Goal: Transaction & Acquisition: Book appointment/travel/reservation

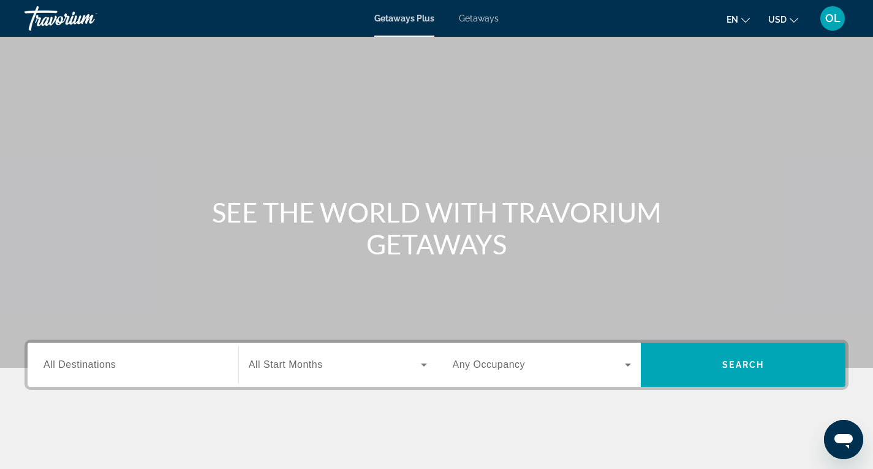
click at [489, 18] on span "Getaways" at bounding box center [479, 18] width 40 height 10
click at [113, 361] on span "All Destinations" at bounding box center [80, 364] width 72 height 10
click at [113, 361] on input "Destination All Destinations" at bounding box center [133, 365] width 179 height 15
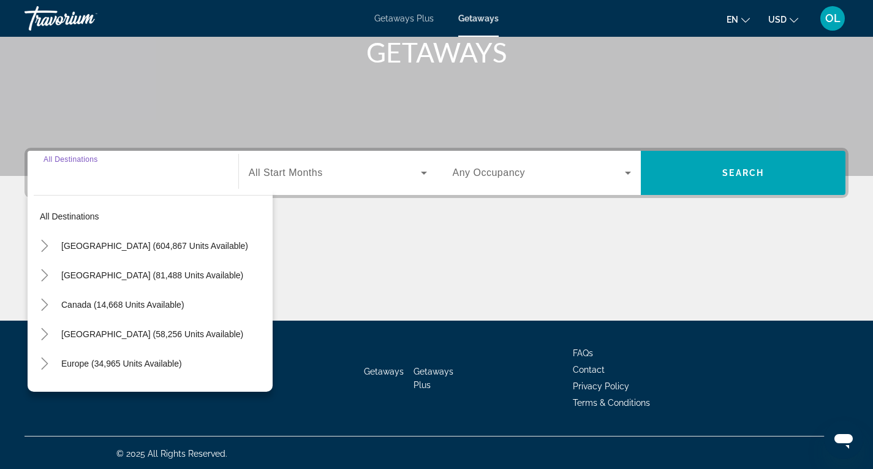
scroll to position [194, 0]
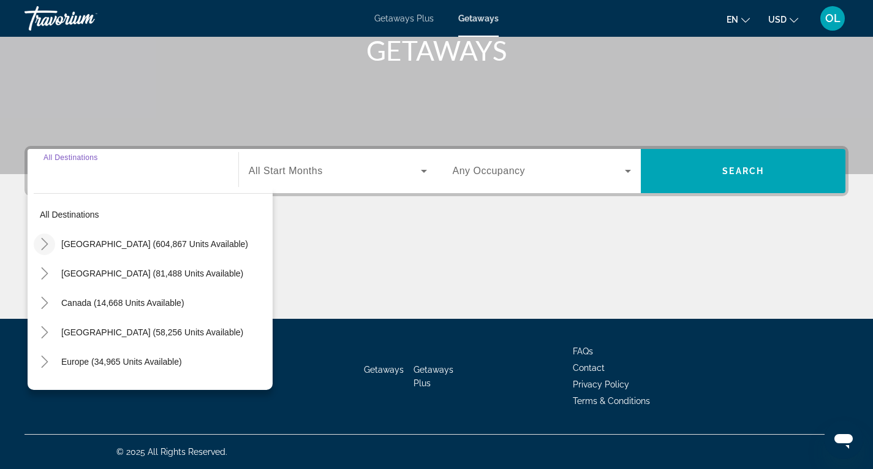
click at [45, 238] on icon "Toggle United States (604,867 units available)" at bounding box center [45, 244] width 12 height 12
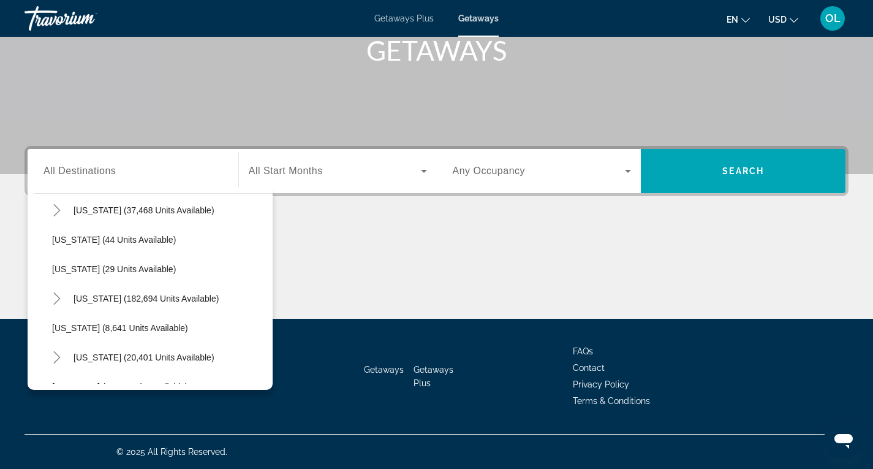
scroll to position [158, 0]
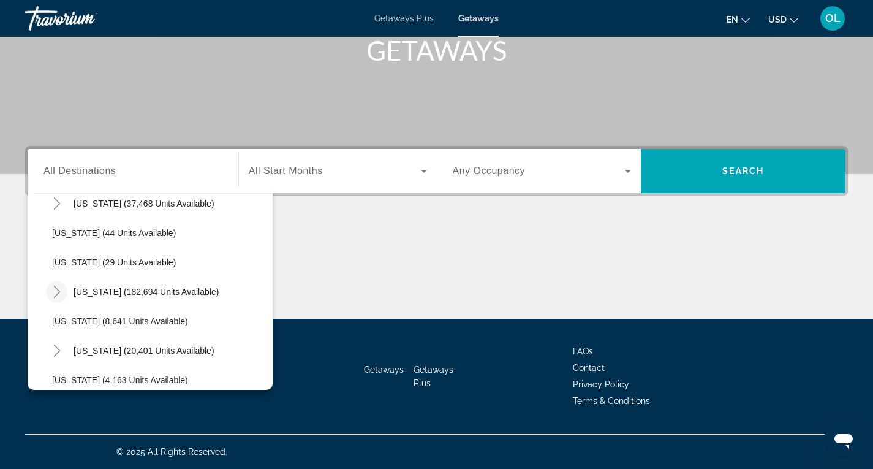
click at [59, 289] on icon "Toggle Florida (182,694 units available)" at bounding box center [57, 292] width 12 height 12
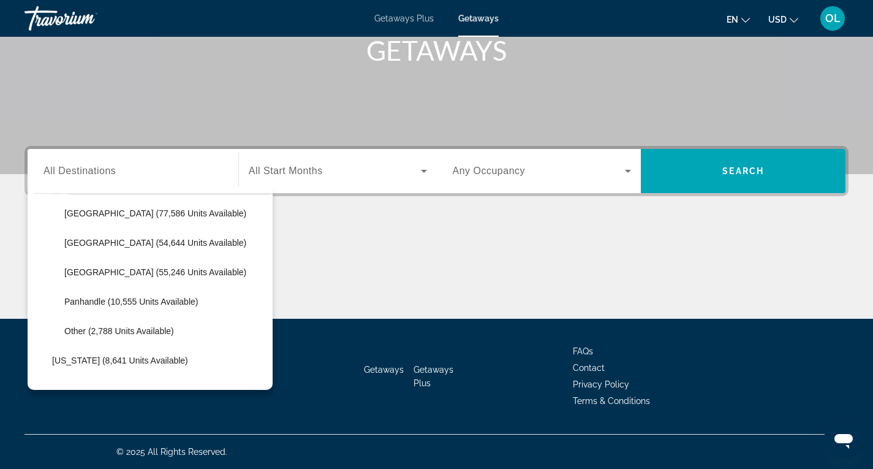
scroll to position [281, 0]
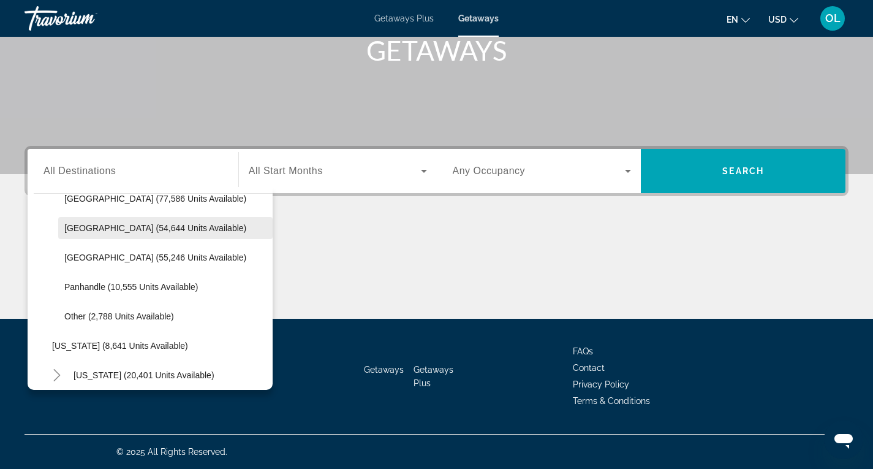
click at [167, 230] on span "East Coast (54,644 units available)" at bounding box center [155, 228] width 182 height 10
type input "**********"
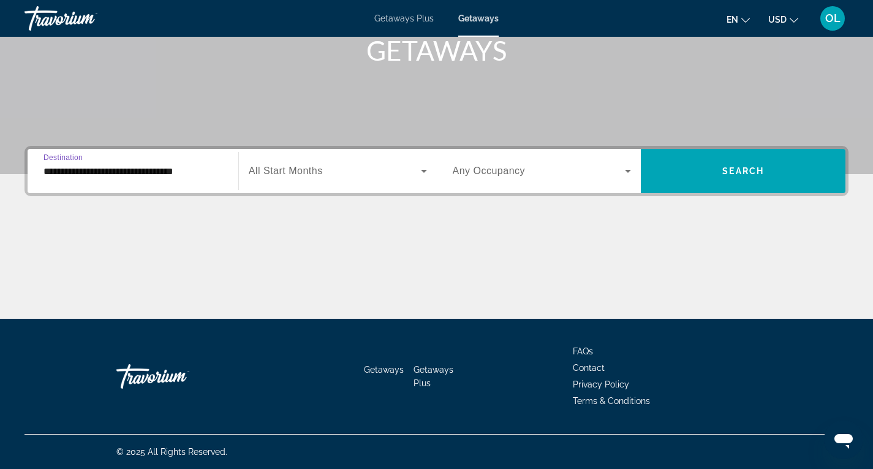
click at [419, 170] on icon "Search widget" at bounding box center [424, 171] width 15 height 15
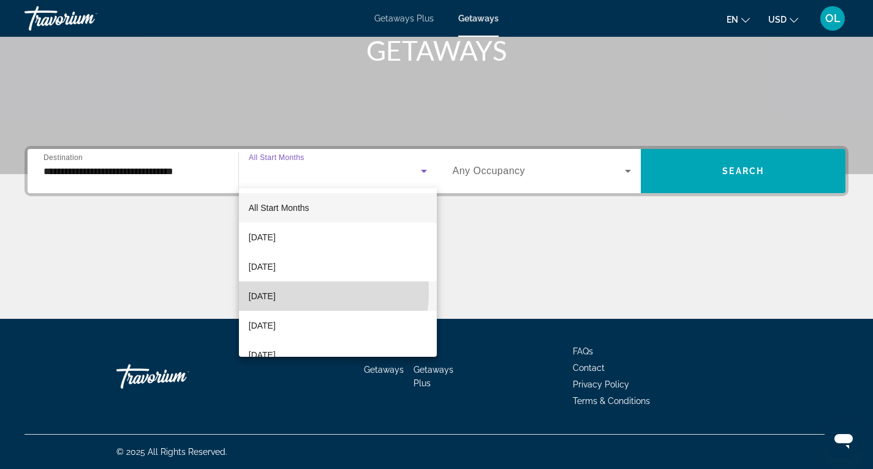
click at [276, 291] on span "November 2025" at bounding box center [262, 296] width 27 height 15
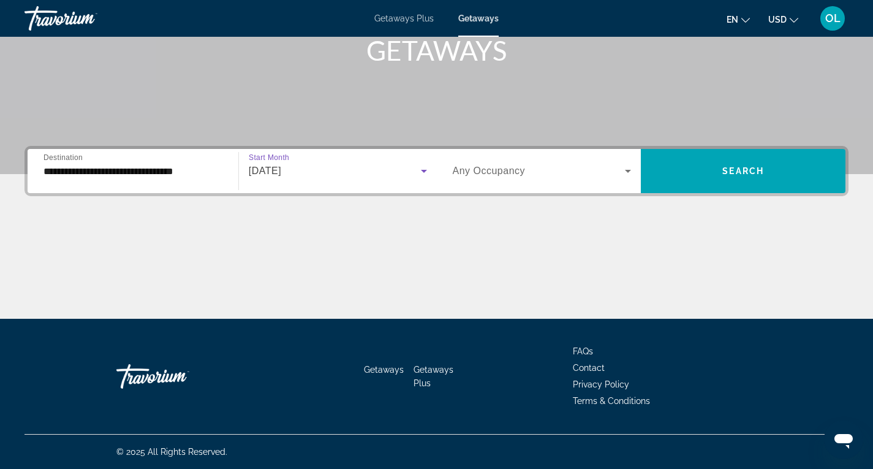
click at [598, 167] on span "Search widget" at bounding box center [539, 171] width 173 height 15
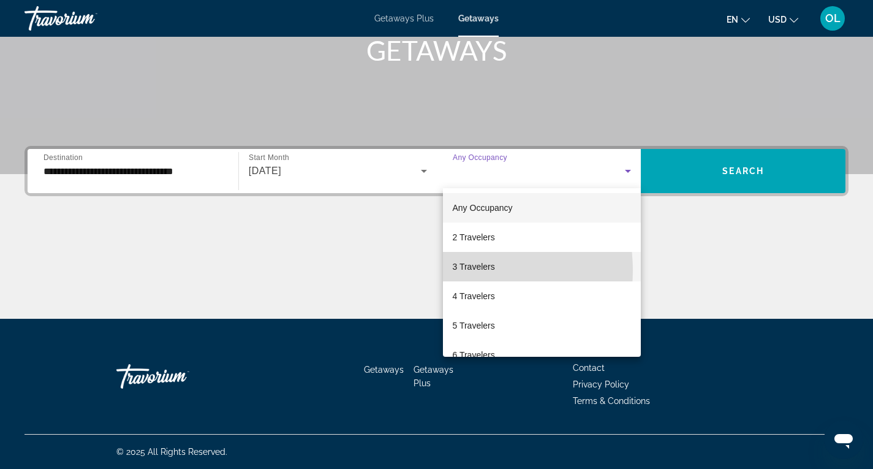
click at [457, 270] on span "3 Travelers" at bounding box center [474, 266] width 42 height 15
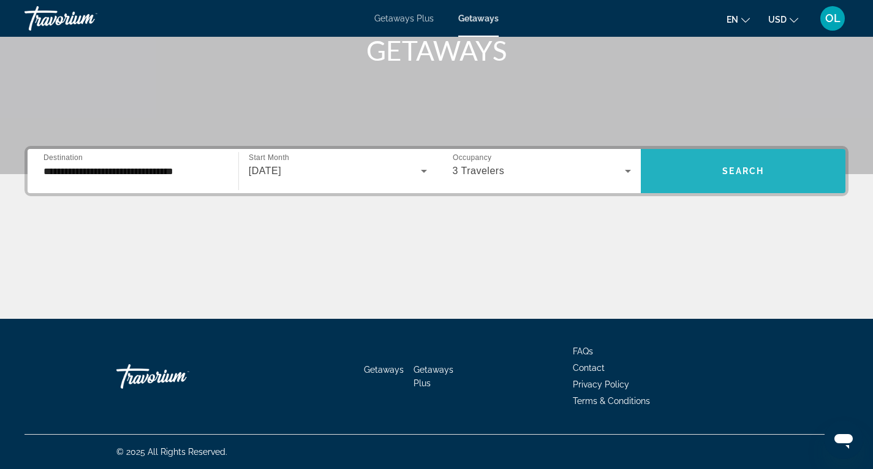
click at [748, 171] on span "Search" at bounding box center [744, 171] width 42 height 10
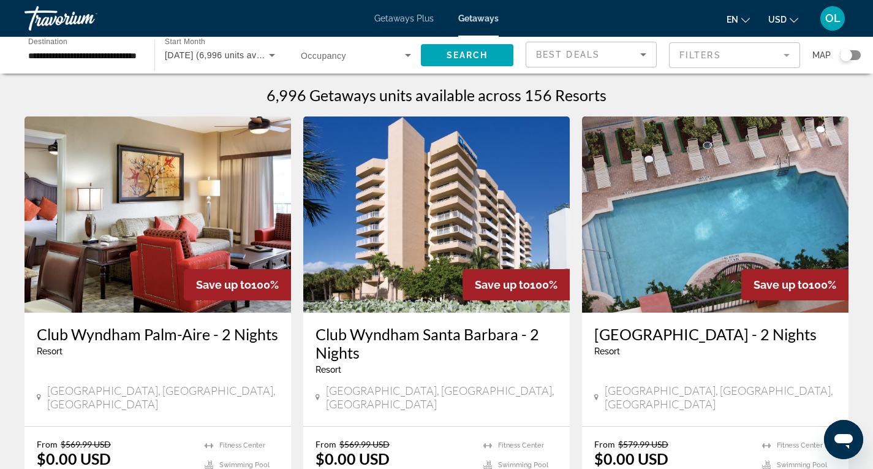
click at [789, 58] on mat-form-field "Filters" at bounding box center [734, 55] width 131 height 26
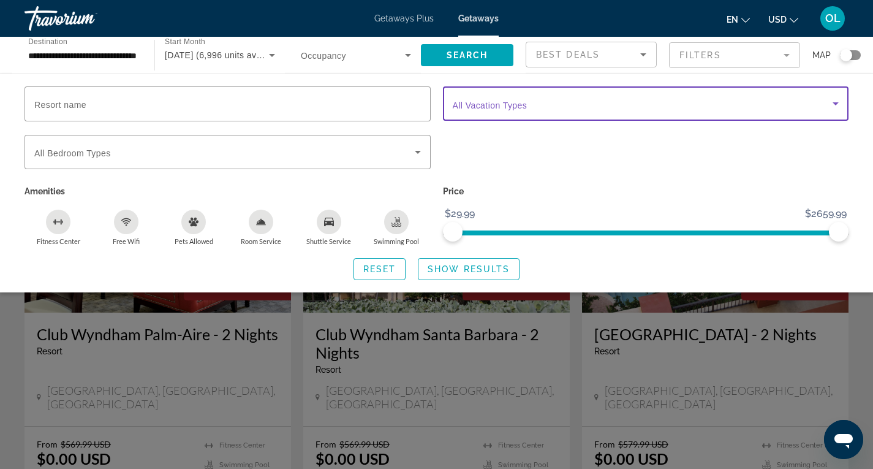
click at [836, 98] on icon "Search widget" at bounding box center [836, 103] width 15 height 15
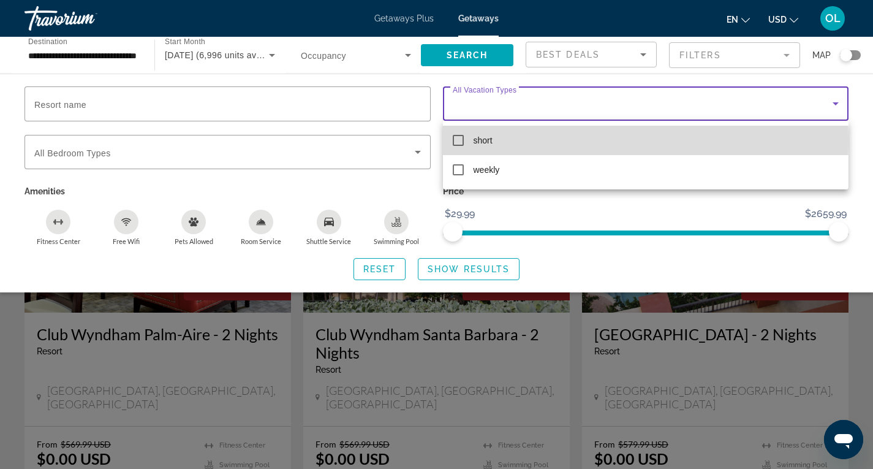
click at [460, 141] on mat-pseudo-checkbox at bounding box center [458, 140] width 11 height 11
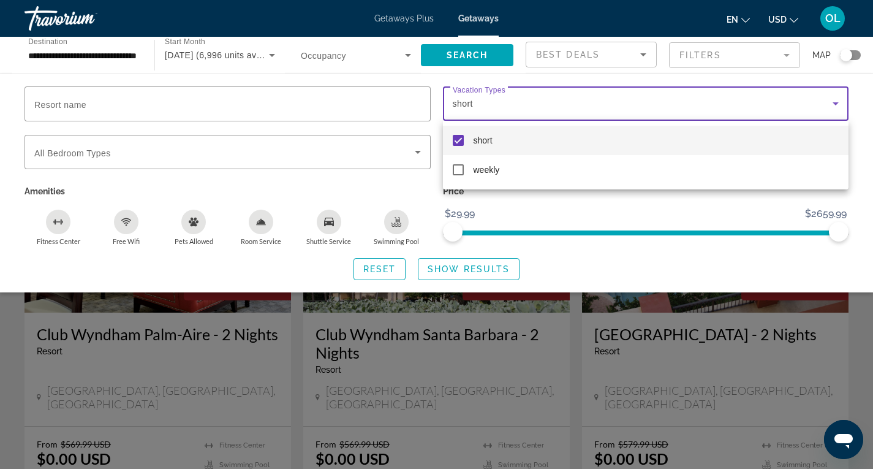
drag, startPoint x: 843, startPoint y: 232, endPoint x: 587, endPoint y: 270, distance: 258.4
click at [579, 275] on div at bounding box center [436, 234] width 873 height 469
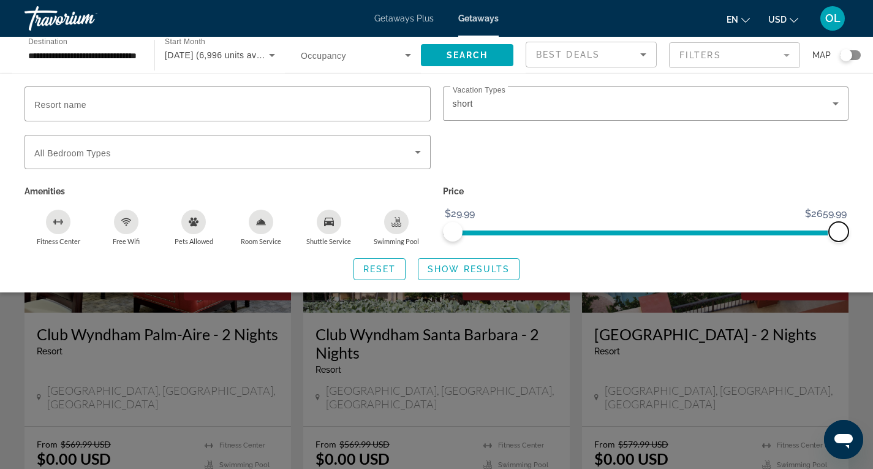
drag, startPoint x: 840, startPoint y: 230, endPoint x: 674, endPoint y: 250, distance: 167.3
click at [829, 235] on span "ngx-slider-max" at bounding box center [839, 232] width 20 height 20
drag, startPoint x: 631, startPoint y: 257, endPoint x: 580, endPoint y: 266, distance: 51.7
click at [580, 267] on div "Resort name Vacation Types All Vacation Types short Bedroom Types All Bedroom T…" at bounding box center [436, 183] width 873 height 194
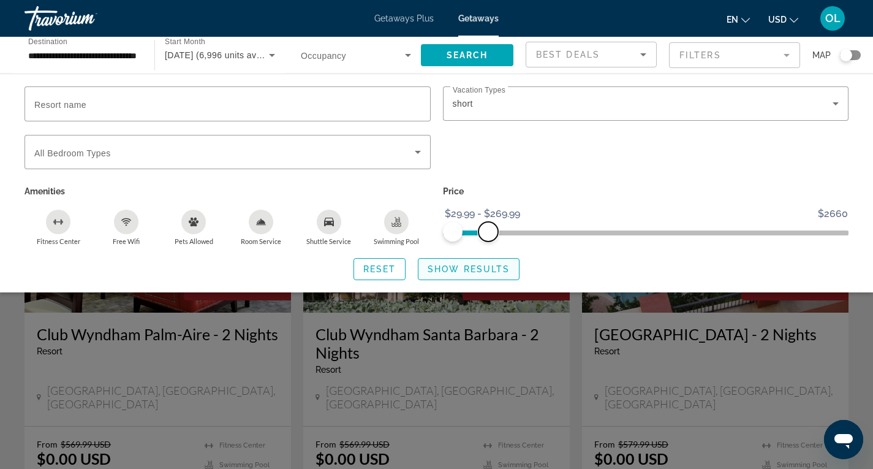
drag, startPoint x: 811, startPoint y: 234, endPoint x: 488, endPoint y: 265, distance: 325.1
click at [488, 265] on div "Resort name Vacation Types All Vacation Types short Bedroom Types All Bedroom T…" at bounding box center [436, 183] width 873 height 194
click at [387, 269] on span "Reset" at bounding box center [379, 269] width 33 height 10
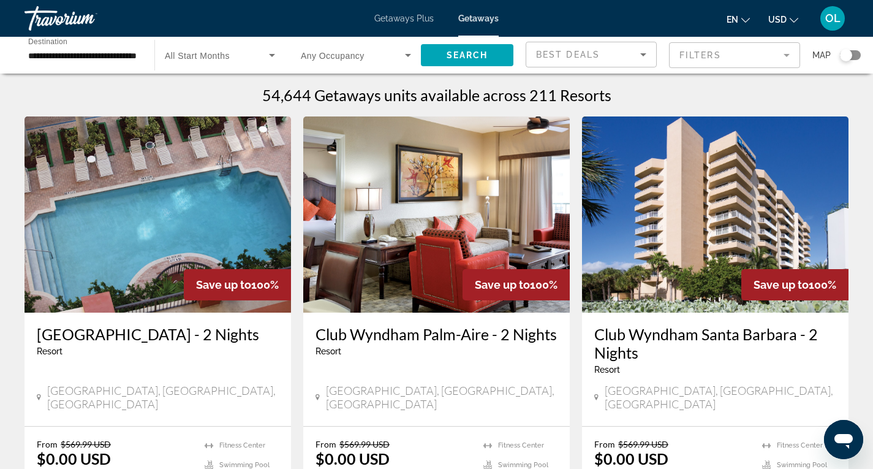
click at [790, 56] on mat-form-field "Filters" at bounding box center [734, 55] width 131 height 26
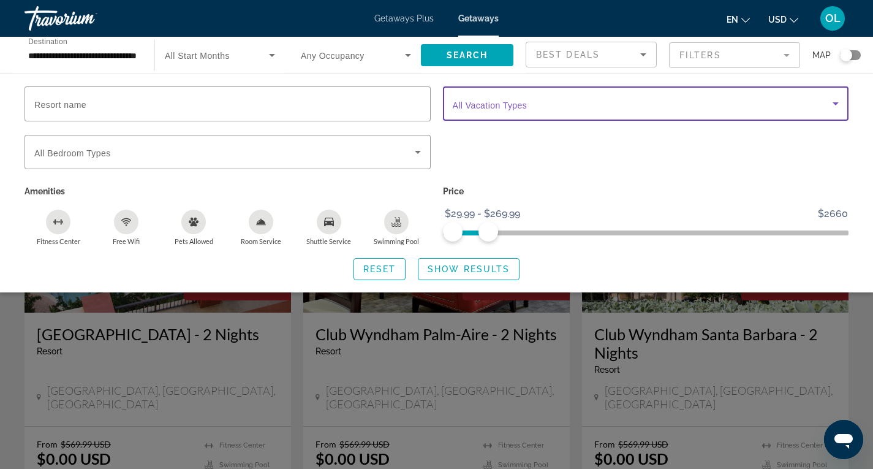
click at [832, 101] on icon "Search widget" at bounding box center [836, 103] width 15 height 15
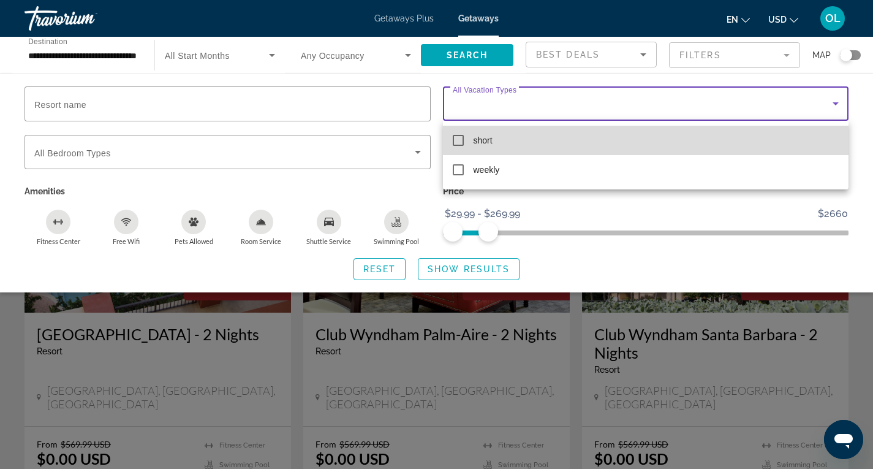
click at [481, 138] on span "short" at bounding box center [483, 140] width 19 height 15
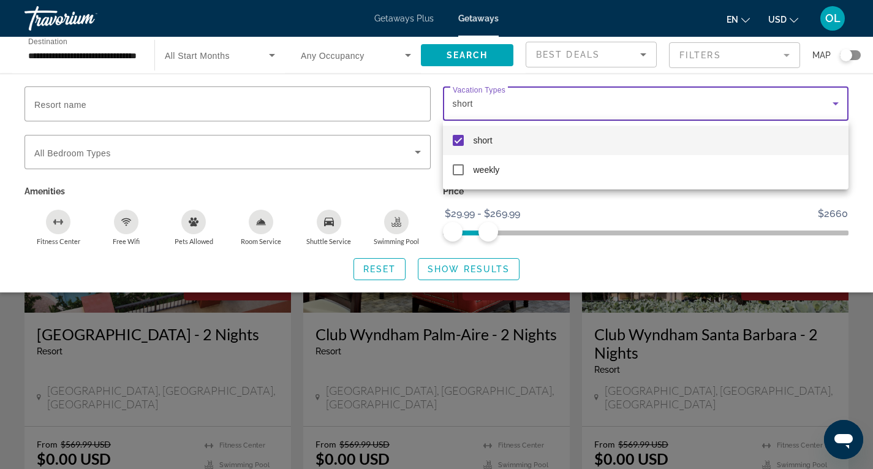
click at [460, 269] on div at bounding box center [436, 234] width 873 height 469
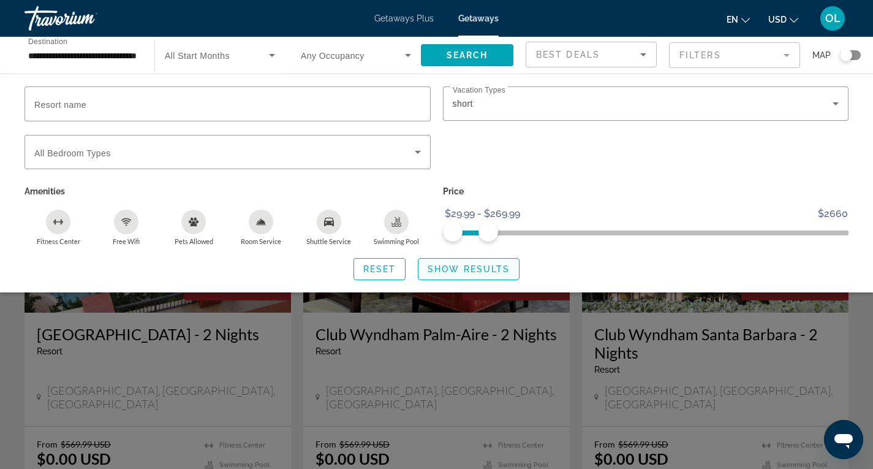
click at [462, 267] on span "Show Results" at bounding box center [469, 269] width 82 height 10
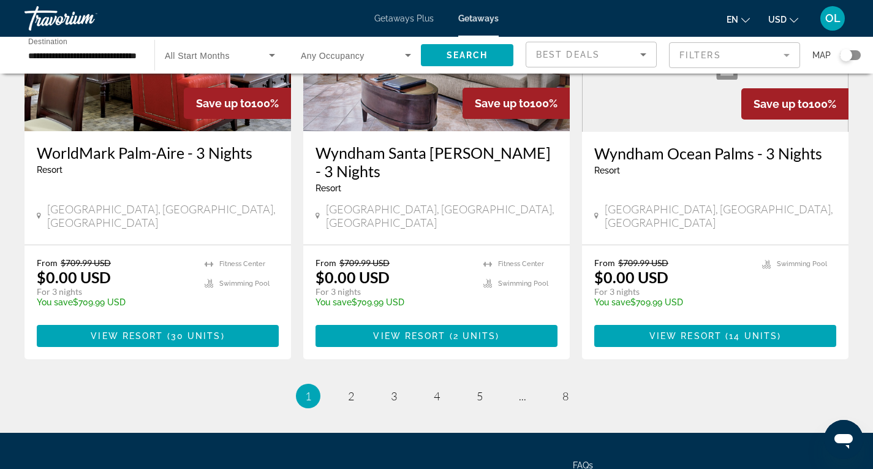
scroll to position [1532, 0]
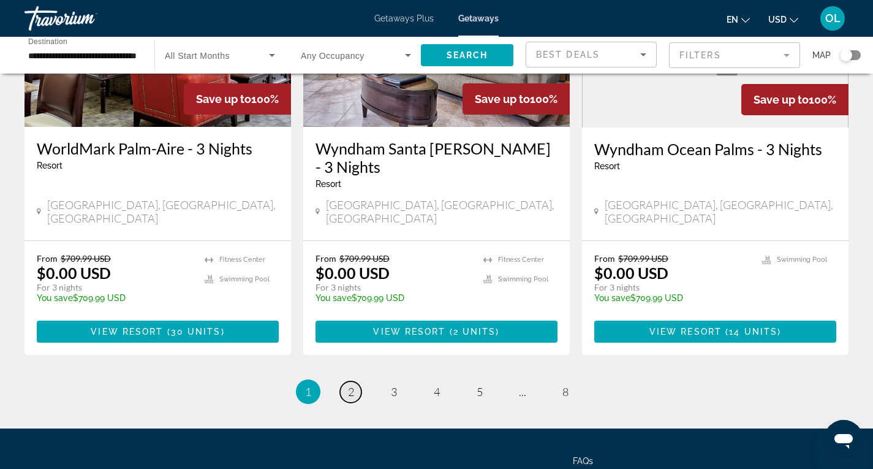
click at [351, 385] on span "2" at bounding box center [351, 391] width 6 height 13
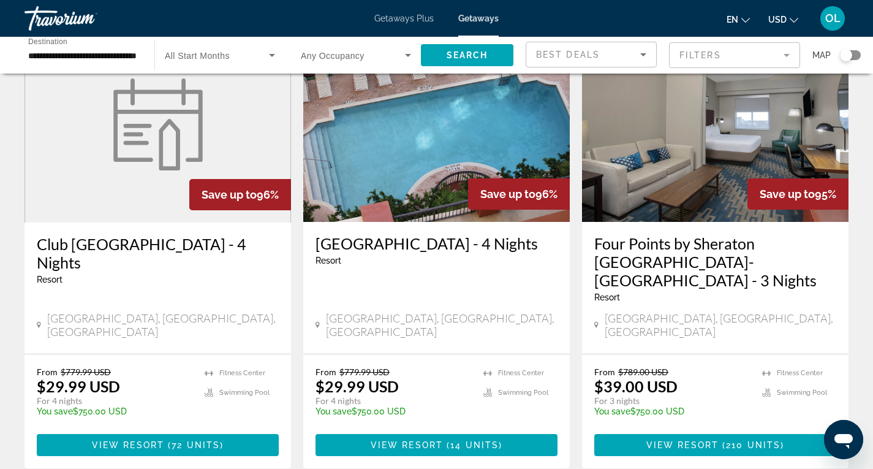
scroll to position [552, 0]
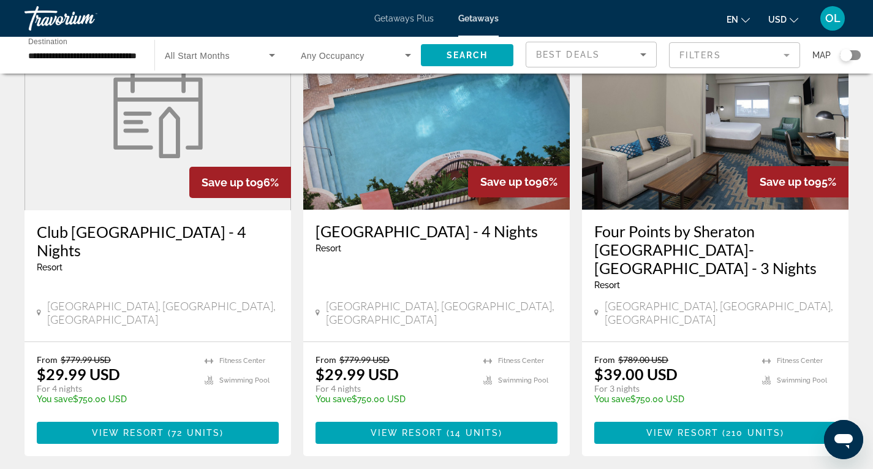
click at [433, 161] on img "Main content" at bounding box center [436, 111] width 267 height 196
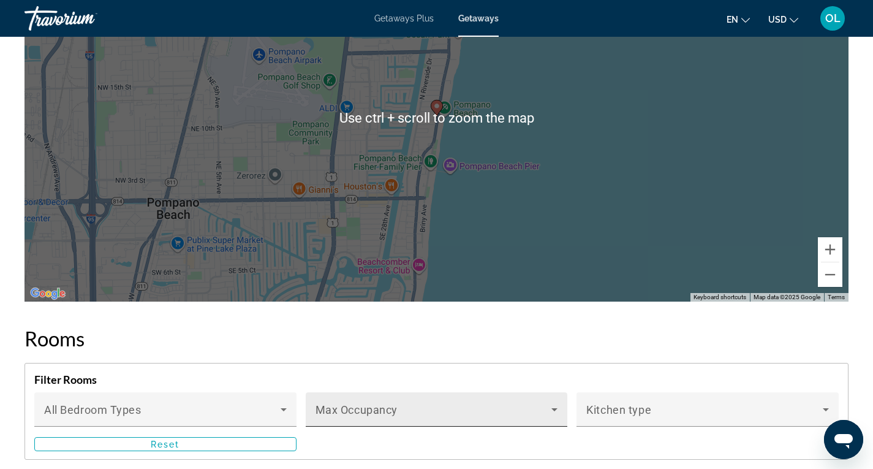
scroll to position [1952, 0]
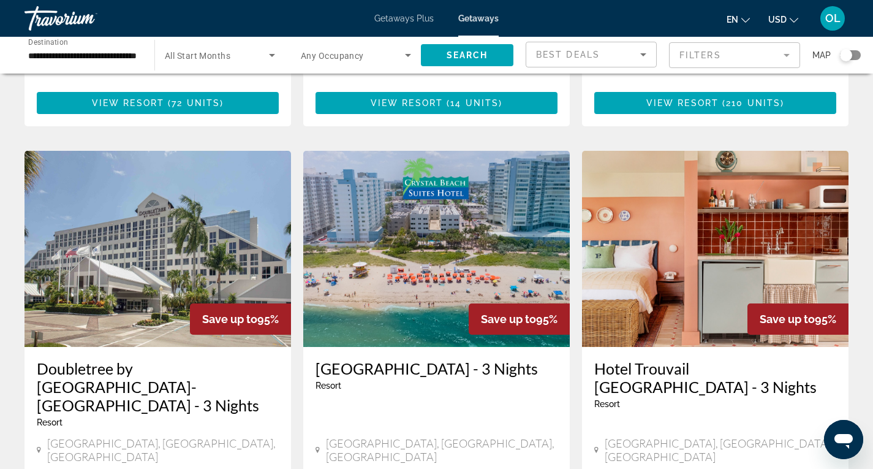
scroll to position [858, 0]
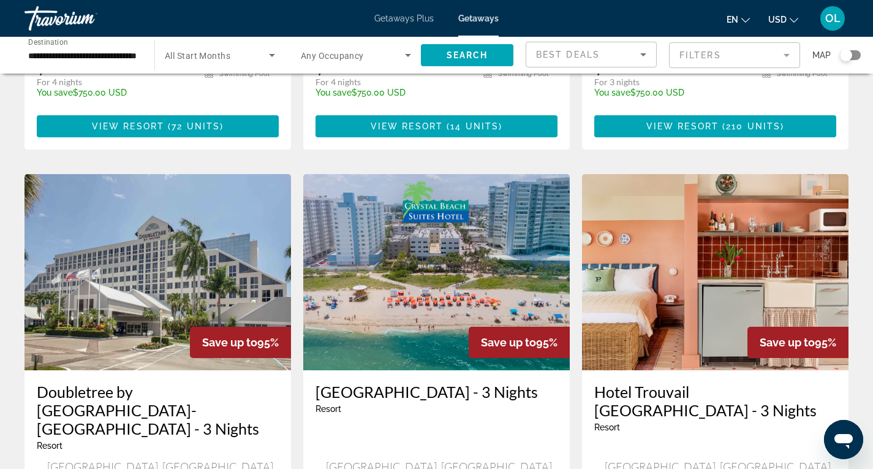
click at [436, 199] on img "Main content" at bounding box center [436, 272] width 267 height 196
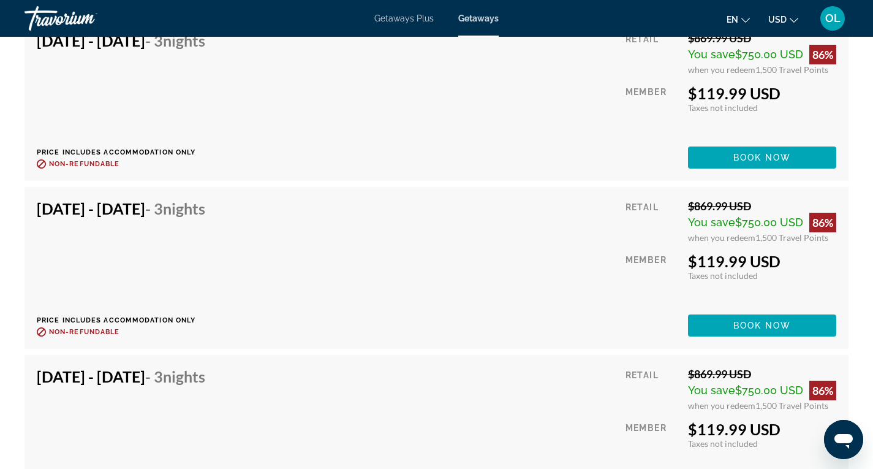
scroll to position [4399, 0]
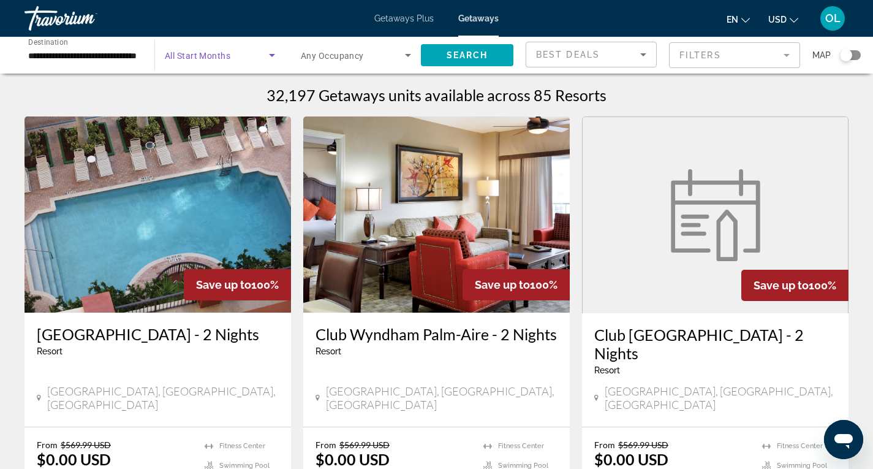
click at [268, 58] on icon "Search widget" at bounding box center [272, 55] width 15 height 15
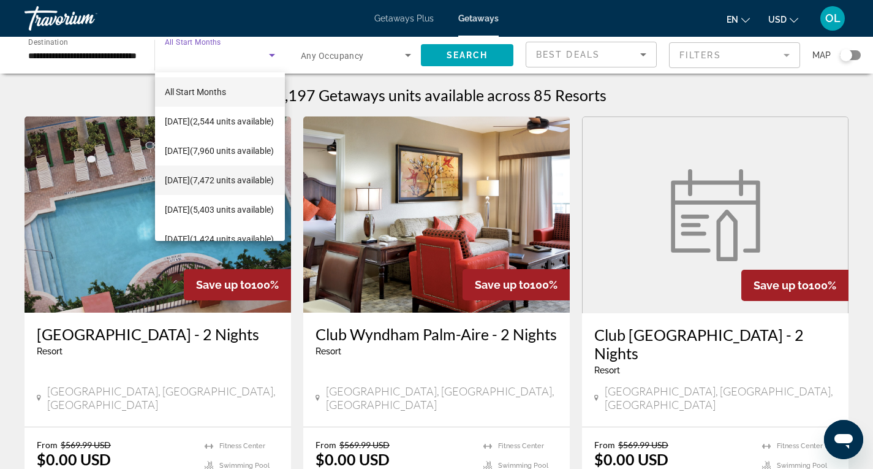
click at [180, 175] on span "November 2025 (7,472 units available)" at bounding box center [219, 180] width 109 height 15
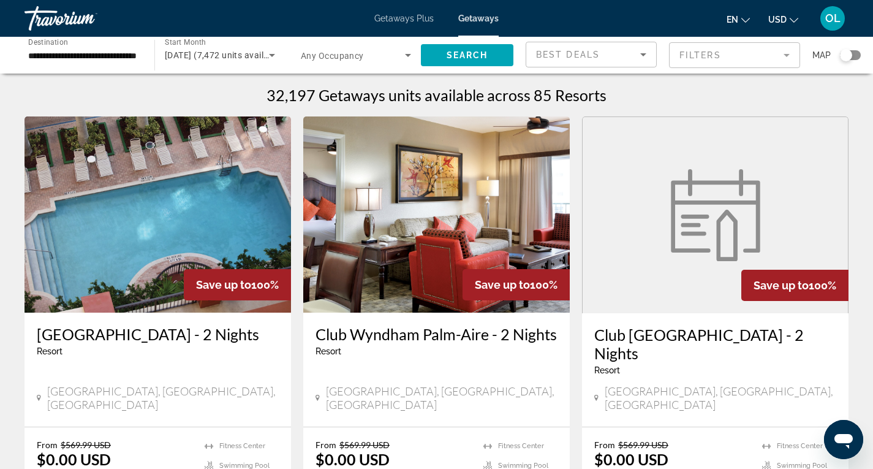
click at [355, 58] on span "Any Occupancy" at bounding box center [332, 56] width 63 height 10
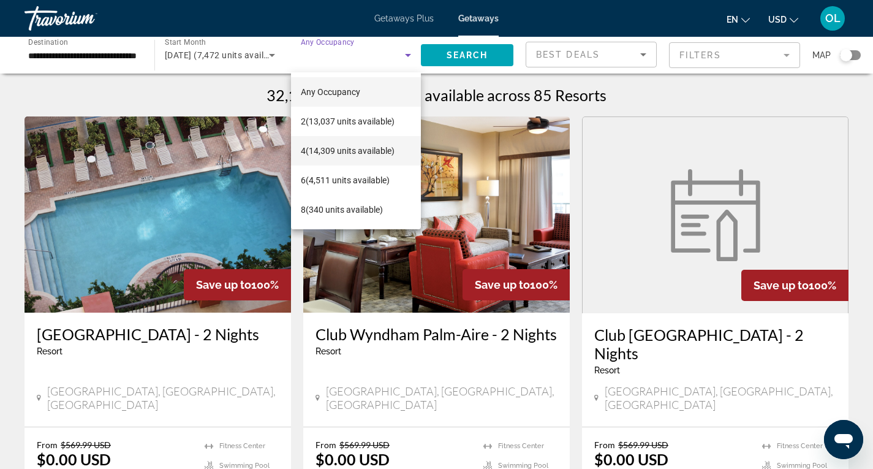
click at [361, 146] on span "4 (14,309 units available)" at bounding box center [348, 150] width 94 height 15
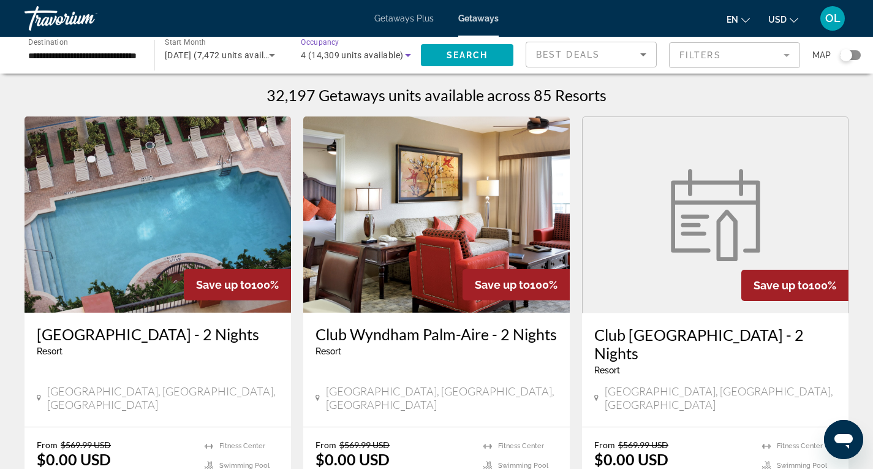
click at [790, 60] on mat-form-field "Filters" at bounding box center [734, 55] width 131 height 26
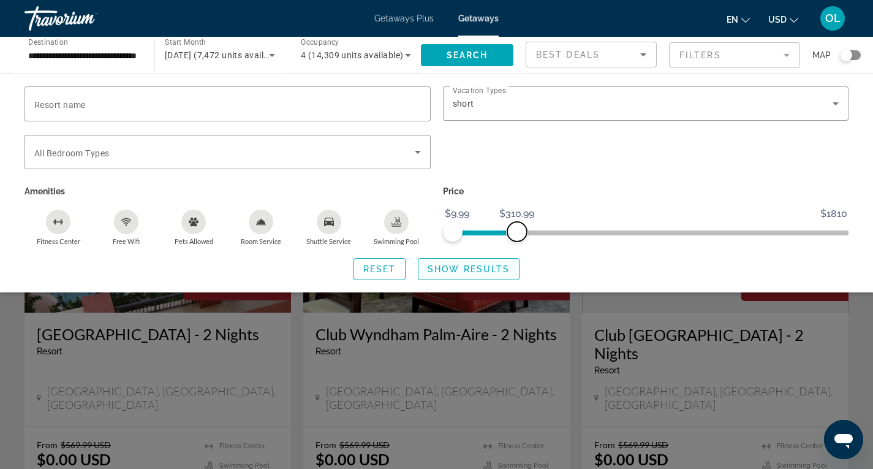
drag, startPoint x: 836, startPoint y: 232, endPoint x: 517, endPoint y: 260, distance: 320.0
click at [517, 260] on div "Resort name Vacation Types All Vacation Types short Bedroom Types All Bedroom T…" at bounding box center [436, 183] width 873 height 194
click at [463, 266] on span "Show Results" at bounding box center [469, 269] width 82 height 10
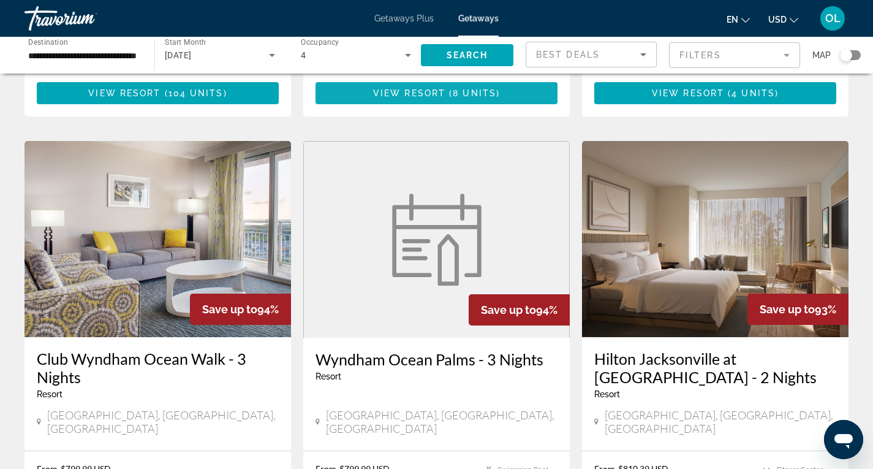
scroll to position [490, 0]
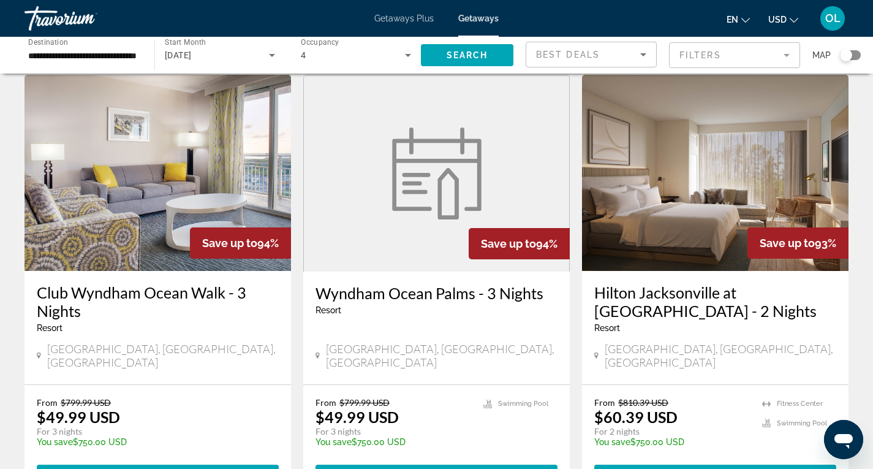
click at [127, 154] on img "Main content" at bounding box center [158, 173] width 267 height 196
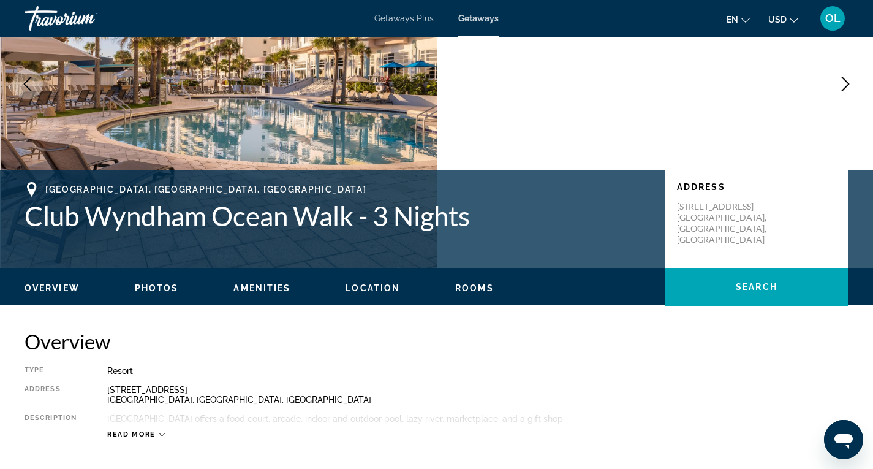
scroll to position [123, 0]
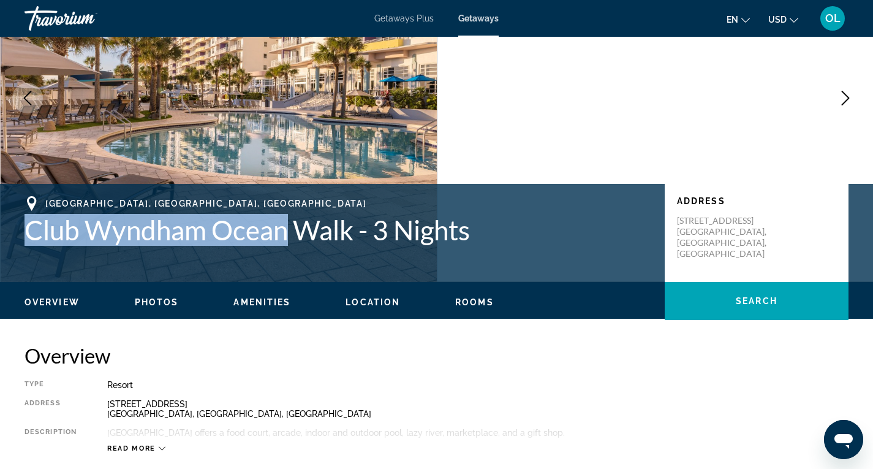
drag, startPoint x: 21, startPoint y: 237, endPoint x: 284, endPoint y: 246, distance: 262.5
click at [284, 246] on div "Daytona Beach, FL, USA Club Wyndham Ocean Walk - 3 Nights Address 300 N. Atlant…" at bounding box center [436, 233] width 873 height 74
copy h1 "Club Wyndham Ocean"
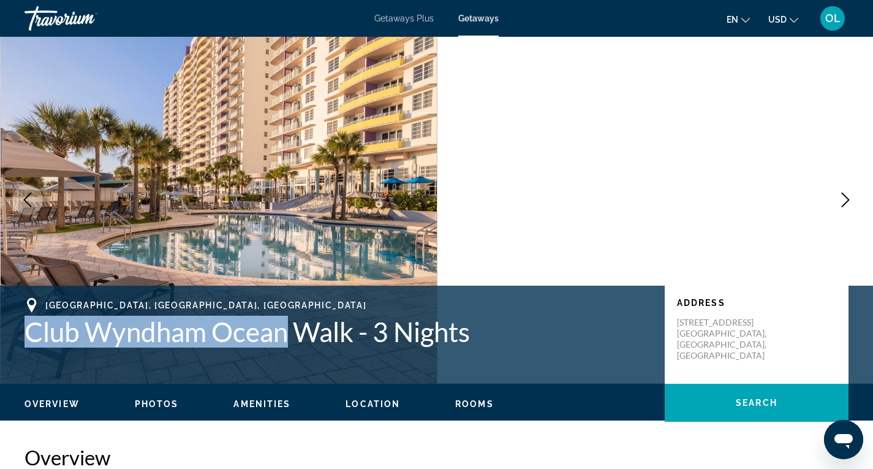
scroll to position [0, 0]
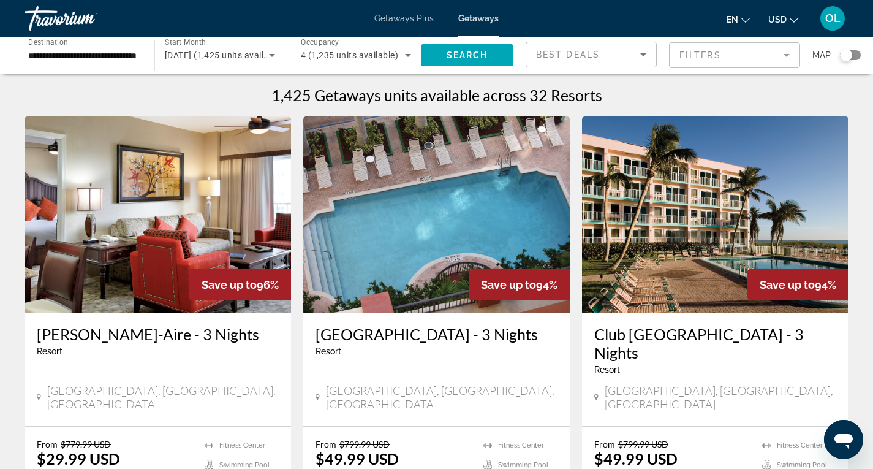
click at [406, 56] on icon "Search widget" at bounding box center [408, 55] width 15 height 15
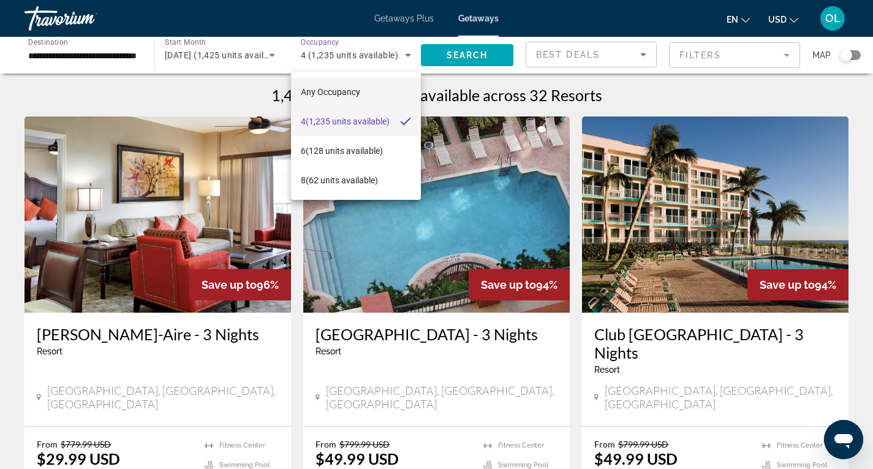
click at [328, 88] on span "Any Occupancy" at bounding box center [330, 92] width 59 height 10
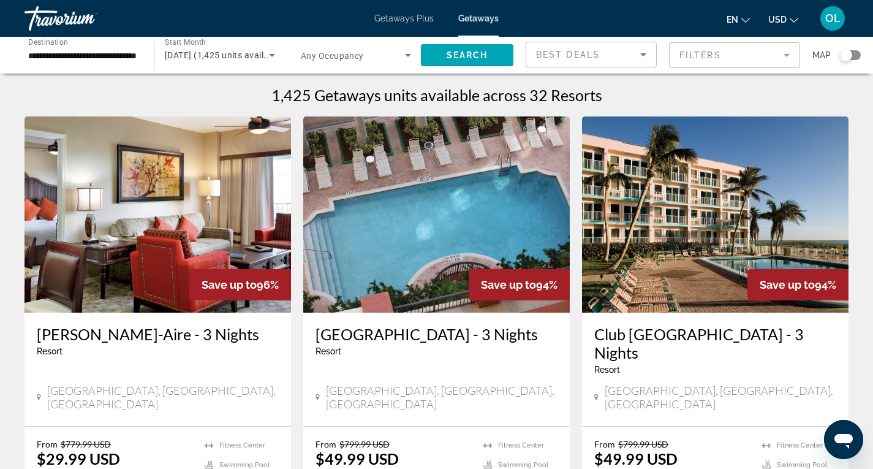
click at [350, 55] on span "Any Occupancy" at bounding box center [332, 56] width 63 height 10
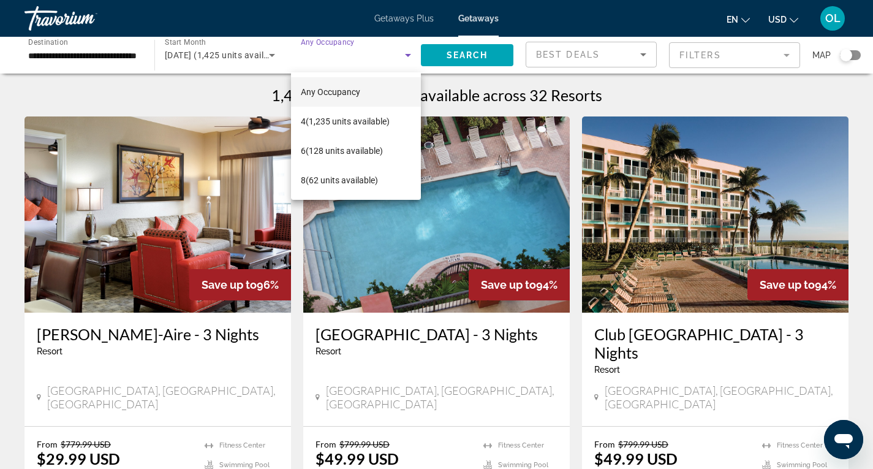
click at [334, 93] on span "Any Occupancy" at bounding box center [330, 92] width 59 height 10
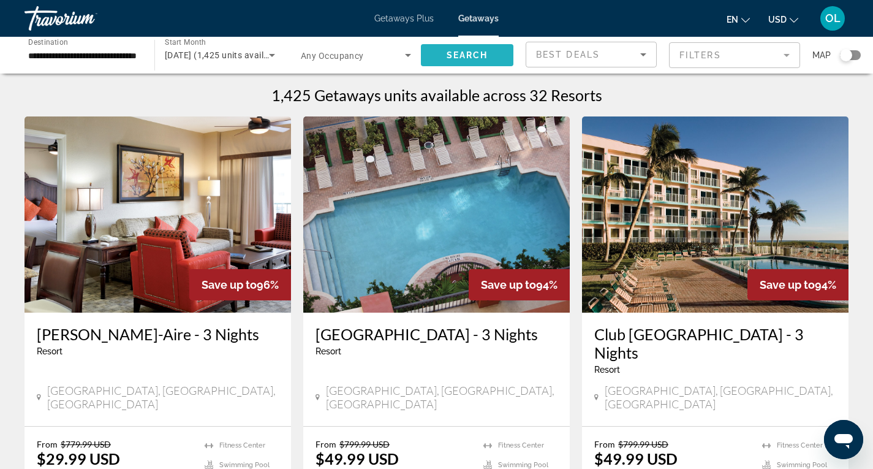
click at [481, 56] on span "Search" at bounding box center [468, 55] width 42 height 10
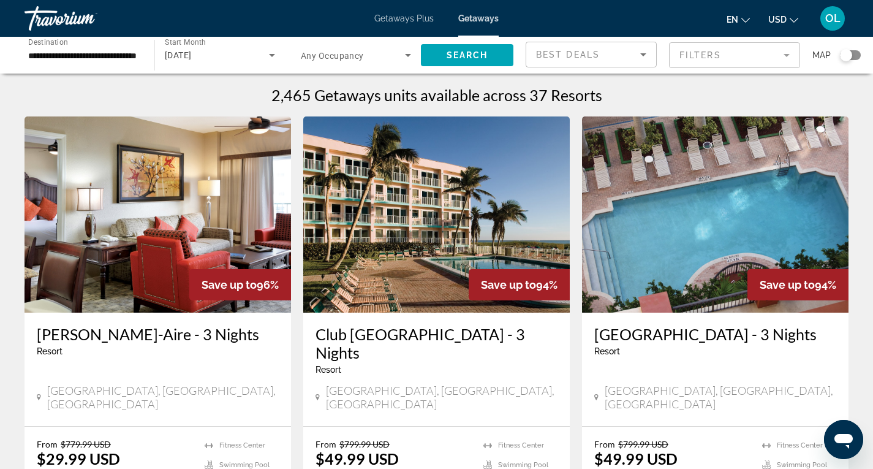
click at [786, 55] on mat-form-field "Filters" at bounding box center [734, 55] width 131 height 26
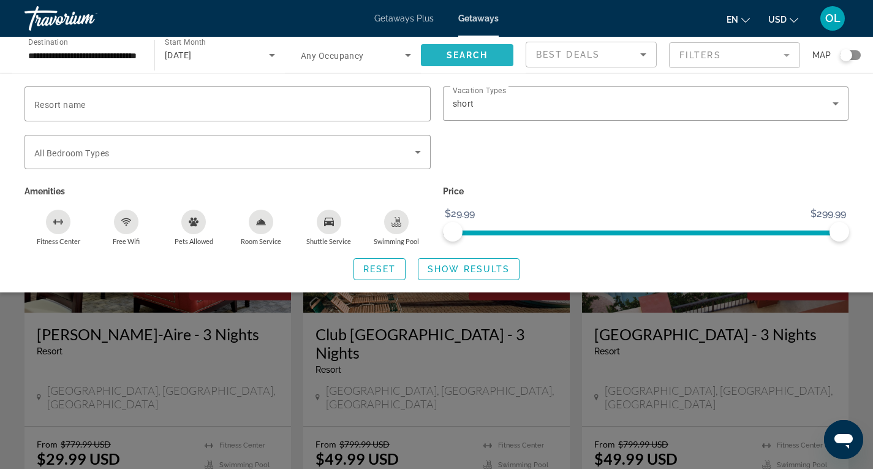
click at [465, 50] on span "Search" at bounding box center [468, 55] width 42 height 10
click at [447, 268] on span "Show Results" at bounding box center [469, 269] width 82 height 10
click at [496, 267] on span "Show Results" at bounding box center [469, 269] width 82 height 10
click at [556, 354] on div "Search widget" at bounding box center [436, 326] width 873 height 285
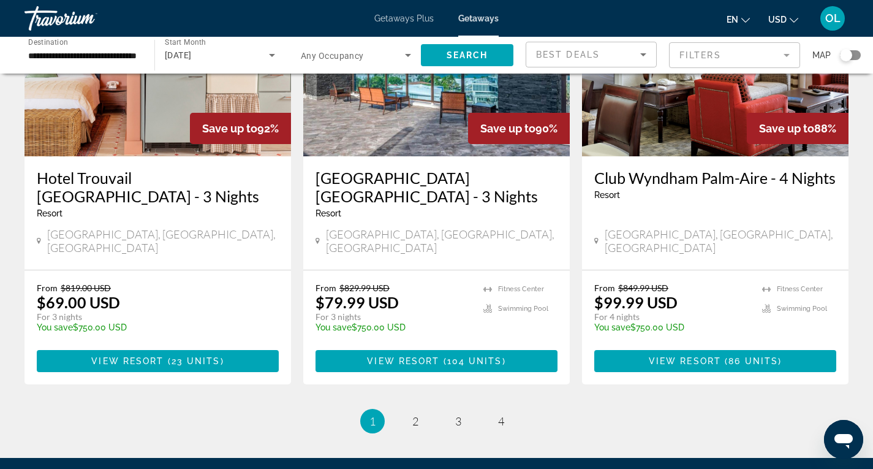
scroll to position [1532, 0]
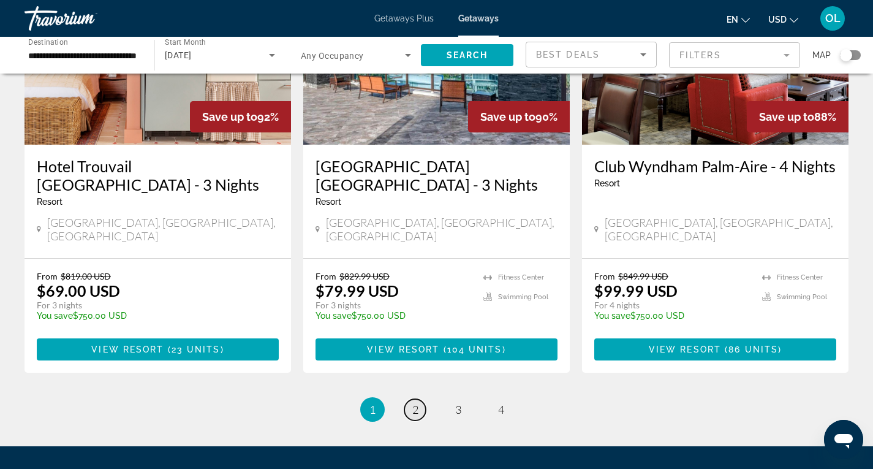
click at [409, 399] on link "page 2" at bounding box center [415, 409] width 21 height 21
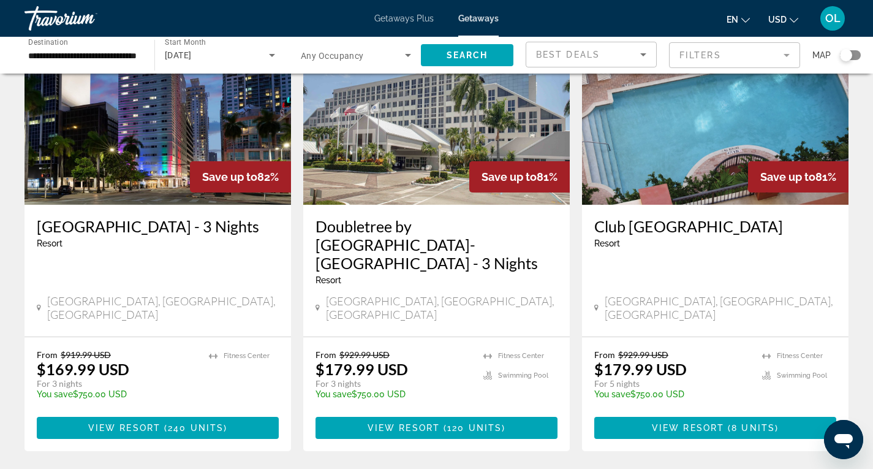
scroll to position [1588, 0]
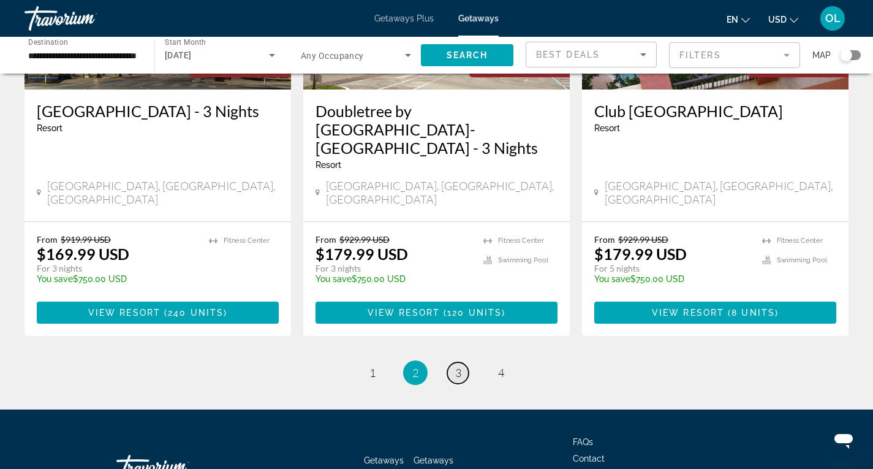
click at [458, 366] on span "3" at bounding box center [458, 372] width 6 height 13
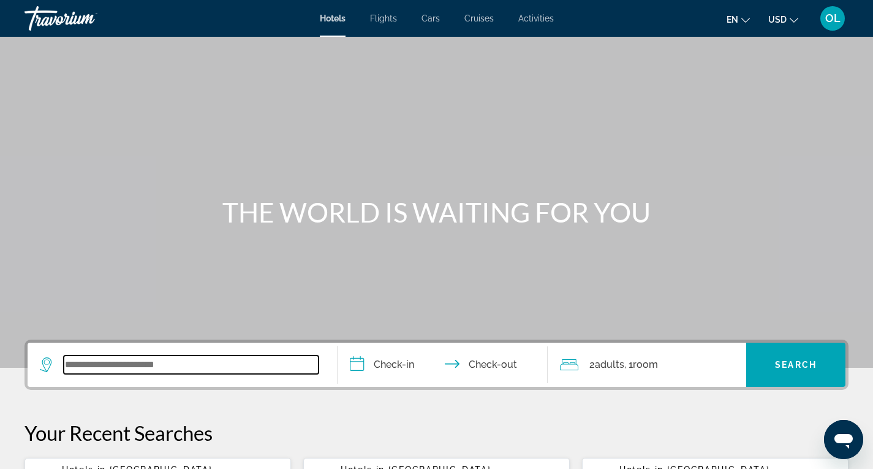
paste input "**********"
type input "**********"
click at [395, 365] on input "**********" at bounding box center [446, 367] width 216 height 48
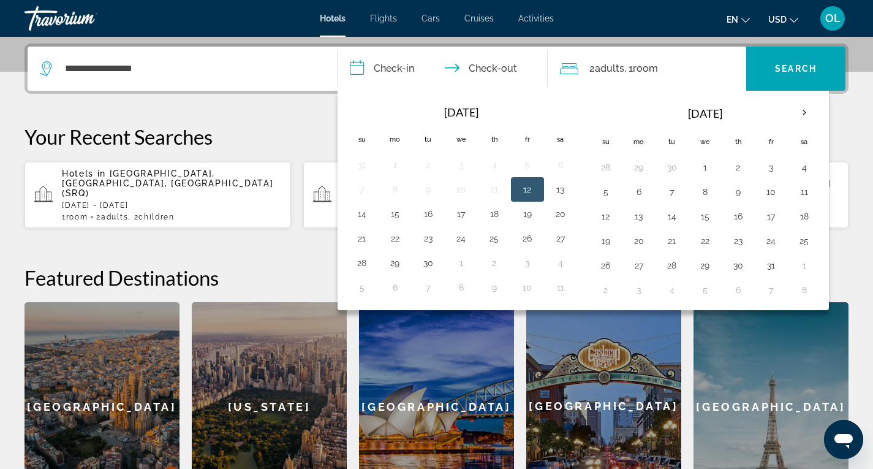
scroll to position [300, 0]
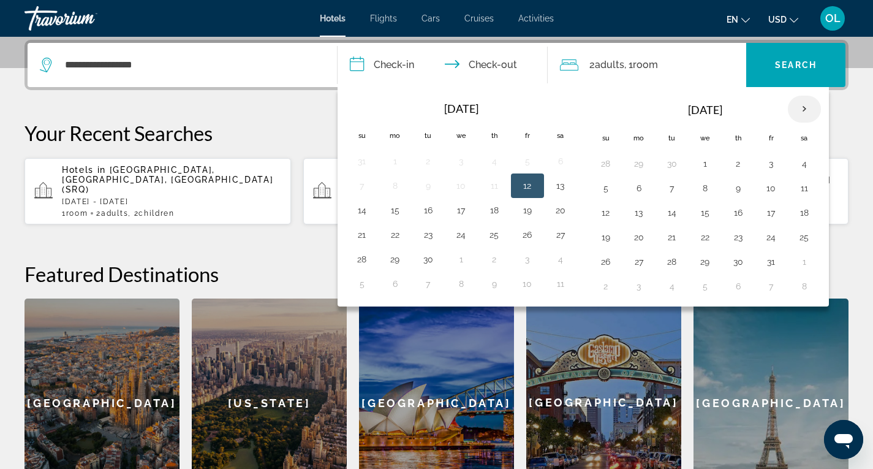
click at [802, 104] on th "Next month" at bounding box center [804, 109] width 33 height 27
click at [805, 165] on button "1" at bounding box center [805, 163] width 20 height 17
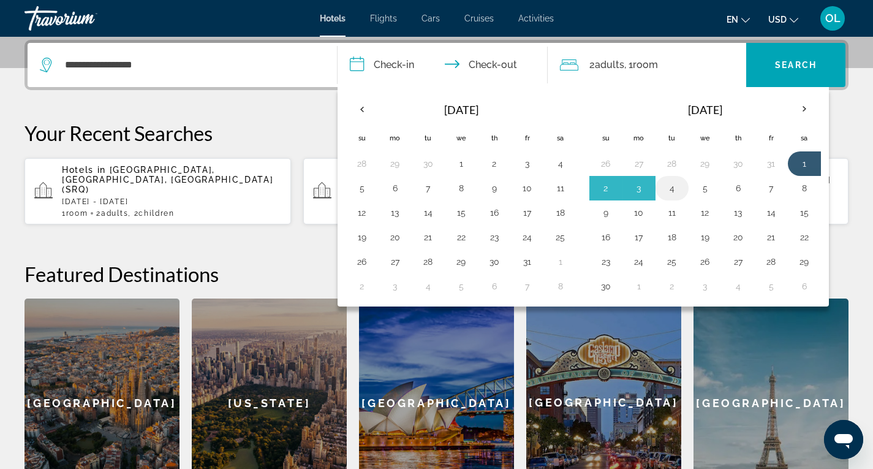
click at [675, 191] on button "4" at bounding box center [673, 188] width 20 height 17
type input "**********"
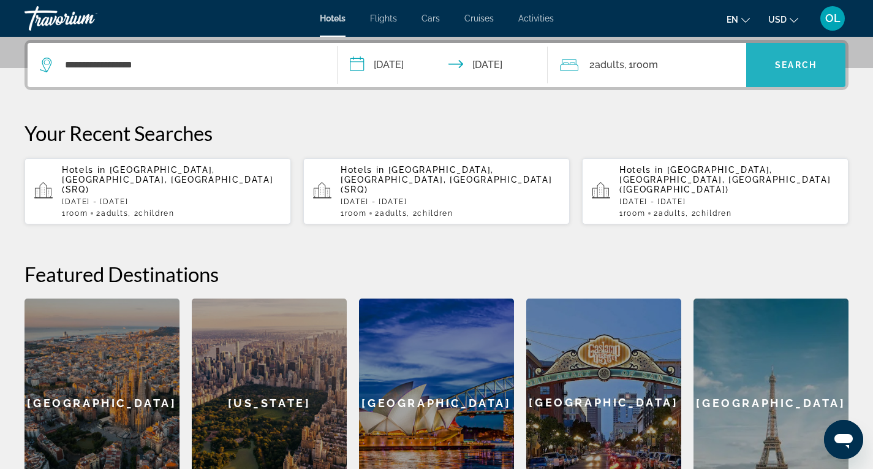
click at [799, 59] on span "Search widget" at bounding box center [796, 64] width 99 height 29
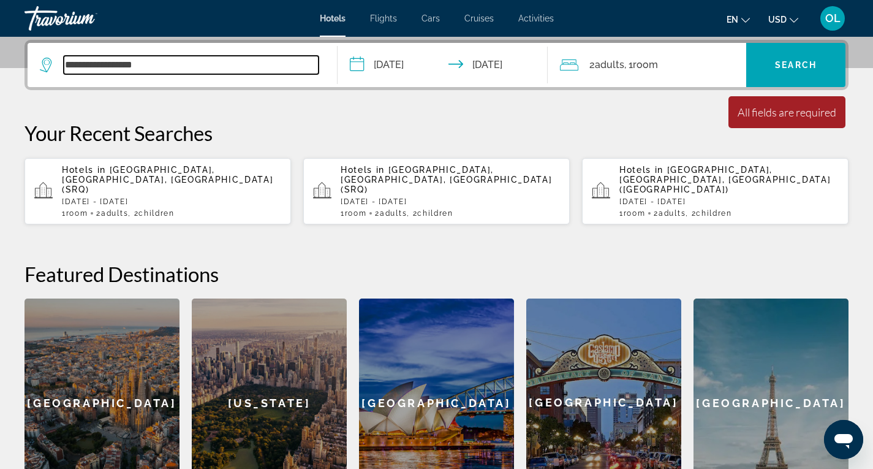
click at [208, 64] on input "**********" at bounding box center [191, 65] width 255 height 18
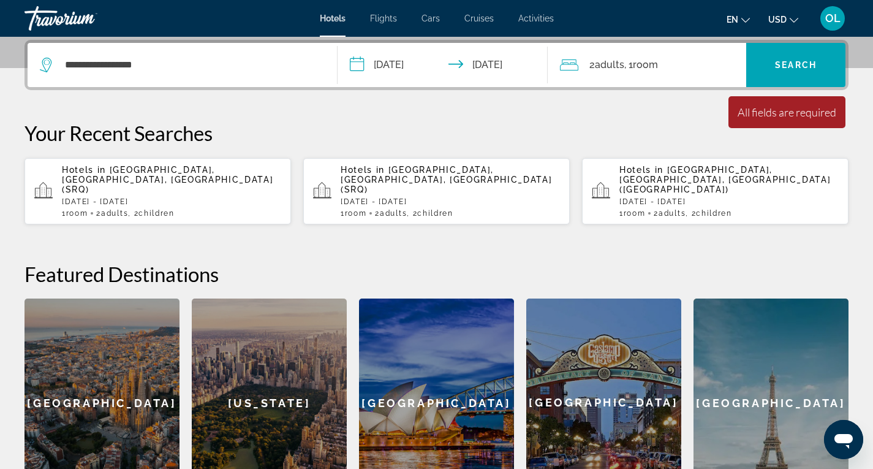
click at [44, 68] on icon "Search widget" at bounding box center [47, 65] width 15 height 15
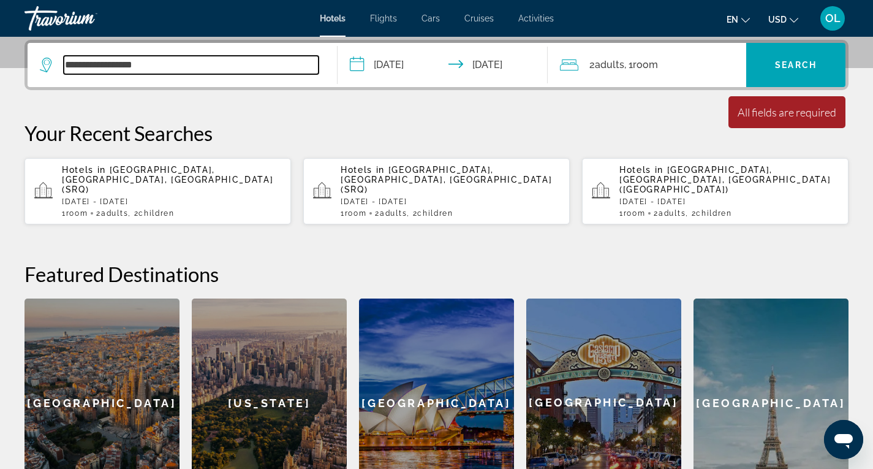
click at [143, 60] on input "**********" at bounding box center [191, 65] width 255 height 18
click at [180, 64] on input "**********" at bounding box center [191, 65] width 255 height 18
drag, startPoint x: 203, startPoint y: 65, endPoint x: 49, endPoint y: 72, distance: 154.0
click at [49, 72] on div "**********" at bounding box center [179, 65] width 279 height 18
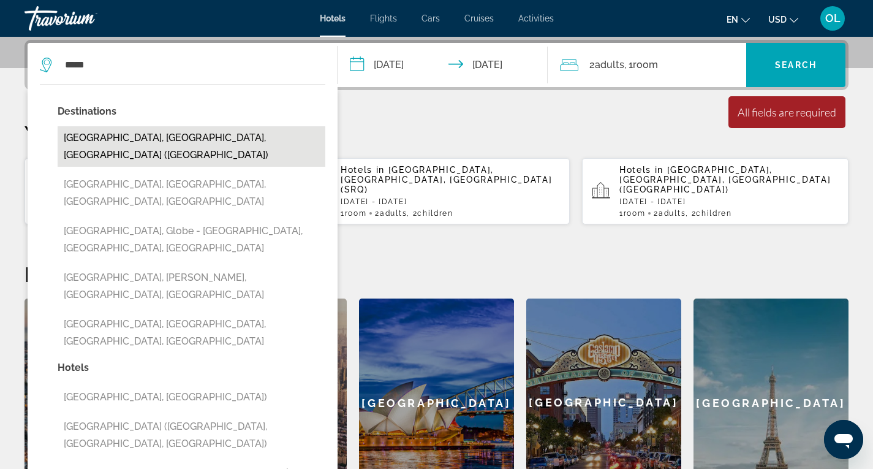
click at [88, 135] on button "[GEOGRAPHIC_DATA], [GEOGRAPHIC_DATA], [GEOGRAPHIC_DATA] ([GEOGRAPHIC_DATA])" at bounding box center [192, 146] width 268 height 40
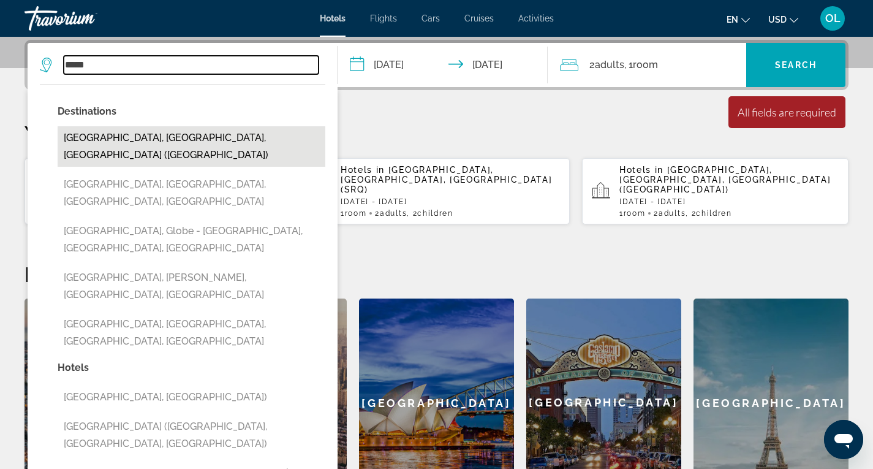
type input "**********"
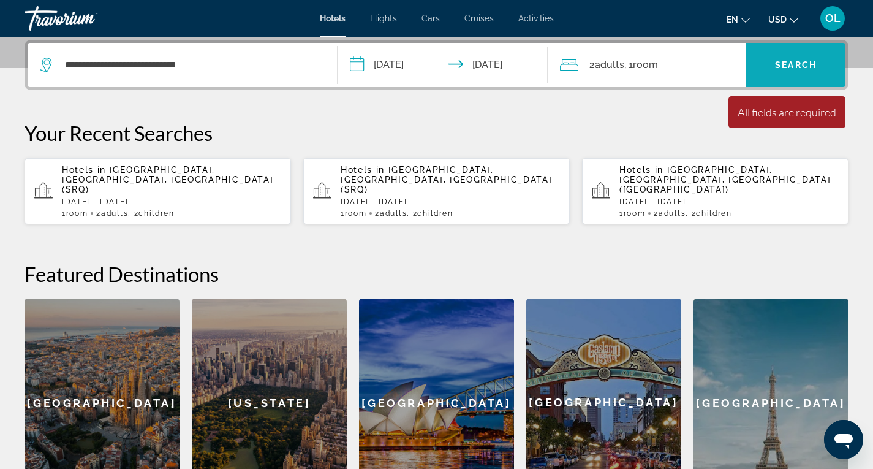
click at [791, 69] on span "Search" at bounding box center [796, 65] width 42 height 10
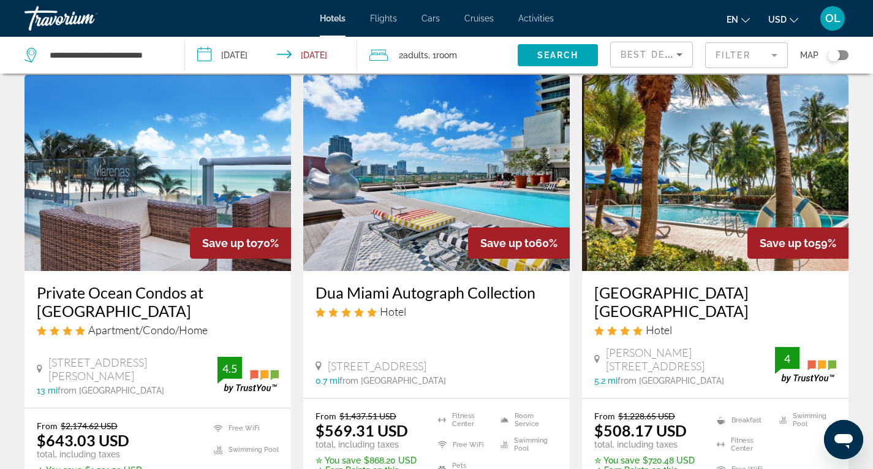
scroll to position [61, 0]
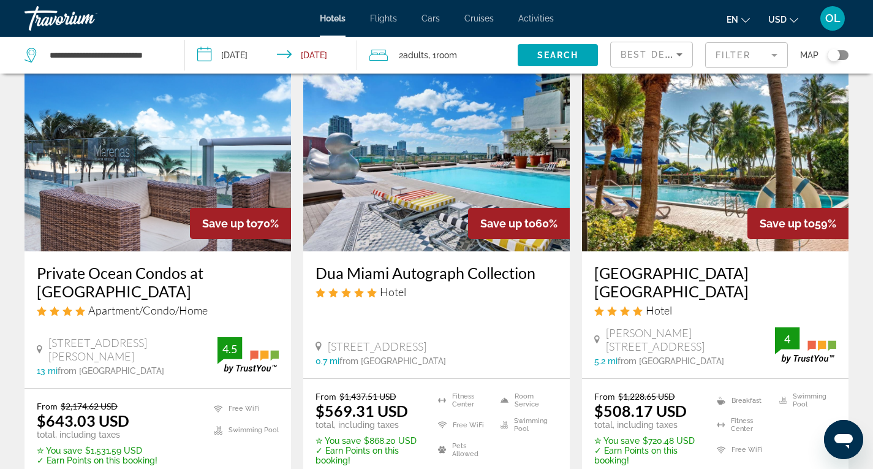
click at [773, 55] on mat-form-field "Filter" at bounding box center [746, 55] width 83 height 26
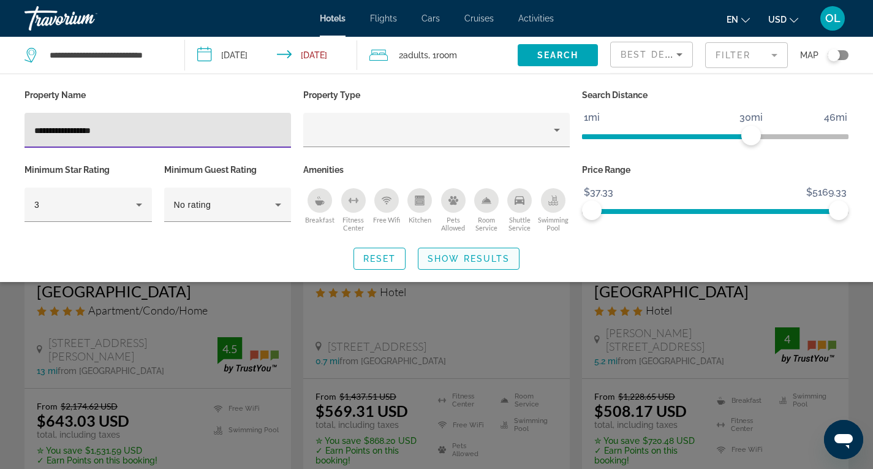
type input "**********"
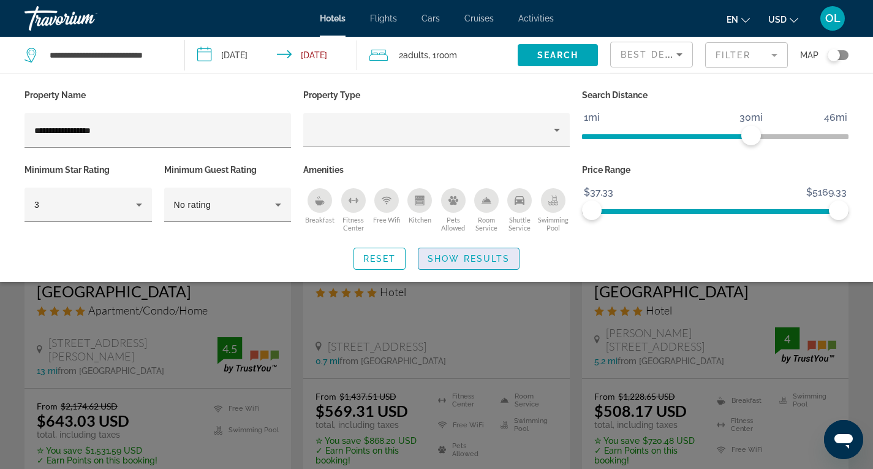
click at [463, 256] on span "Show Results" at bounding box center [469, 259] width 82 height 10
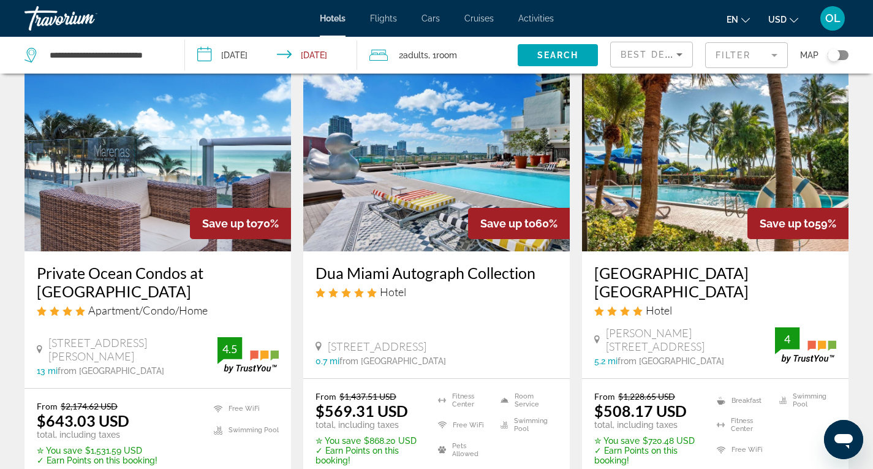
click at [773, 54] on mat-form-field "Filter" at bounding box center [746, 55] width 83 height 26
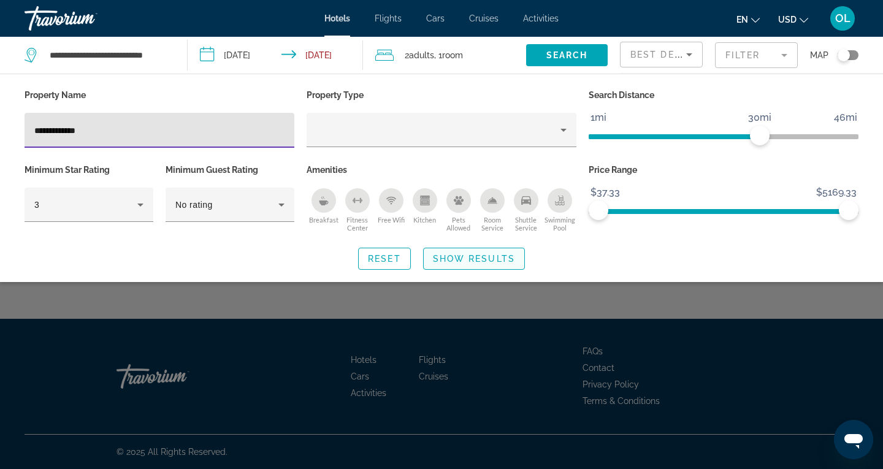
type input "**********"
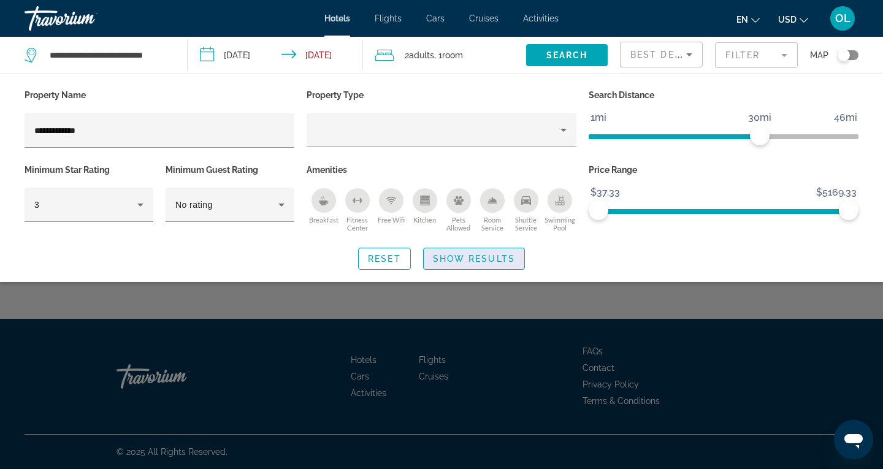
click at [475, 261] on span "Show Results" at bounding box center [474, 259] width 82 height 10
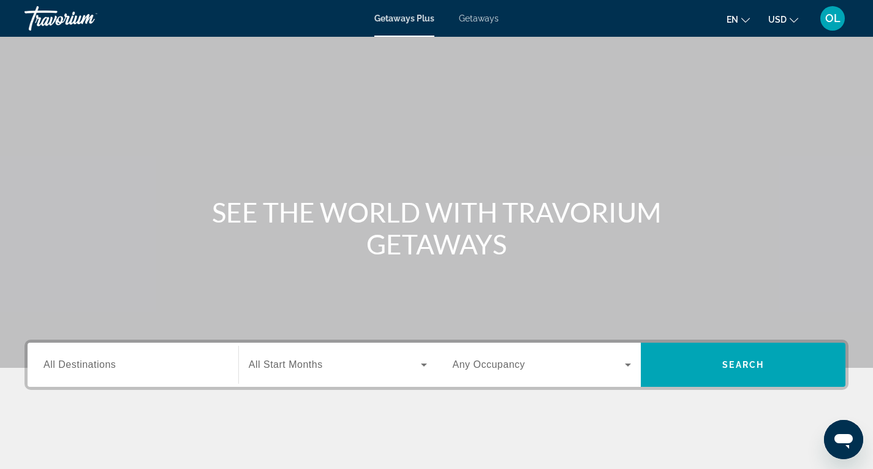
click at [116, 362] on input "Destination All Destinations" at bounding box center [133, 365] width 179 height 15
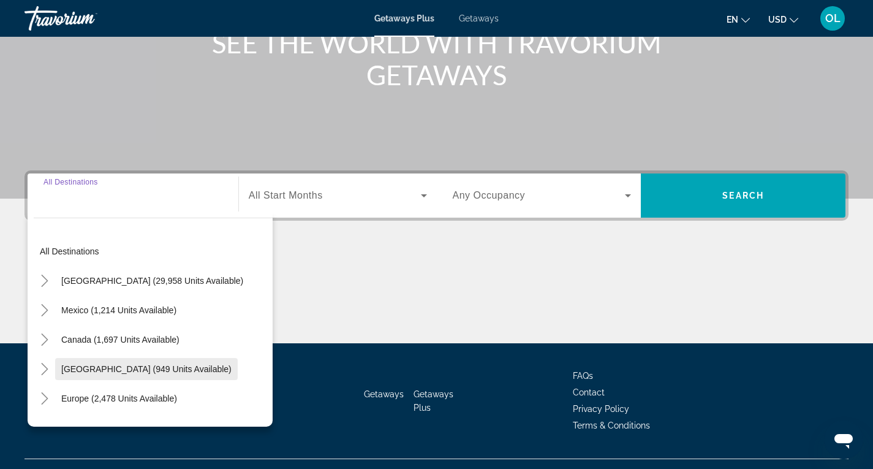
scroll to position [194, 0]
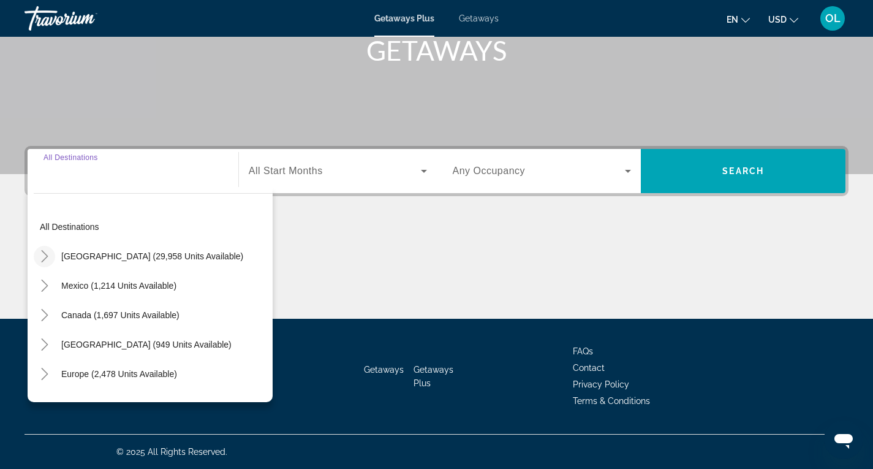
click at [38, 253] on mat-icon "Toggle United States (29,958 units available)" at bounding box center [44, 256] width 21 height 21
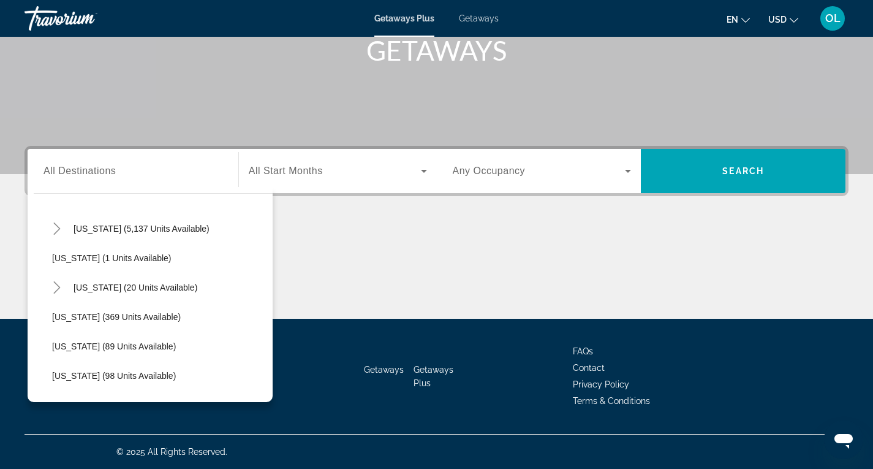
scroll to position [219, 0]
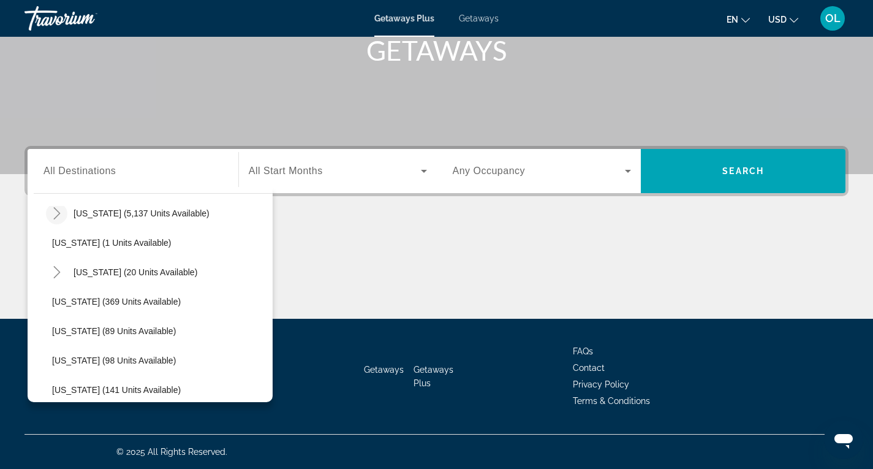
click at [57, 213] on icon "Toggle Florida (5,137 units available)" at bounding box center [57, 213] width 12 height 12
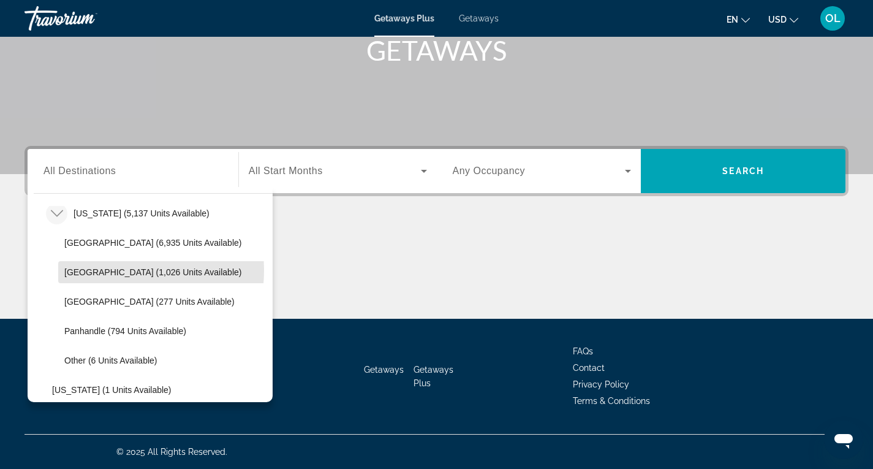
click at [107, 270] on span "East Coast (1,026 units available)" at bounding box center [152, 272] width 177 height 10
type input "**********"
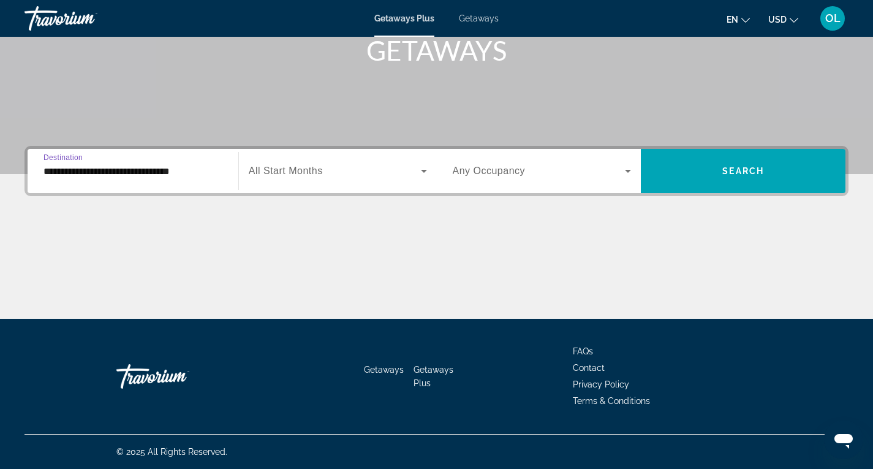
click at [360, 165] on span "Search widget" at bounding box center [335, 171] width 172 height 15
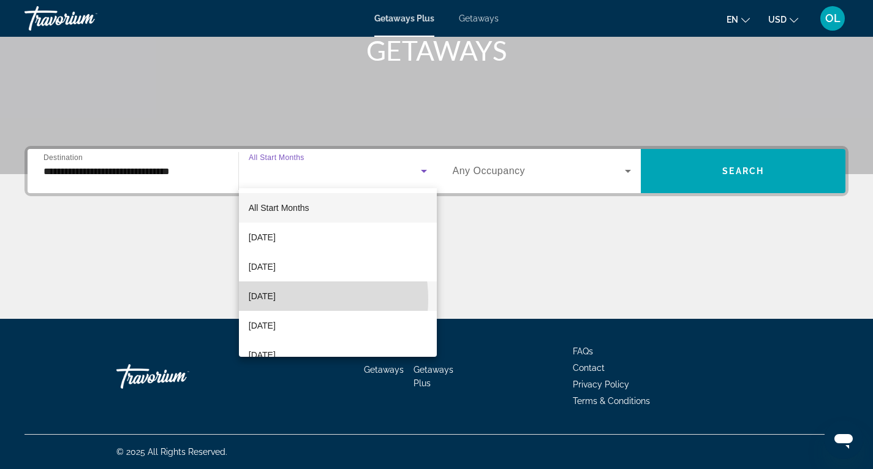
click at [276, 299] on span "November 2025" at bounding box center [262, 296] width 27 height 15
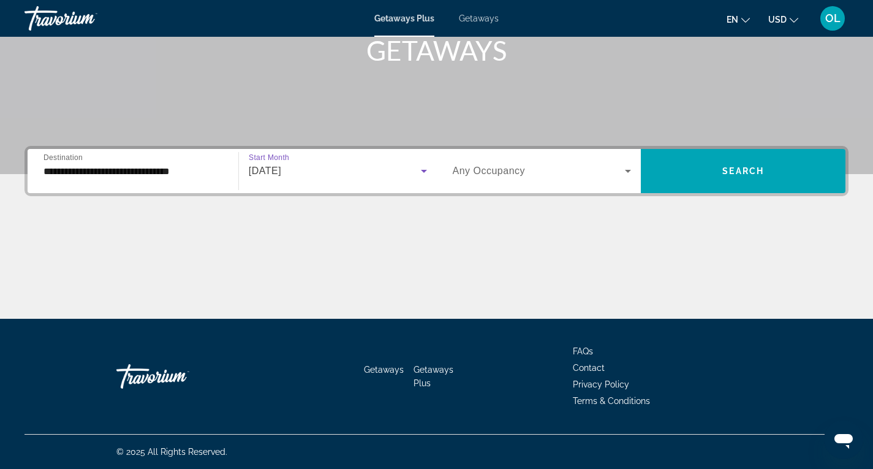
click at [526, 173] on span "Search widget" at bounding box center [539, 171] width 173 height 15
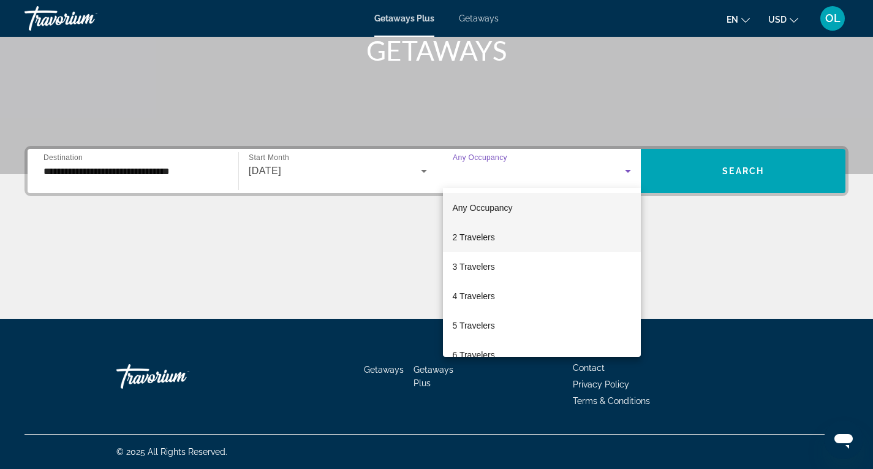
click at [481, 237] on span "2 Travelers" at bounding box center [474, 237] width 42 height 15
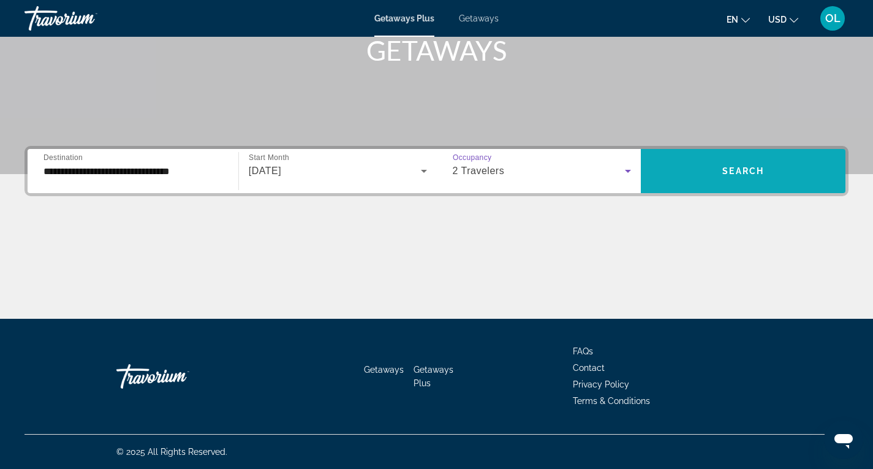
click at [758, 170] on span "Search" at bounding box center [744, 171] width 42 height 10
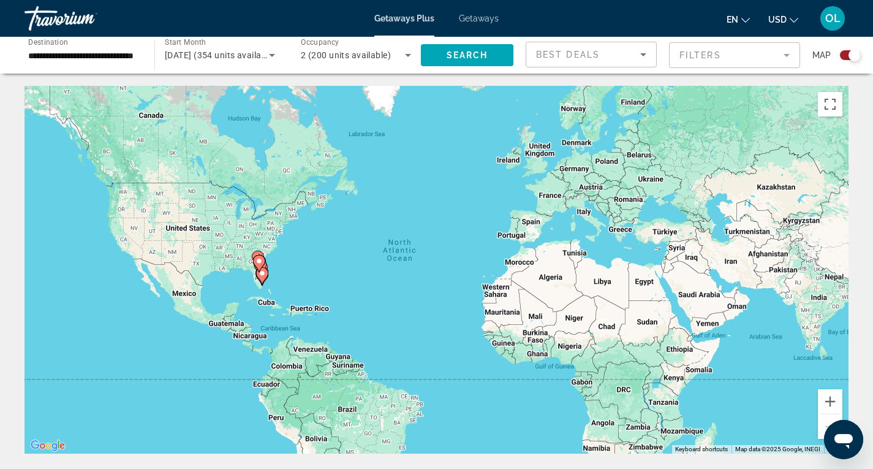
click at [283, 272] on div "To activate drag with keyboard, press Alt + Enter. Once in keyboard drag state,…" at bounding box center [437, 270] width 824 height 368
click at [268, 275] on div "To activate drag with keyboard, press Alt + Enter. Once in keyboard drag state,…" at bounding box center [437, 270] width 824 height 368
click at [268, 275] on gmp-advanced-marker "Main content" at bounding box center [262, 276] width 12 height 18
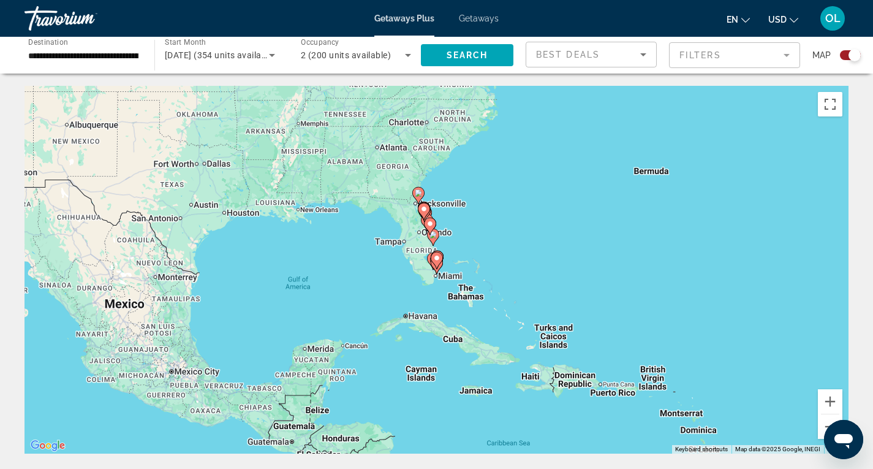
click at [433, 281] on div "To activate drag with keyboard, press Alt + Enter. Once in keyboard drag state,…" at bounding box center [437, 270] width 824 height 368
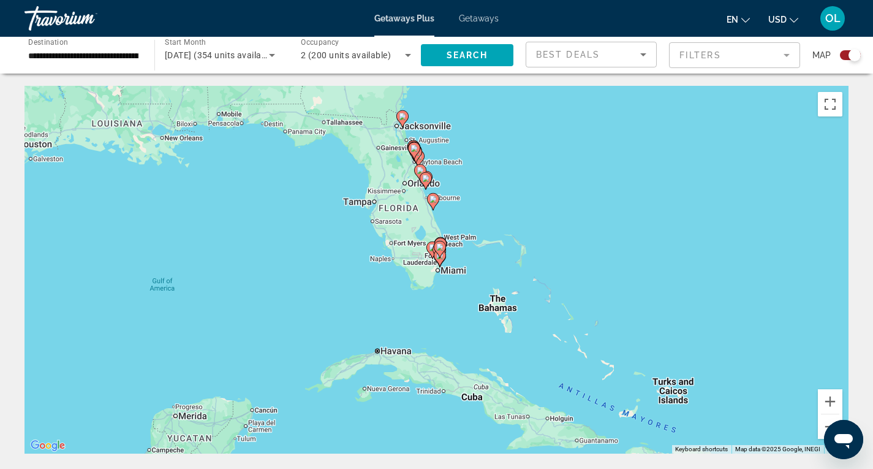
click at [433, 279] on div "To activate drag with keyboard, press Alt + Enter. Once in keyboard drag state,…" at bounding box center [437, 270] width 824 height 368
click at [434, 278] on div "To activate drag with keyboard, press Alt + Enter. Once in keyboard drag state,…" at bounding box center [437, 270] width 824 height 368
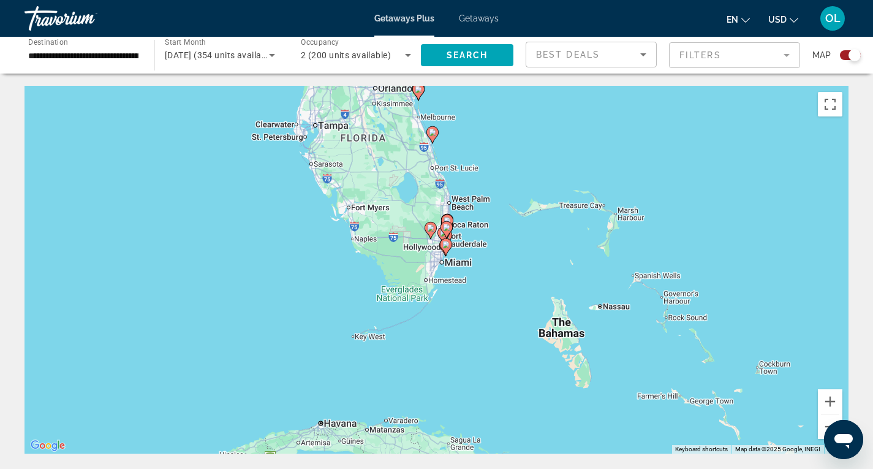
click at [436, 275] on div "To activate drag with keyboard, press Alt + Enter. Once in keyboard drag state,…" at bounding box center [437, 270] width 824 height 368
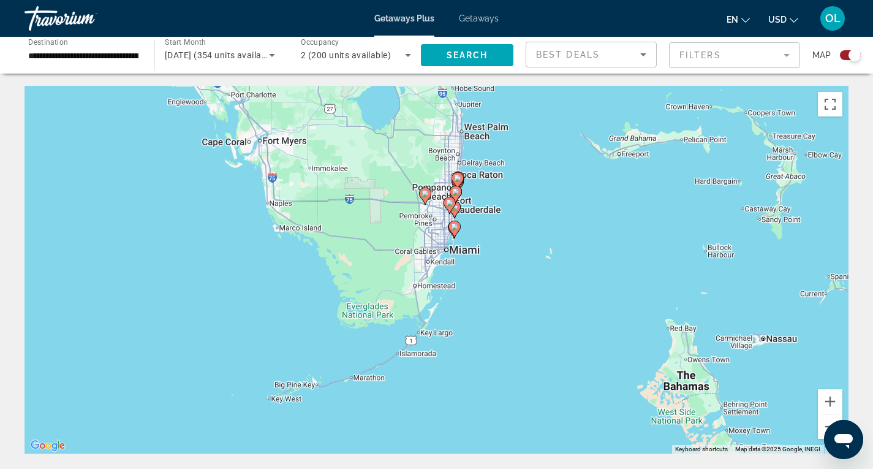
click at [436, 275] on div "To activate drag with keyboard, press Alt + Enter. Once in keyboard drag state,…" at bounding box center [437, 270] width 824 height 368
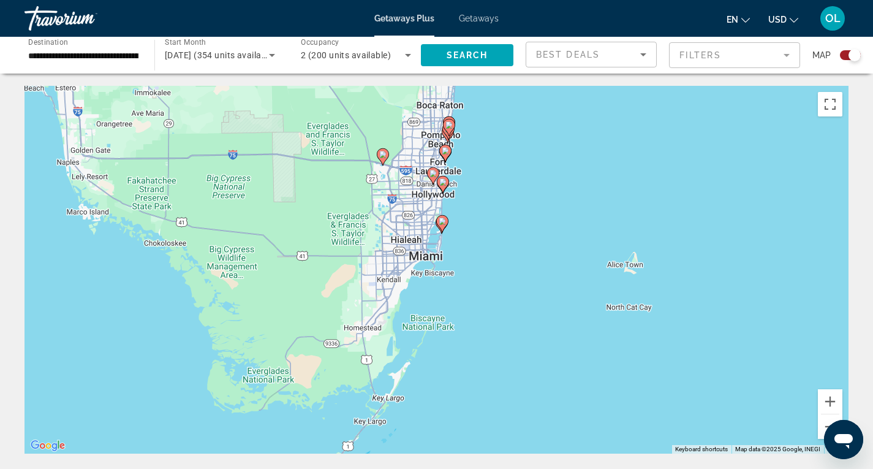
drag, startPoint x: 439, startPoint y: 234, endPoint x: 409, endPoint y: 262, distance: 42.1
click at [409, 262] on div "To activate drag with keyboard, press Alt + Enter. Once in keyboard drag state,…" at bounding box center [437, 270] width 824 height 368
click at [418, 227] on div "To activate drag with keyboard, press Alt + Enter. Once in keyboard drag state,…" at bounding box center [437, 270] width 824 height 368
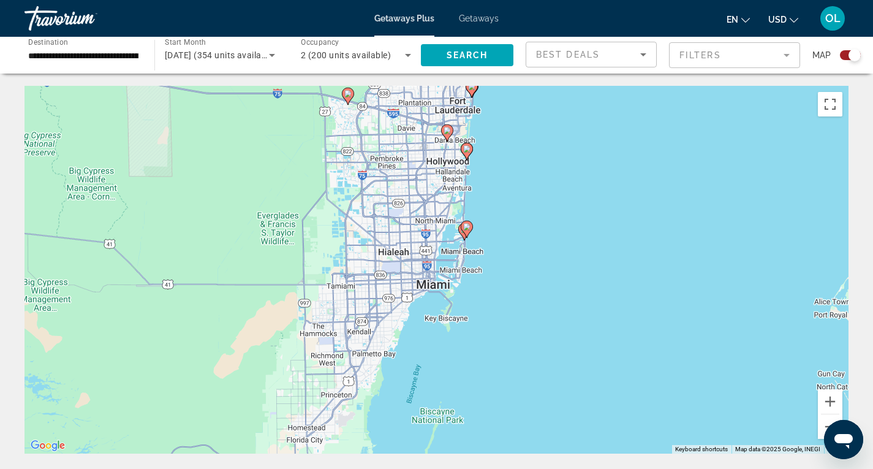
click at [418, 227] on div "To activate drag with keyboard, press Alt + Enter. Once in keyboard drag state,…" at bounding box center [437, 270] width 824 height 368
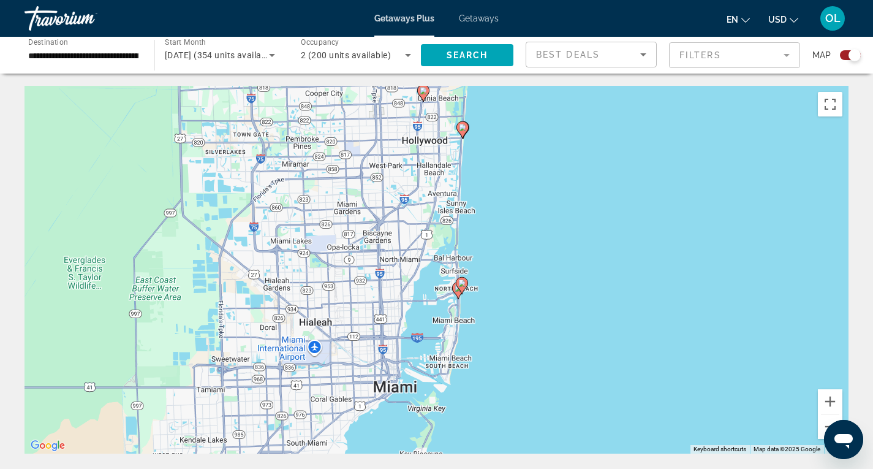
drag, startPoint x: 463, startPoint y: 154, endPoint x: 426, endPoint y: 181, distance: 45.6
click at [426, 181] on div "To activate drag with keyboard, press Alt + Enter. Once in keyboard drag state,…" at bounding box center [437, 270] width 824 height 368
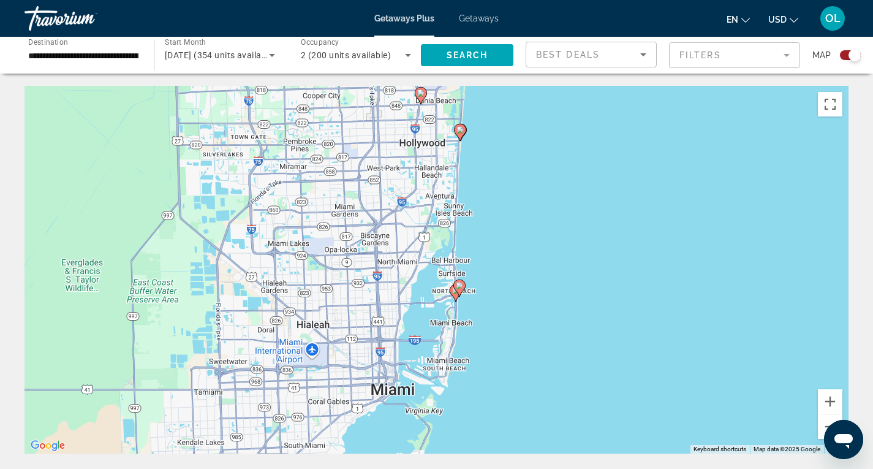
click at [462, 131] on image "Main content" at bounding box center [460, 129] width 7 height 7
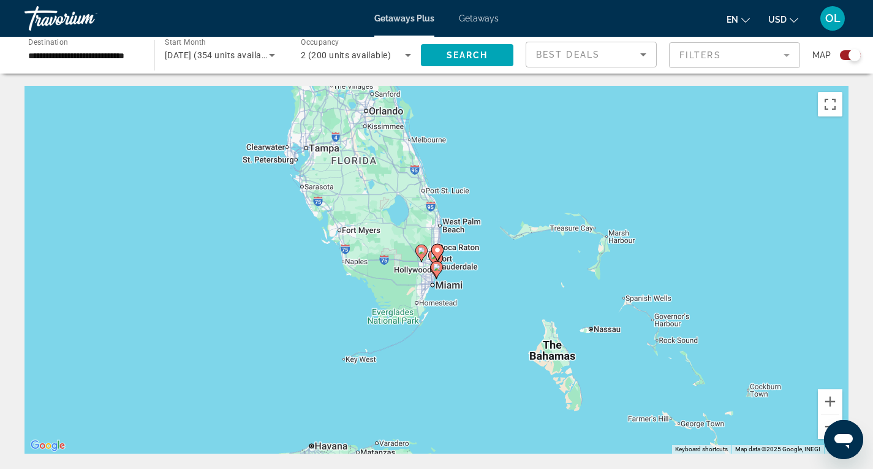
click at [447, 255] on div "To navigate, press the arrow keys. To activate drag with keyboard, press Alt + …" at bounding box center [437, 270] width 824 height 368
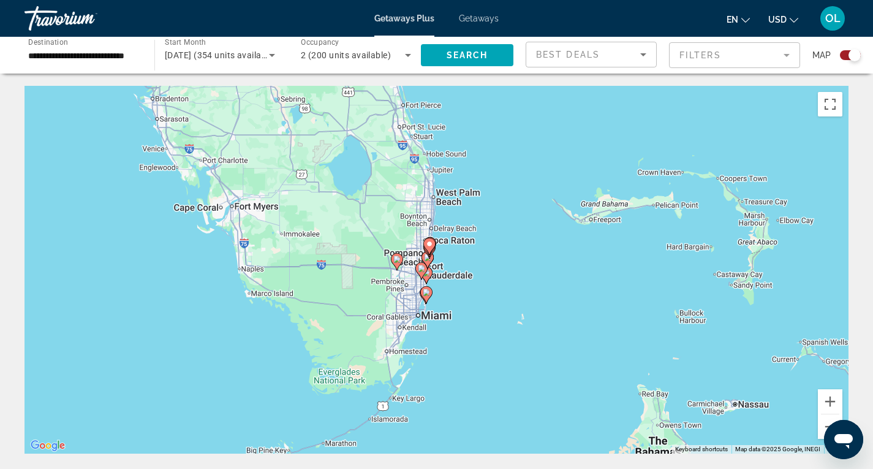
click at [449, 254] on div "To activate drag with keyboard, press Alt + Enter. Once in keyboard drag state,…" at bounding box center [437, 270] width 824 height 368
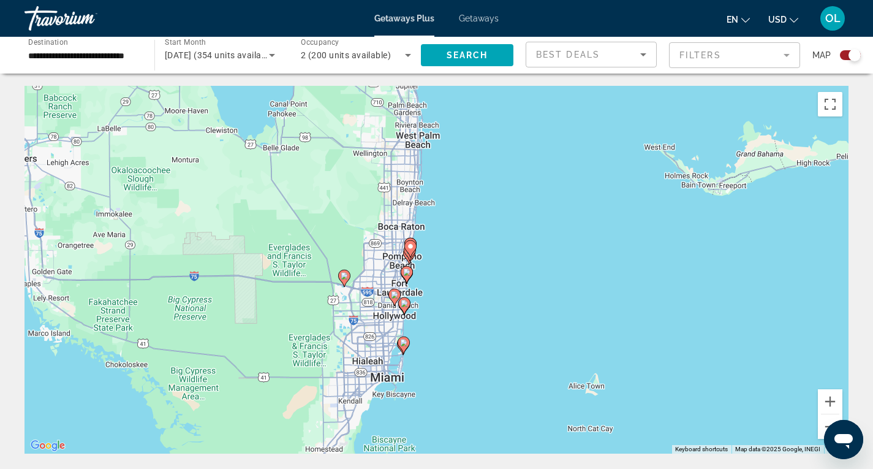
click at [450, 252] on div "To activate drag with keyboard, press Alt + Enter. Once in keyboard drag state,…" at bounding box center [437, 270] width 824 height 368
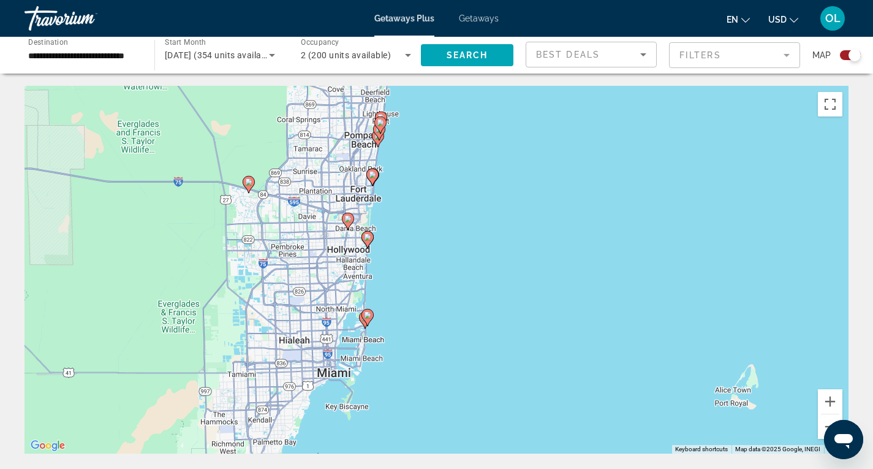
drag, startPoint x: 409, startPoint y: 308, endPoint x: 415, endPoint y: 157, distance: 151.5
click at [415, 157] on div "To activate drag with keyboard, press Alt + Enter. Once in keyboard drag state,…" at bounding box center [437, 270] width 824 height 368
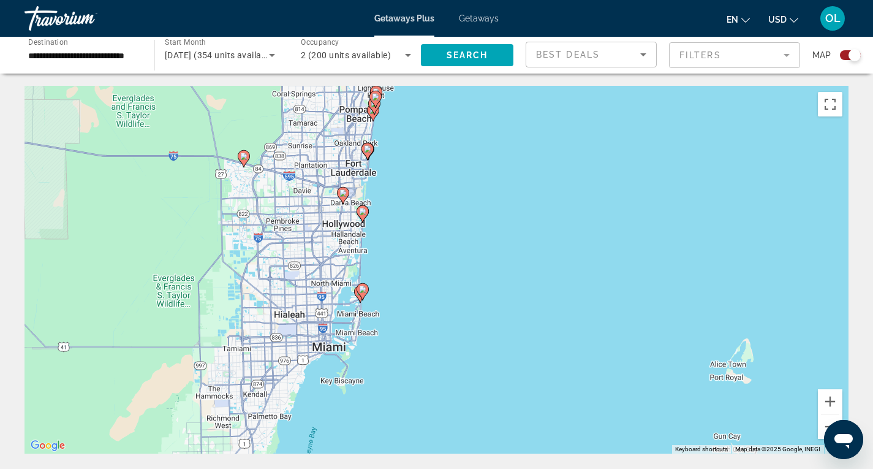
click at [363, 214] on image "Main content" at bounding box center [362, 211] width 7 height 7
type input "**********"
click at [361, 213] on image "Main content" at bounding box center [362, 211] width 7 height 7
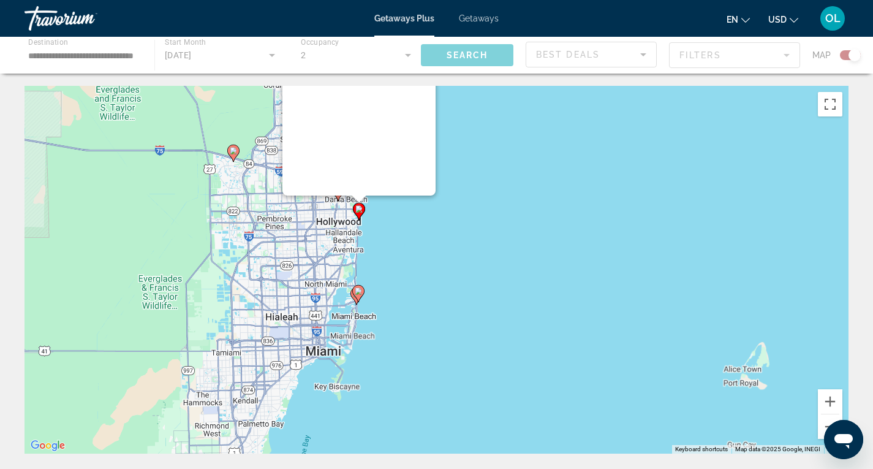
click at [361, 213] on div "To navigate, press the arrow keys. To activate drag with keyboard, press Alt + …" at bounding box center [437, 270] width 824 height 368
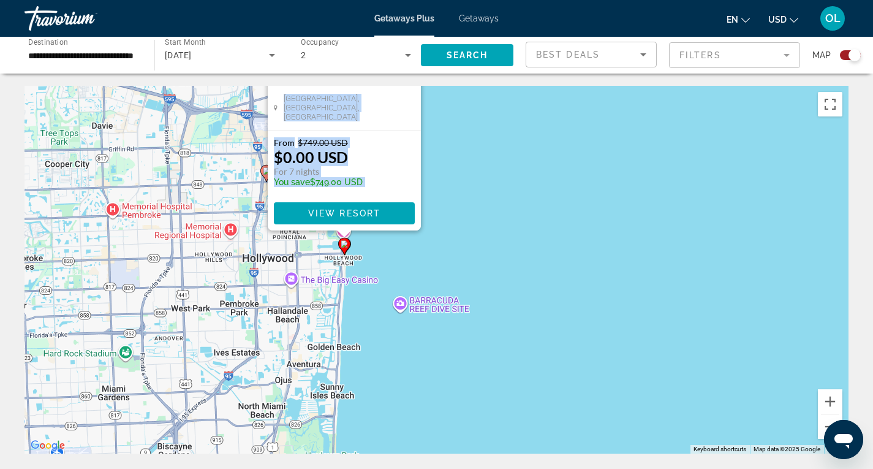
drag, startPoint x: 406, startPoint y: 189, endPoint x: 498, endPoint y: 261, distance: 117.1
click at [498, 261] on div "To activate drag with keyboard, press Alt + Enter. Once in keyboard drag state,…" at bounding box center [437, 270] width 824 height 368
click at [342, 211] on span "View Resort" at bounding box center [344, 213] width 72 height 10
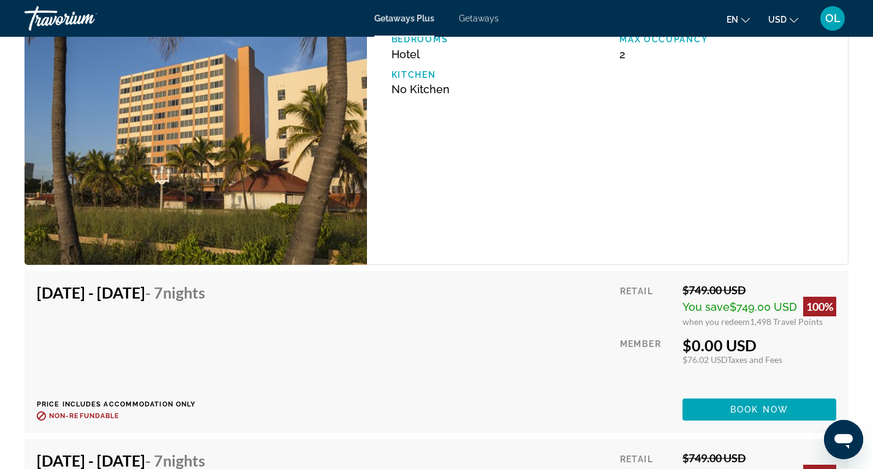
scroll to position [2390, 0]
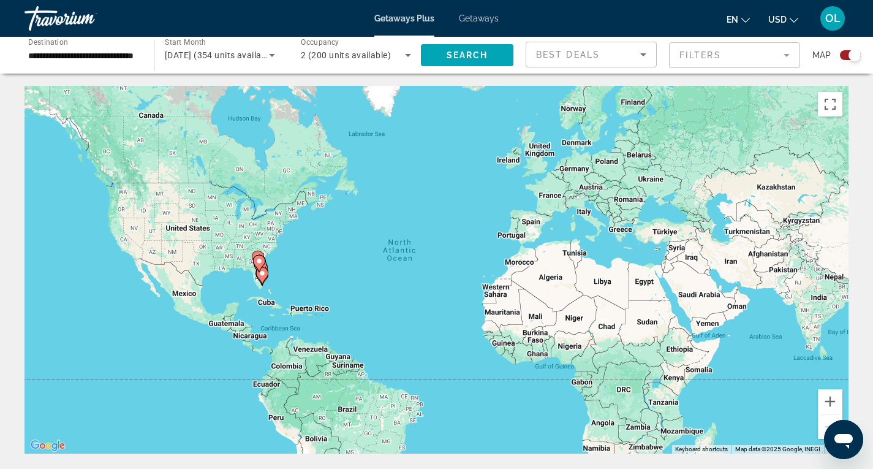
click at [293, 276] on div "To activate drag with keyboard, press Alt + Enter. Once in keyboard drag state,…" at bounding box center [437, 270] width 824 height 368
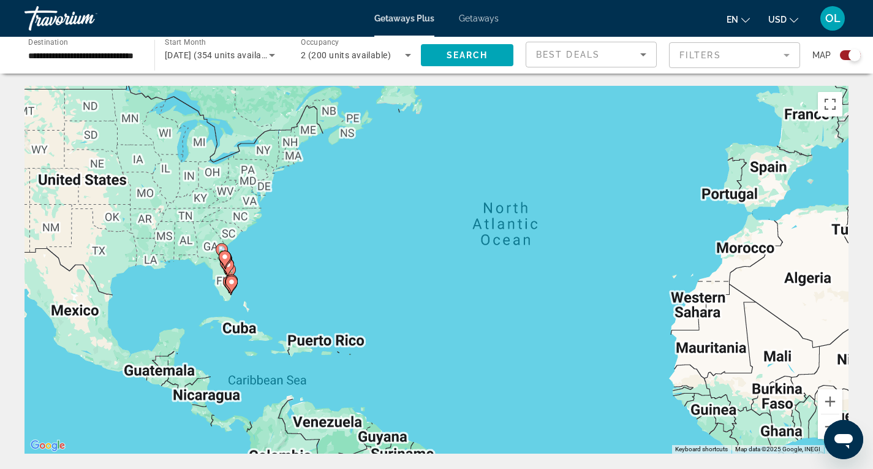
click at [293, 276] on div "To activate drag with keyboard, press Alt + Enter. Once in keyboard drag state,…" at bounding box center [437, 270] width 824 height 368
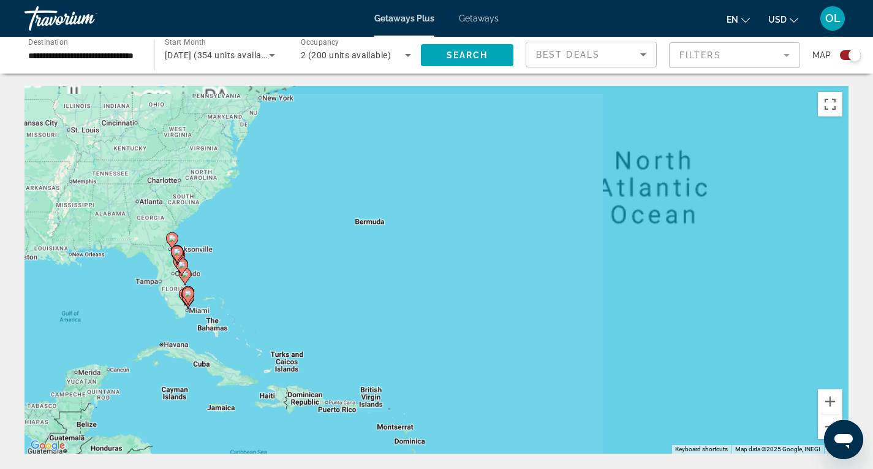
click at [293, 276] on div "To activate drag with keyboard, press Alt + Enter. Once in keyboard drag state,…" at bounding box center [437, 270] width 824 height 368
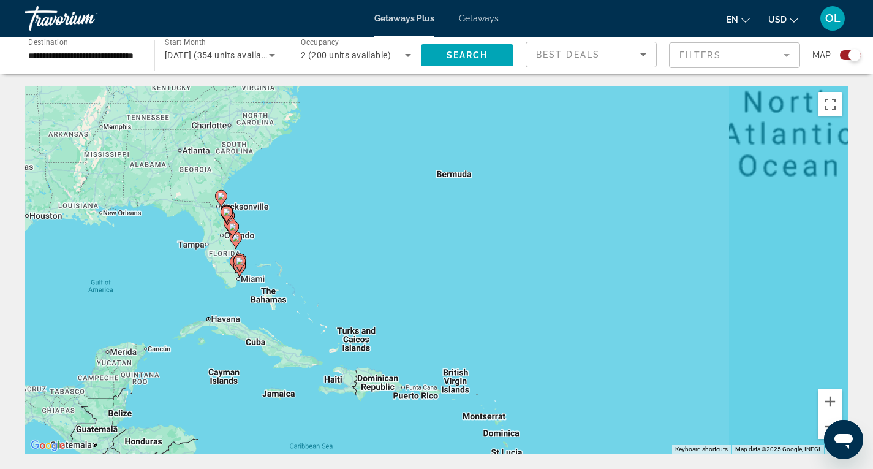
drag, startPoint x: 178, startPoint y: 295, endPoint x: 276, endPoint y: 233, distance: 115.8
click at [276, 233] on div "To activate drag with keyboard, press Alt + Enter. Once in keyboard drag state,…" at bounding box center [437, 270] width 824 height 368
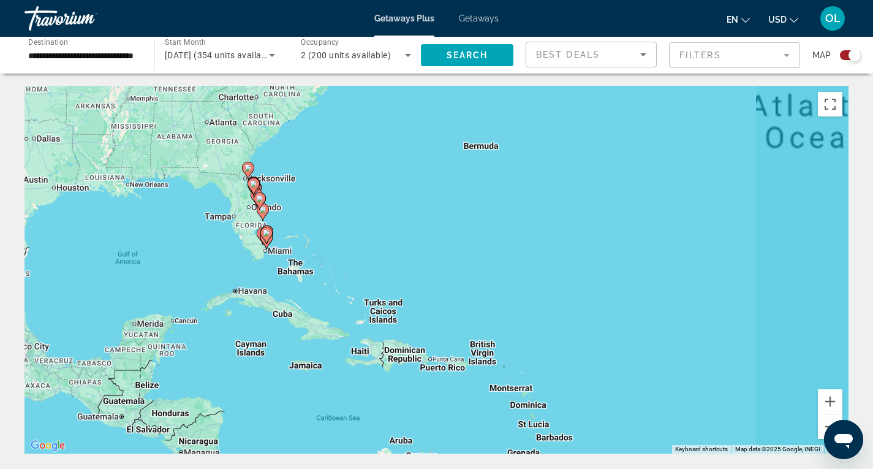
click at [283, 234] on div "To activate drag with keyboard, press Alt + Enter. Once in keyboard drag state,…" at bounding box center [437, 270] width 824 height 368
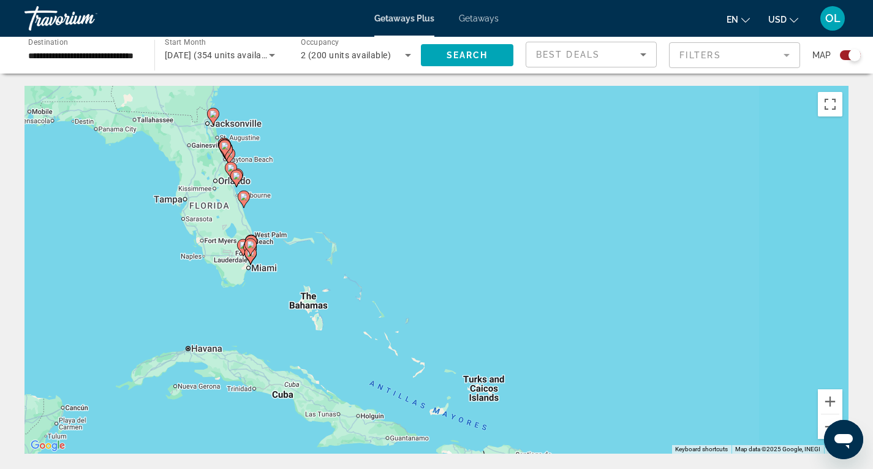
click at [283, 234] on div "To activate drag with keyboard, press Alt + Enter. Once in keyboard drag state,…" at bounding box center [437, 270] width 824 height 368
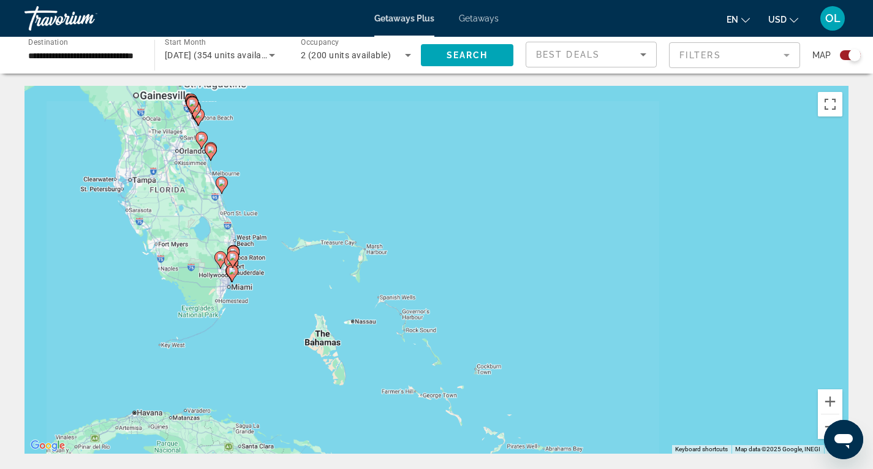
click at [283, 234] on div "To activate drag with keyboard, press Alt + Enter. Once in keyboard drag state,…" at bounding box center [437, 270] width 824 height 368
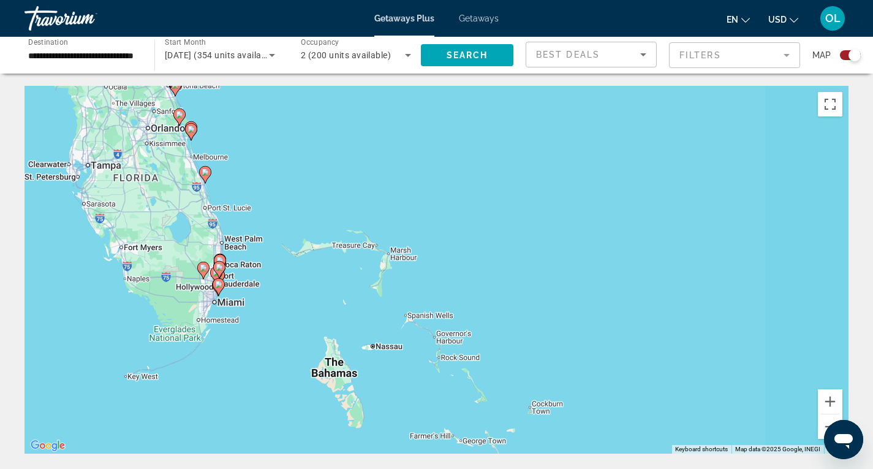
click at [283, 234] on div "To activate drag with keyboard, press Alt + Enter. Once in keyboard drag state,…" at bounding box center [437, 270] width 824 height 368
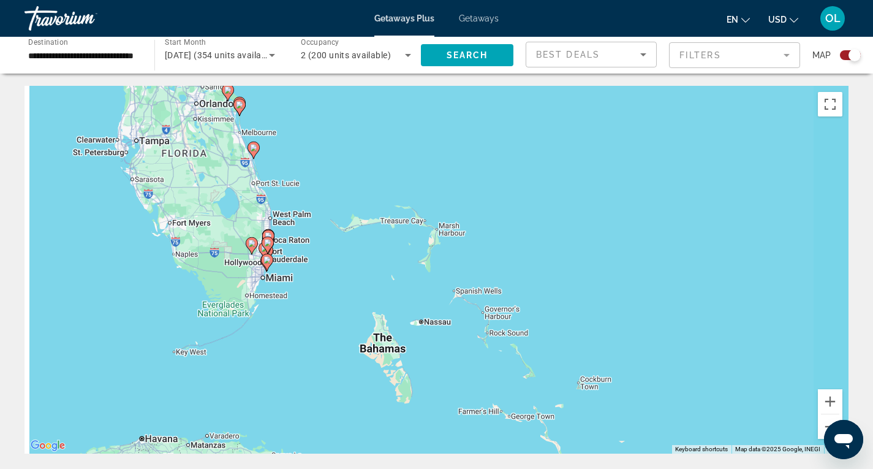
drag, startPoint x: 300, startPoint y: 276, endPoint x: 319, endPoint y: 263, distance: 23.8
click at [319, 263] on div "To activate drag with keyboard, press Alt + Enter. Once in keyboard drag state,…" at bounding box center [437, 270] width 824 height 368
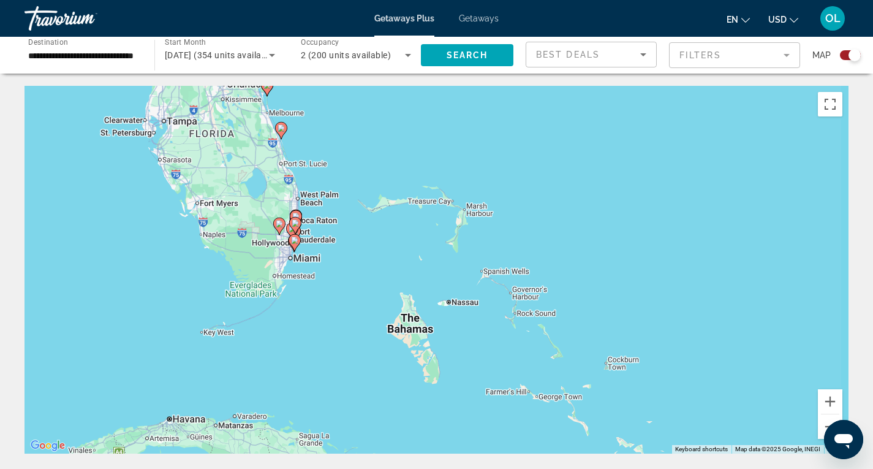
click at [319, 261] on div "To activate drag with keyboard, press Alt + Enter. Once in keyboard drag state,…" at bounding box center [437, 270] width 824 height 368
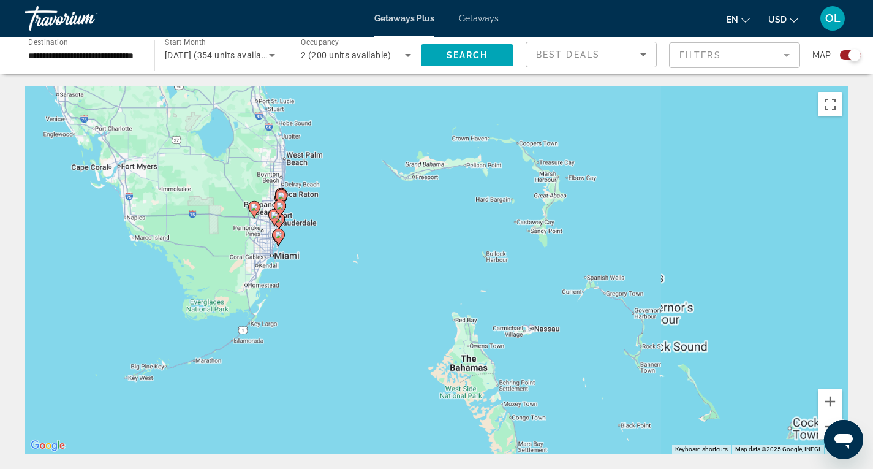
click at [319, 261] on div "To activate drag with keyboard, press Alt + Enter. Once in keyboard drag state,…" at bounding box center [437, 270] width 824 height 368
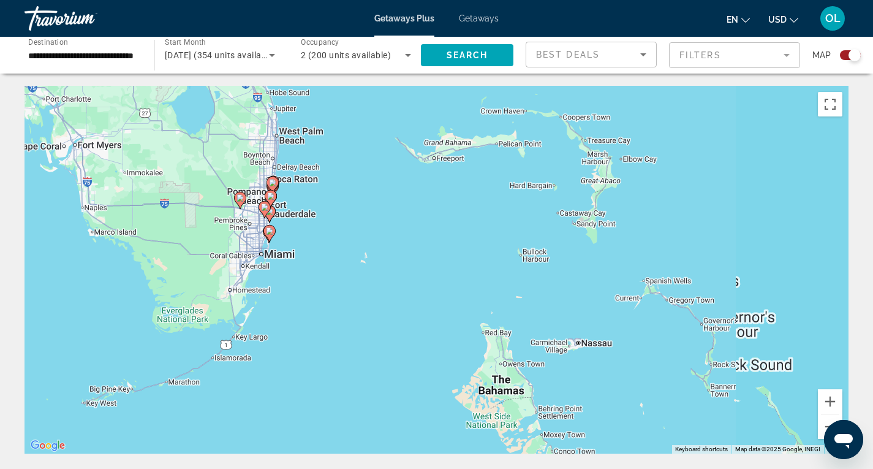
click at [319, 260] on div "To activate drag with keyboard, press Alt + Enter. Once in keyboard drag state,…" at bounding box center [437, 270] width 824 height 368
click at [320, 260] on div "To activate drag with keyboard, press Alt + Enter. Once in keyboard drag state,…" at bounding box center [437, 270] width 824 height 368
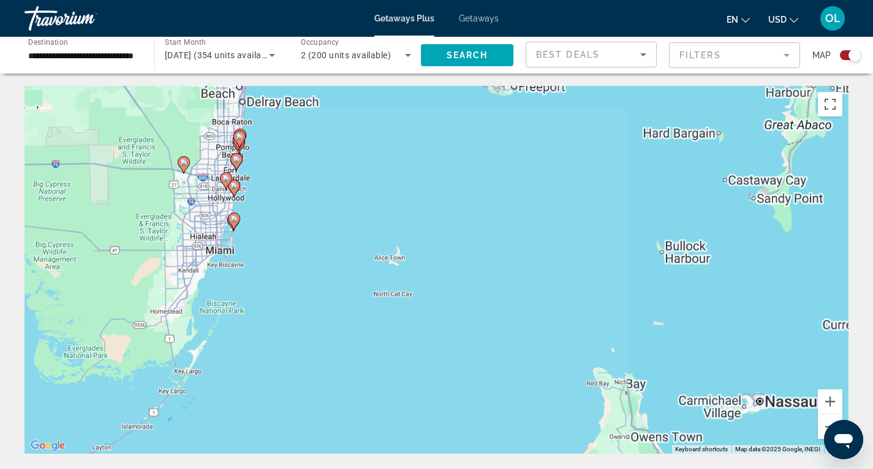
click at [322, 259] on div "To activate drag with keyboard, press Alt + Enter. Once in keyboard drag state,…" at bounding box center [437, 270] width 824 height 368
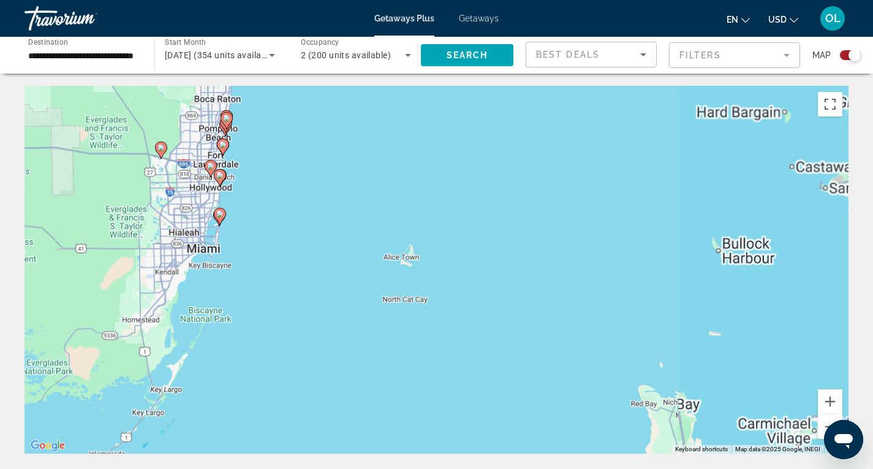
click at [322, 259] on div "To activate drag with keyboard, press Alt + Enter. Once in keyboard drag state,…" at bounding box center [437, 270] width 824 height 368
drag, startPoint x: 249, startPoint y: 230, endPoint x: 296, endPoint y: 212, distance: 50.4
click at [296, 212] on div "To activate drag with keyboard, press Alt + Enter. Once in keyboard drag state,…" at bounding box center [437, 270] width 824 height 368
click at [230, 195] on div "To activate drag with keyboard, press Alt + Enter. Once in keyboard drag state,…" at bounding box center [437, 270] width 824 height 368
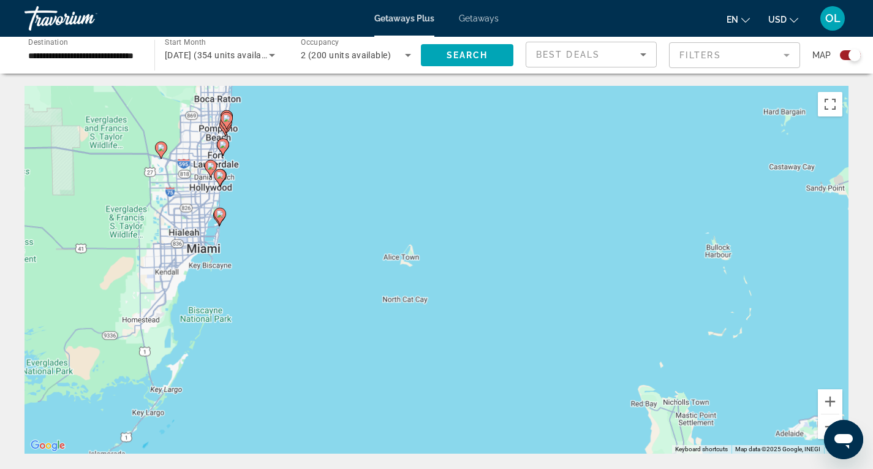
click at [230, 195] on div "To activate drag with keyboard, press Alt + Enter. Once in keyboard drag state,…" at bounding box center [437, 270] width 824 height 368
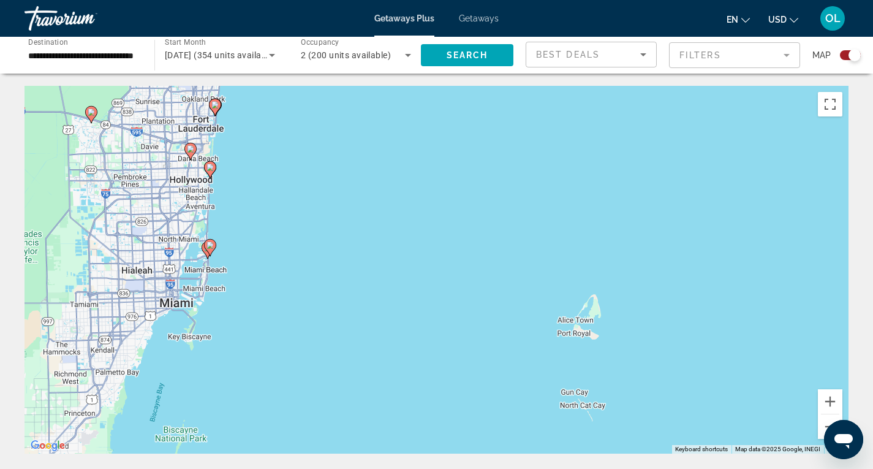
click at [230, 195] on div "To activate drag with keyboard, press Alt + Enter. Once in keyboard drag state,…" at bounding box center [437, 270] width 824 height 368
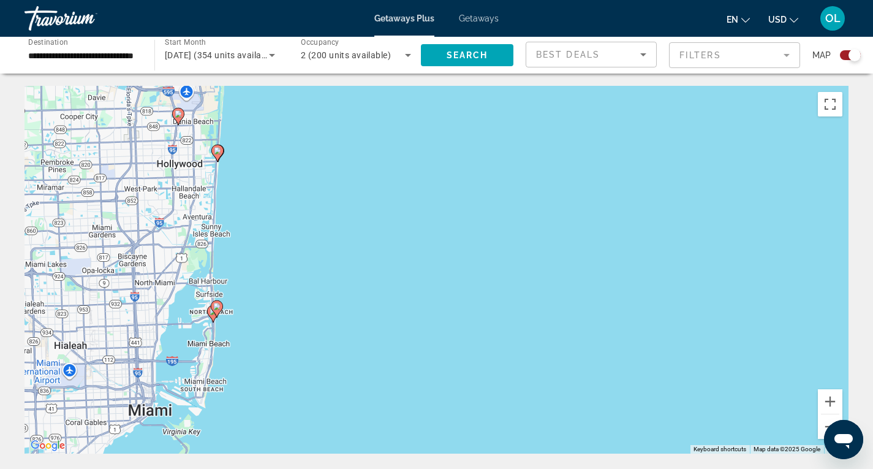
drag, startPoint x: 201, startPoint y: 234, endPoint x: 268, endPoint y: 217, distance: 69.6
click at [238, 233] on div "To activate drag with keyboard, press Alt + Enter. Once in keyboard drag state,…" at bounding box center [437, 270] width 824 height 368
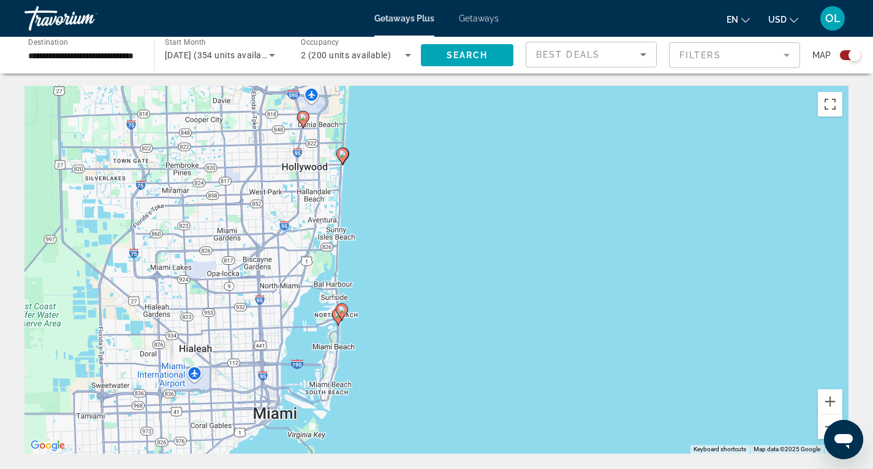
drag, startPoint x: 293, startPoint y: 197, endPoint x: 379, endPoint y: 202, distance: 85.9
click at [398, 202] on div "To activate drag with keyboard, press Alt + Enter. Once in keyboard drag state,…" at bounding box center [437, 270] width 824 height 368
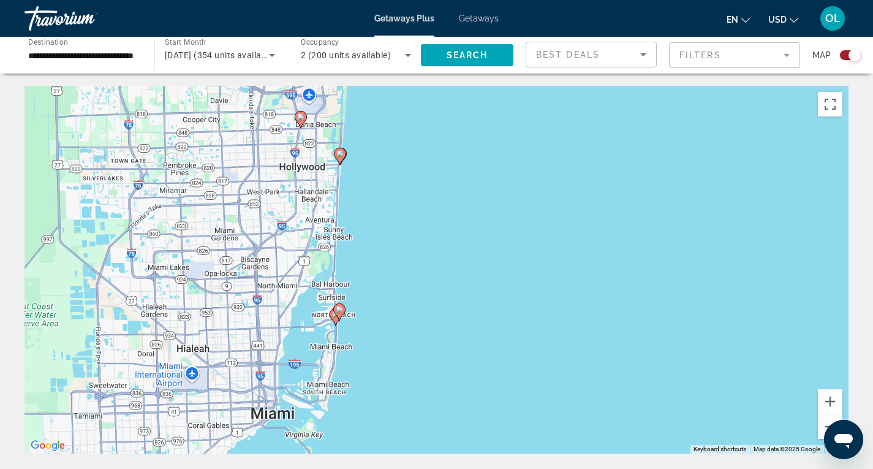
click at [343, 307] on icon "Main content" at bounding box center [338, 312] width 11 height 16
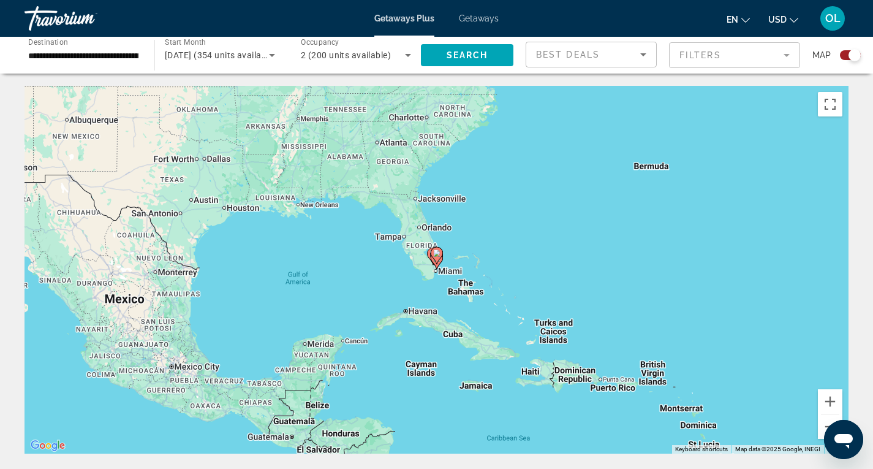
click at [433, 259] on gmp-advanced-marker "Main content" at bounding box center [437, 255] width 12 height 18
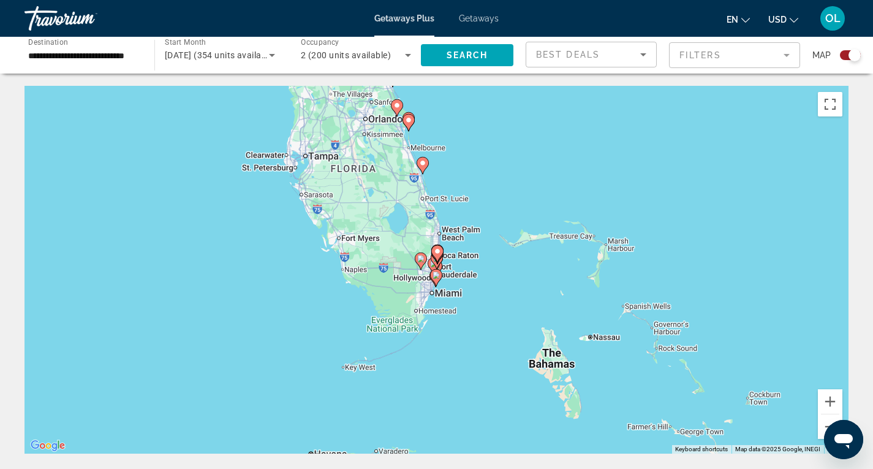
click at [433, 259] on gmp-advanced-marker "Main content" at bounding box center [437, 254] width 12 height 18
type input "**********"
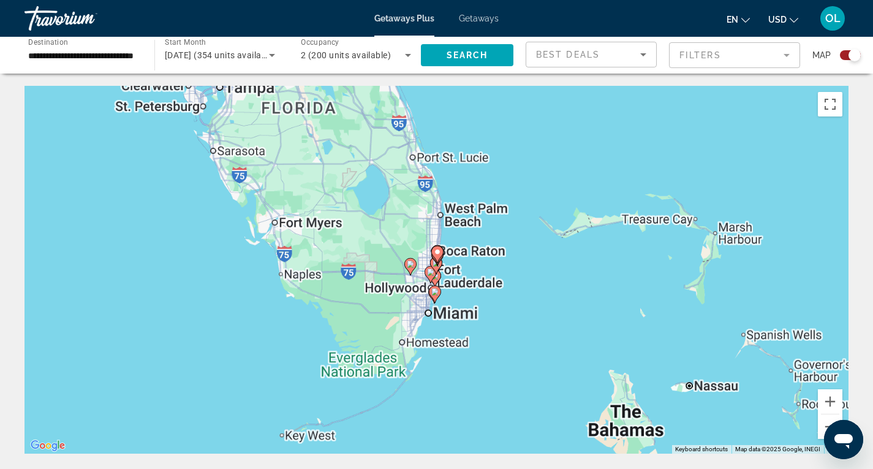
click at [434, 259] on gmp-advanced-marker "Main content" at bounding box center [437, 254] width 12 height 18
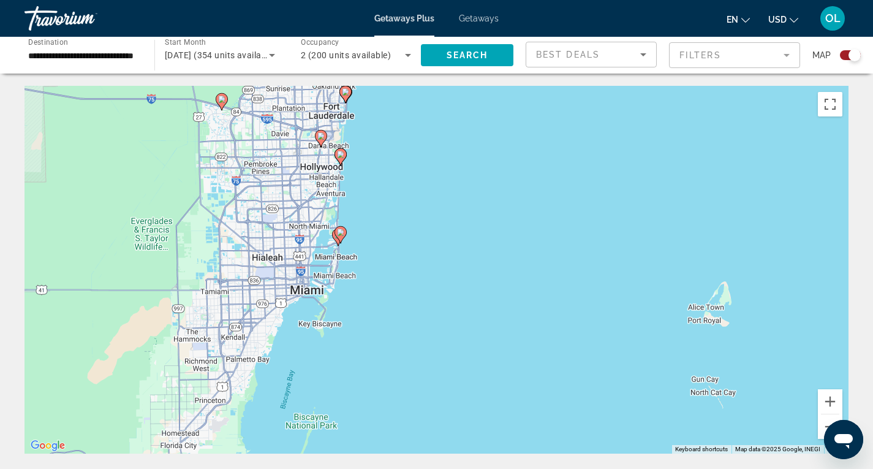
drag, startPoint x: 464, startPoint y: 332, endPoint x: 376, endPoint y: 123, distance: 226.1
click at [381, 121] on div "To activate drag with keyboard, press Alt + Enter. Once in keyboard drag state,…" at bounding box center [437, 270] width 824 height 368
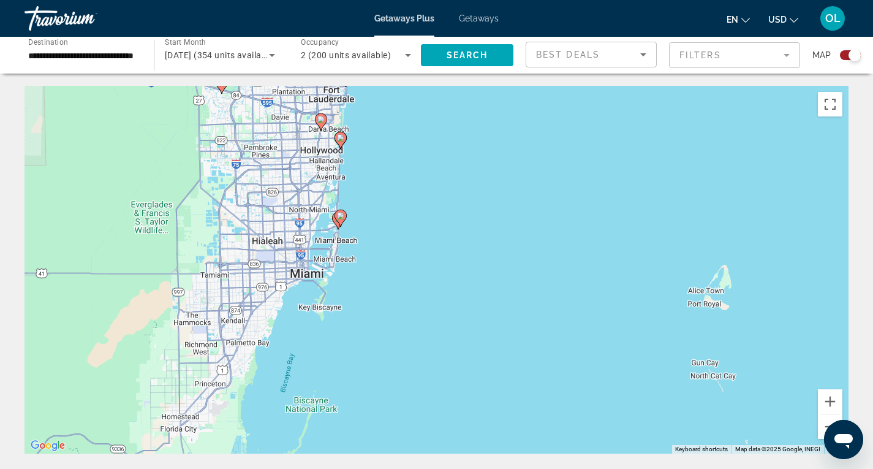
click at [357, 228] on div "To activate drag with keyboard, press Alt + Enter. Once in keyboard drag state,…" at bounding box center [437, 270] width 824 height 368
click at [356, 228] on div "To activate drag with keyboard, press Alt + Enter. Once in keyboard drag state,…" at bounding box center [437, 270] width 824 height 368
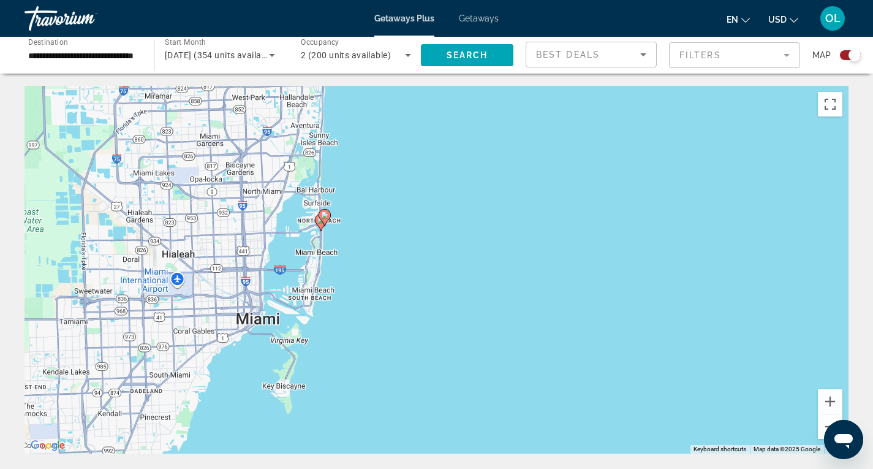
click at [322, 249] on div "To activate drag with keyboard, press Alt + Enter. Once in keyboard drag state,…" at bounding box center [437, 270] width 824 height 368
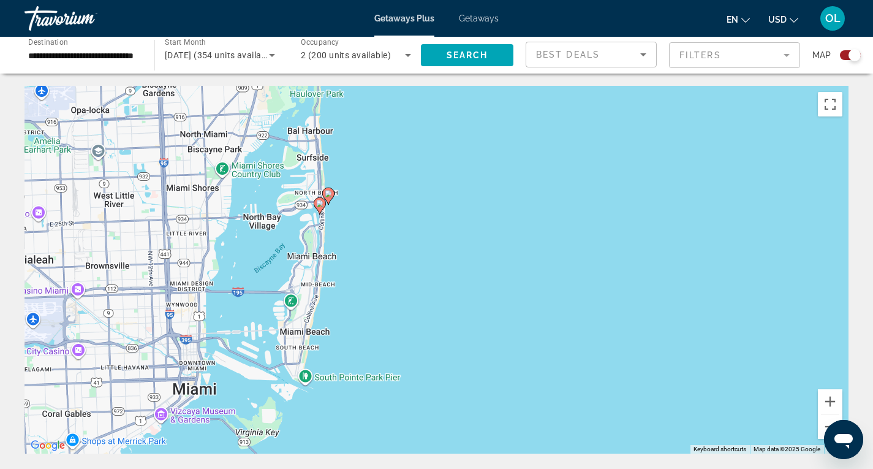
click at [322, 249] on div "To activate drag with keyboard, press Alt + Enter. Once in keyboard drag state,…" at bounding box center [437, 270] width 824 height 368
click at [321, 248] on div "To activate drag with keyboard, press Alt + Enter. Once in keyboard drag state,…" at bounding box center [437, 270] width 824 height 368
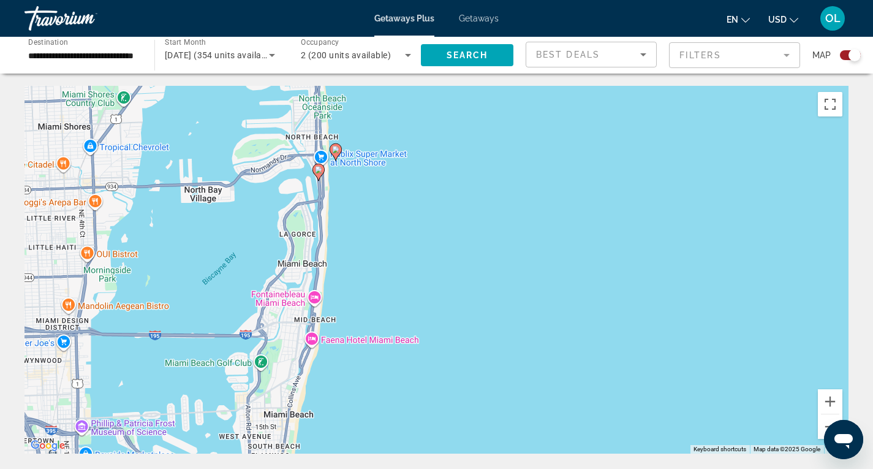
click at [336, 146] on image "Main content" at bounding box center [335, 149] width 7 height 7
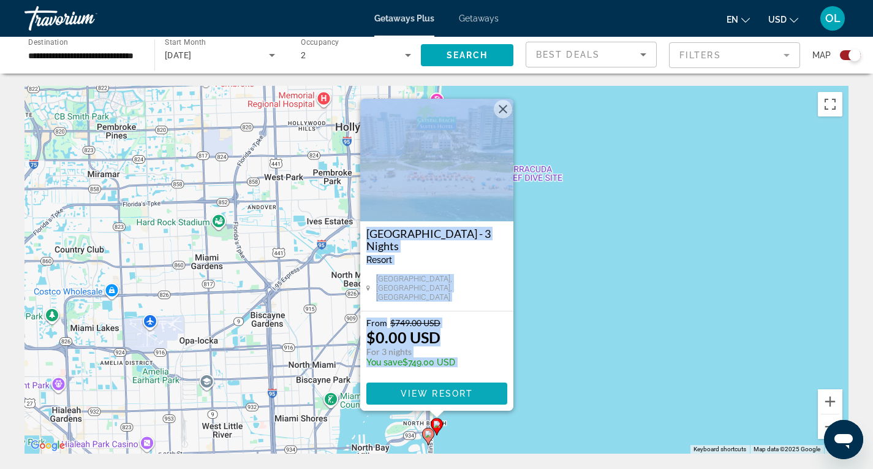
click at [462, 400] on span "Main content" at bounding box center [437, 393] width 141 height 29
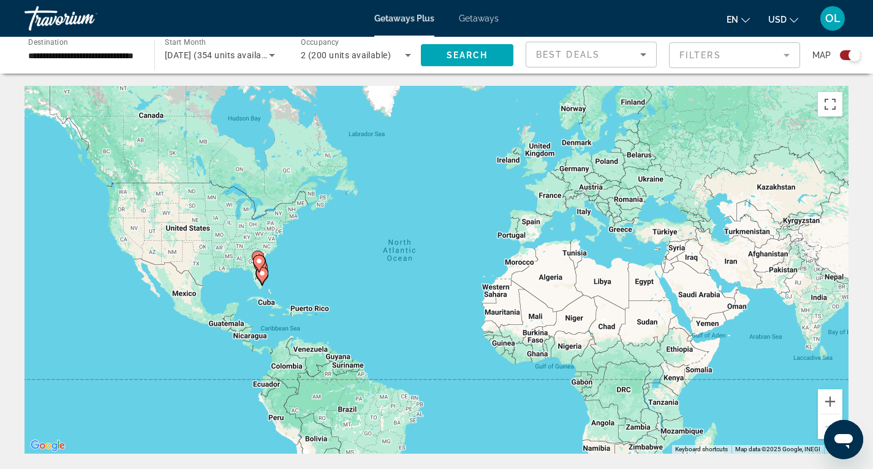
click at [276, 269] on div "To activate drag with keyboard, press Alt + Enter. Once in keyboard drag state,…" at bounding box center [437, 270] width 824 height 368
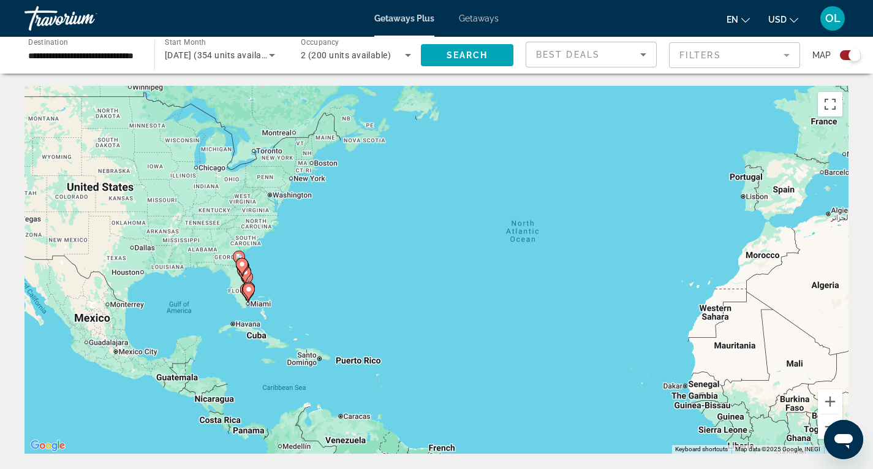
click at [276, 268] on div "To activate drag with keyboard, press Alt + Enter. Once in keyboard drag state,…" at bounding box center [437, 270] width 824 height 368
click at [277, 268] on div "To activate drag with keyboard, press Alt + Enter. Once in keyboard drag state,…" at bounding box center [437, 270] width 824 height 368
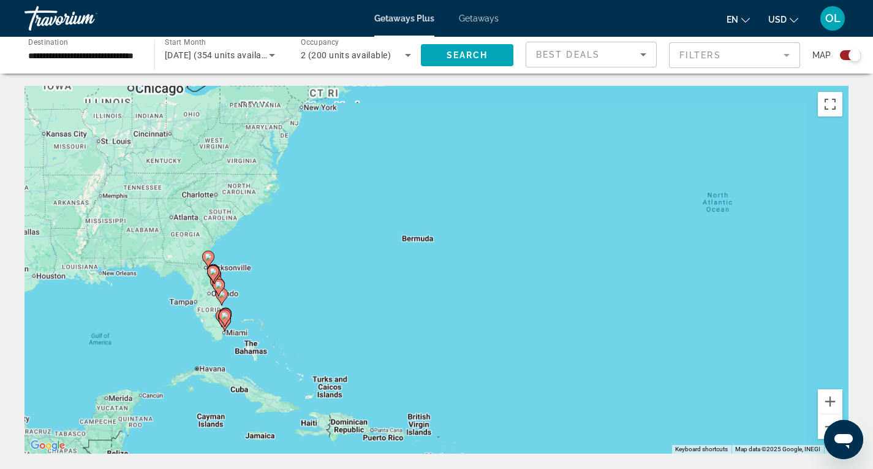
click at [277, 268] on div "To activate drag with keyboard, press Alt + Enter. Once in keyboard drag state,…" at bounding box center [437, 270] width 824 height 368
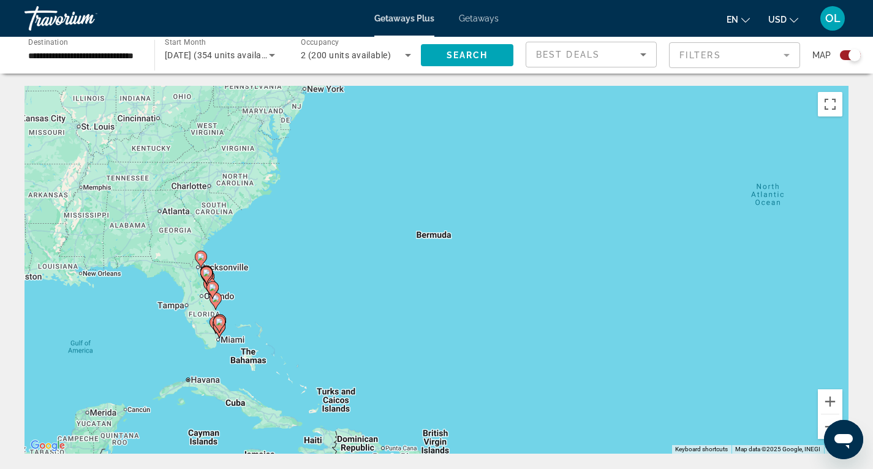
click at [277, 268] on div "To activate drag with keyboard, press Alt + Enter. Once in keyboard drag state,…" at bounding box center [437, 270] width 824 height 368
click at [224, 307] on div "To activate drag with keyboard, press Alt + Enter. Once in keyboard drag state,…" at bounding box center [437, 270] width 824 height 368
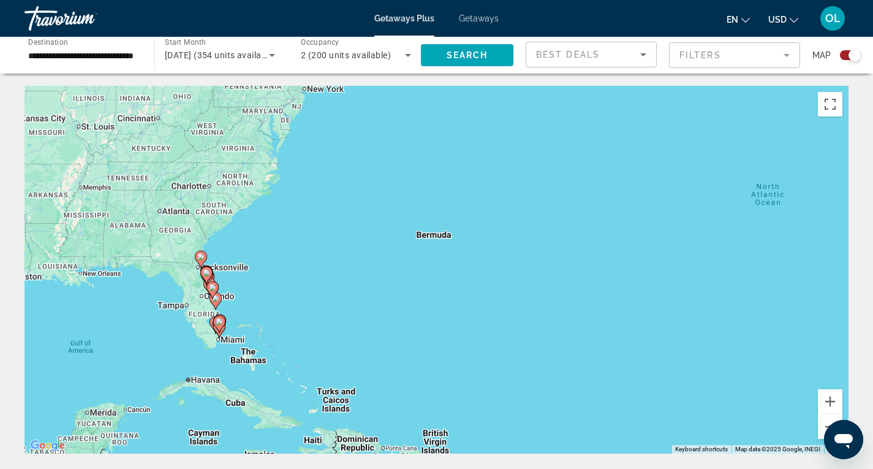
click at [223, 308] on div "To activate drag with keyboard, press Alt + Enter. Once in keyboard drag state,…" at bounding box center [437, 270] width 824 height 368
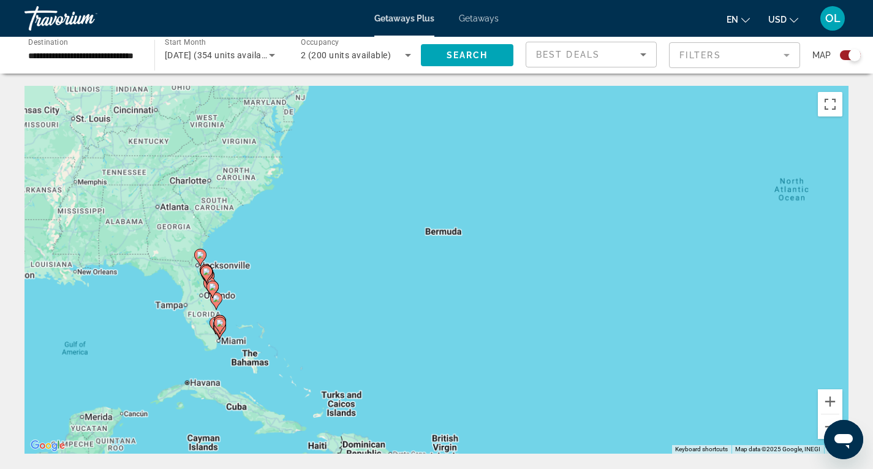
click at [223, 308] on div "To activate drag with keyboard, press Alt + Enter. Once in keyboard drag state,…" at bounding box center [437, 270] width 824 height 368
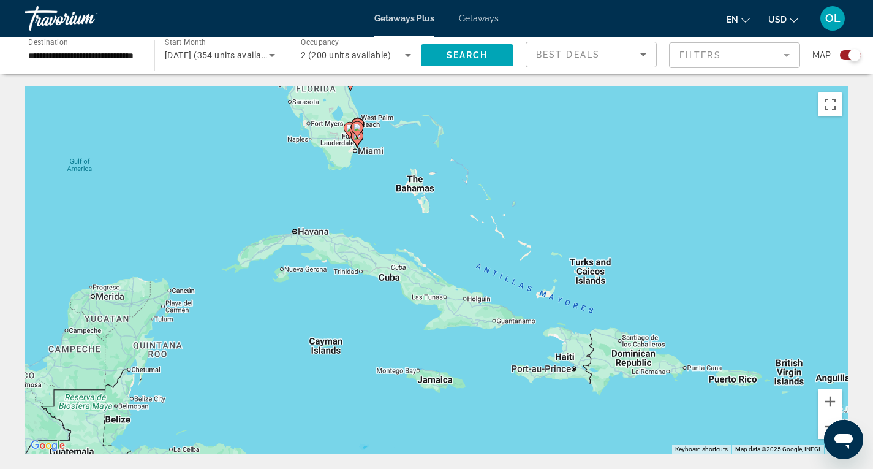
drag, startPoint x: 223, startPoint y: 308, endPoint x: 367, endPoint y: 83, distance: 266.8
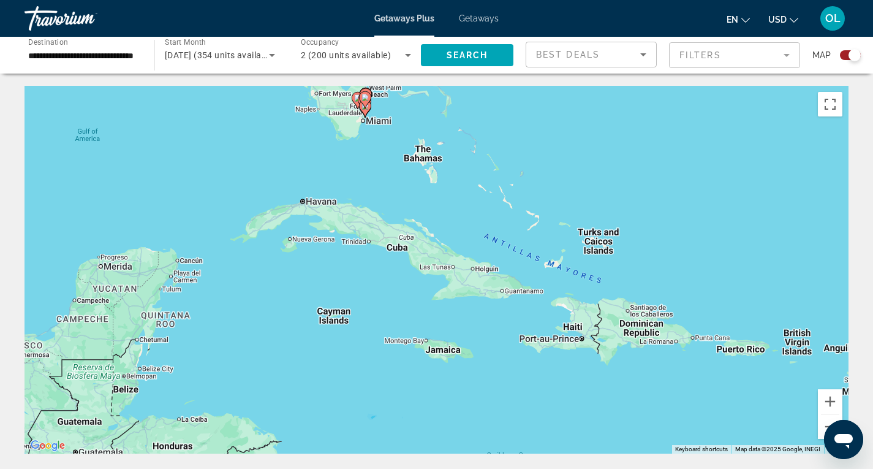
click at [383, 113] on div "To activate drag with keyboard, press Alt + Enter. Once in keyboard drag state,…" at bounding box center [437, 270] width 824 height 368
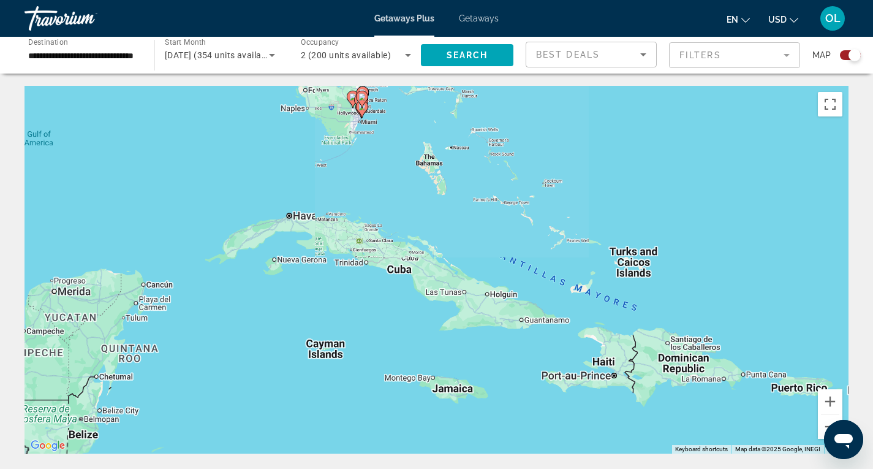
click at [383, 113] on div "To activate drag with keyboard, press Alt + Enter. Once in keyboard drag state,…" at bounding box center [437, 270] width 824 height 368
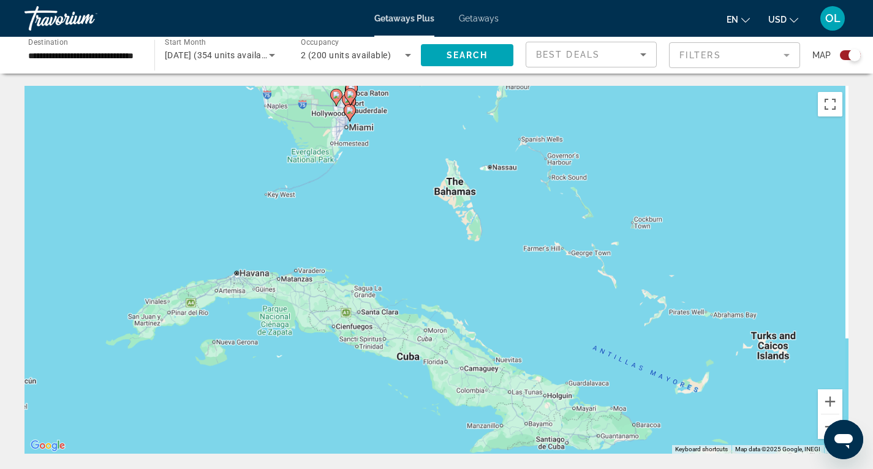
click at [383, 113] on div "To activate drag with keyboard, press Alt + Enter. Once in keyboard drag state,…" at bounding box center [437, 270] width 824 height 368
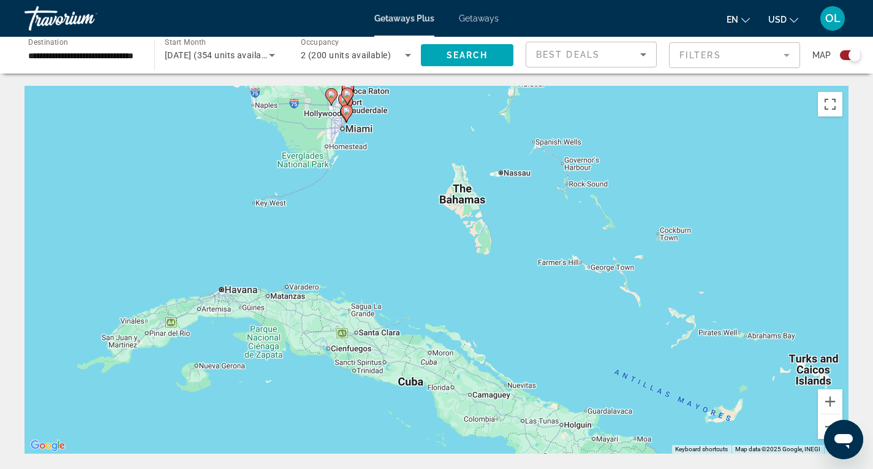
click at [383, 113] on div "To activate drag with keyboard, press Alt + Enter. Once in keyboard drag state,…" at bounding box center [437, 270] width 824 height 368
click at [352, 131] on div "To activate drag with keyboard, press Alt + Enter. Once in keyboard drag state,…" at bounding box center [437, 270] width 824 height 368
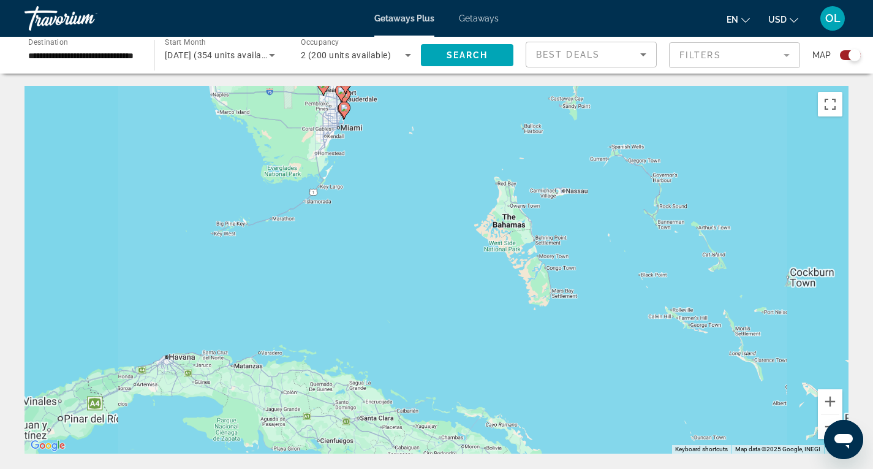
click at [352, 131] on div "To activate drag with keyboard, press Alt + Enter. Once in keyboard drag state,…" at bounding box center [437, 270] width 824 height 368
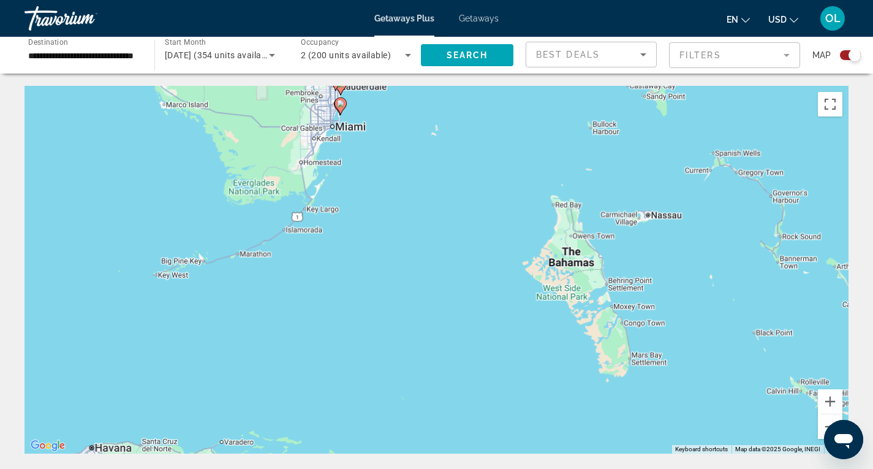
click at [352, 131] on div "To activate drag with keyboard, press Alt + Enter. Once in keyboard drag state,…" at bounding box center [437, 270] width 824 height 368
click at [336, 117] on div "To activate drag with keyboard, press Alt + Enter. Once in keyboard drag state,…" at bounding box center [437, 270] width 824 height 368
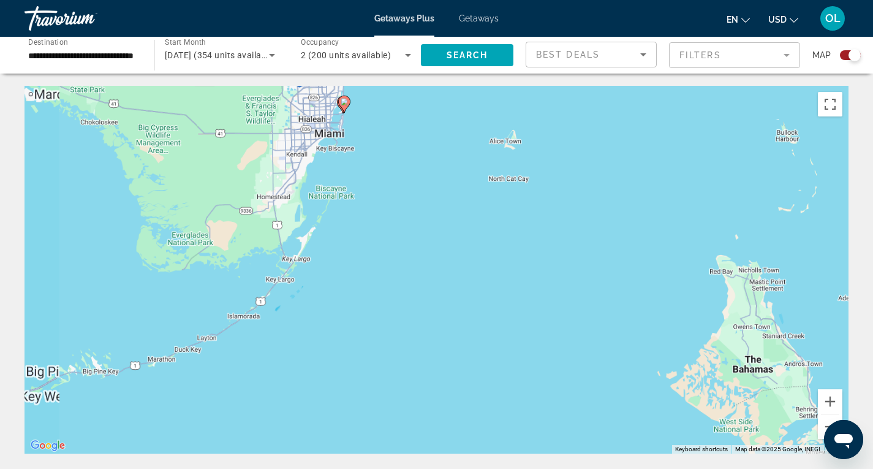
click at [336, 117] on div "To activate drag with keyboard, press Alt + Enter. Once in keyboard drag state,…" at bounding box center [437, 270] width 824 height 368
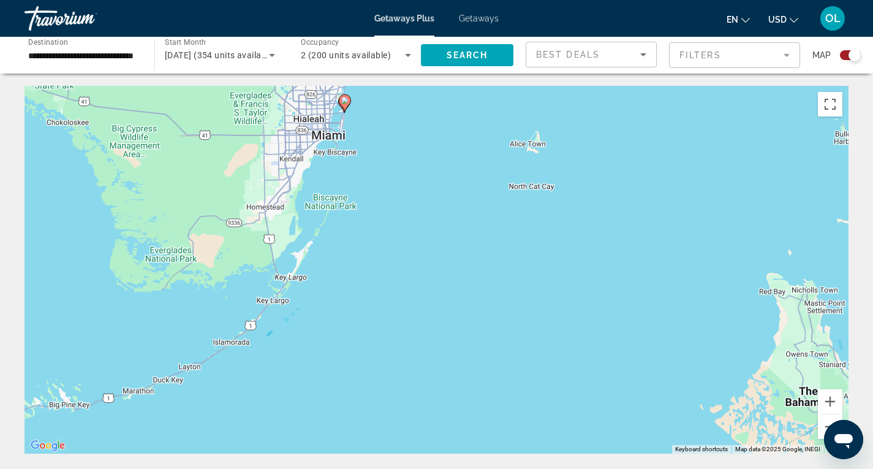
click at [336, 117] on div "To activate drag with keyboard, press Alt + Enter. Once in keyboard drag state,…" at bounding box center [437, 270] width 824 height 368
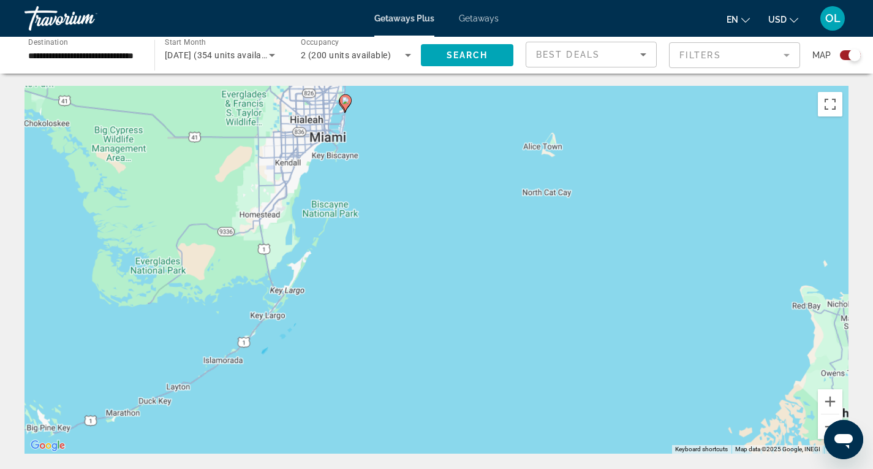
click at [336, 117] on div "To activate drag with keyboard, press Alt + Enter. Once in keyboard drag state,…" at bounding box center [437, 270] width 824 height 368
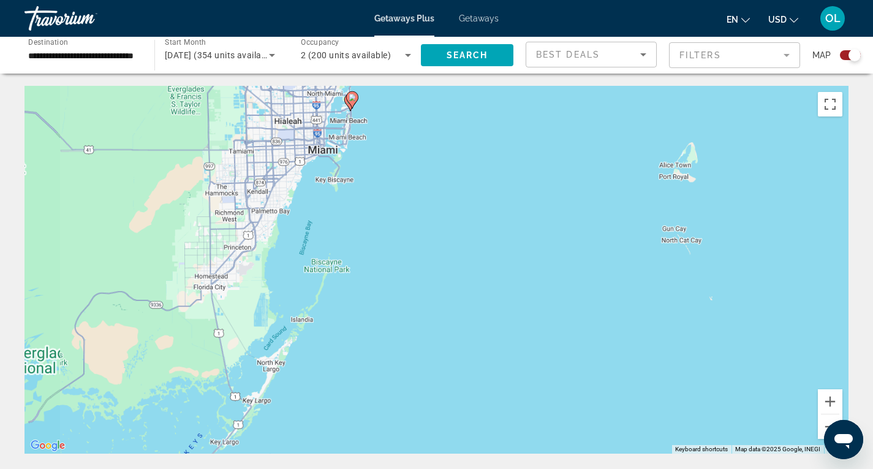
click at [336, 117] on div "To activate drag with keyboard, press Alt + Enter. Once in keyboard drag state,…" at bounding box center [437, 270] width 824 height 368
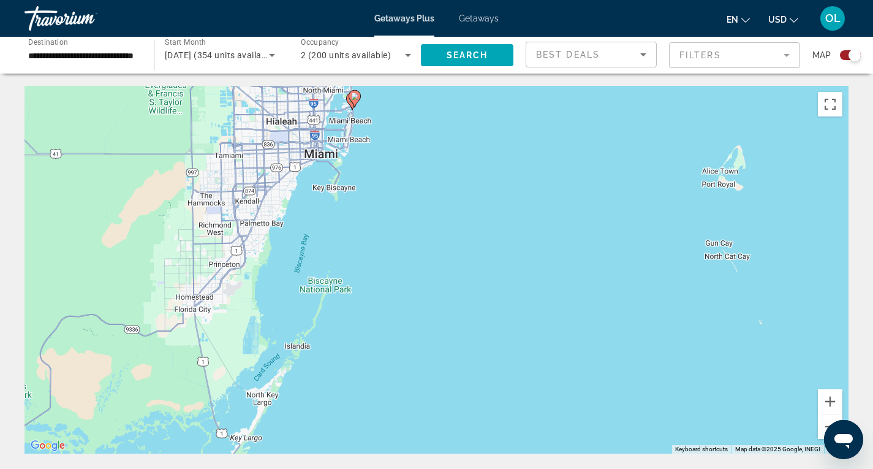
click at [336, 117] on div "To activate drag with keyboard, press Alt + Enter. Once in keyboard drag state,…" at bounding box center [437, 270] width 824 height 368
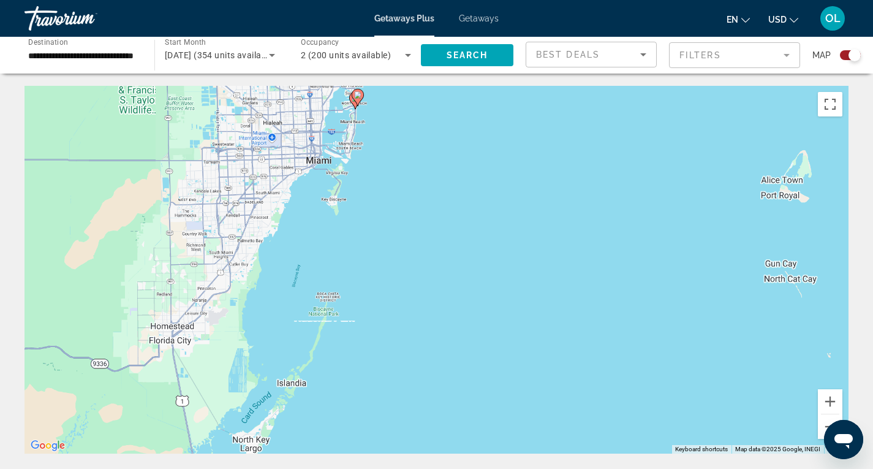
click at [336, 117] on div "To activate drag with keyboard, press Alt + Enter. Once in keyboard drag state,…" at bounding box center [437, 270] width 824 height 368
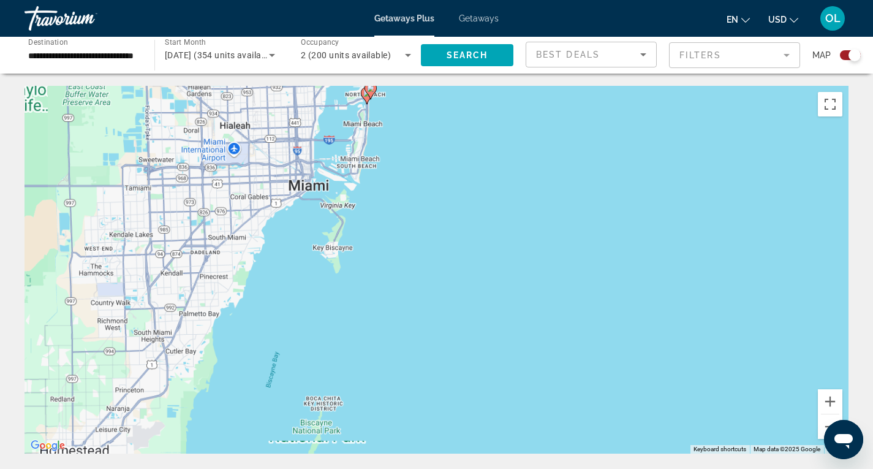
click at [336, 117] on div "To activate drag with keyboard, press Alt + Enter. Once in keyboard drag state,…" at bounding box center [437, 270] width 824 height 368
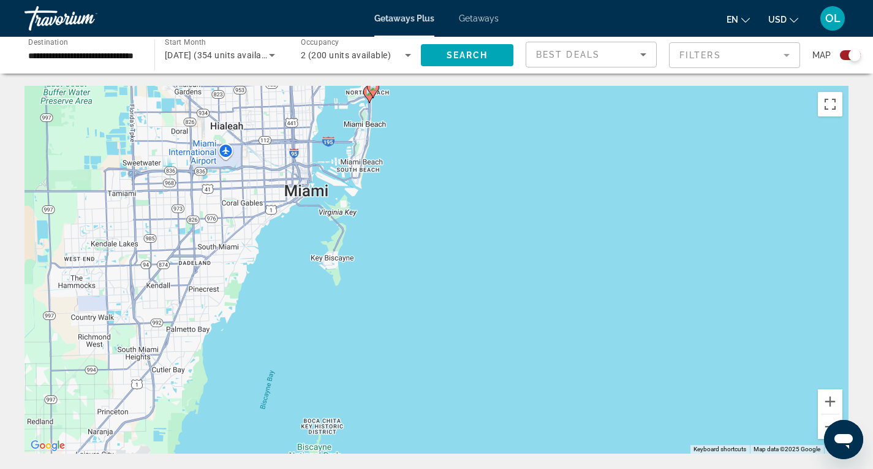
click at [336, 117] on div "To activate drag with keyboard, press Alt + Enter. Once in keyboard drag state,…" at bounding box center [437, 270] width 824 height 368
click at [370, 114] on div "To activate drag with keyboard, press Alt + Enter. Once in keyboard drag state,…" at bounding box center [437, 270] width 824 height 368
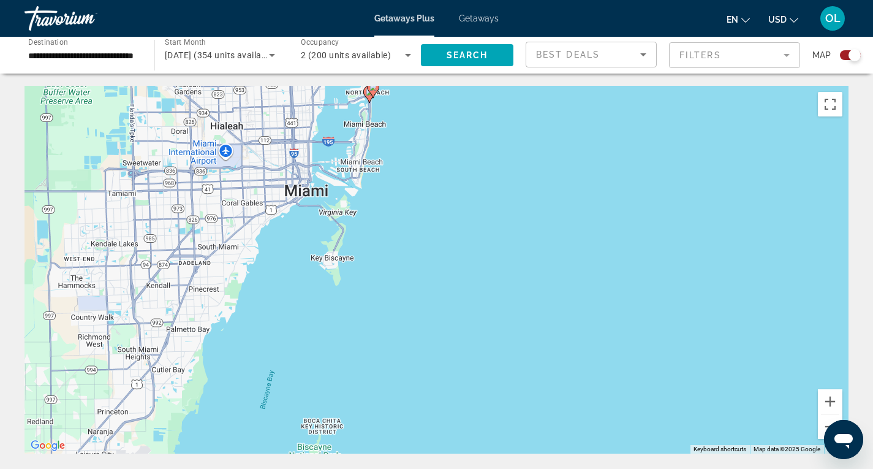
click at [370, 114] on div "To activate drag with keyboard, press Alt + Enter. Once in keyboard drag state,…" at bounding box center [437, 270] width 824 height 368
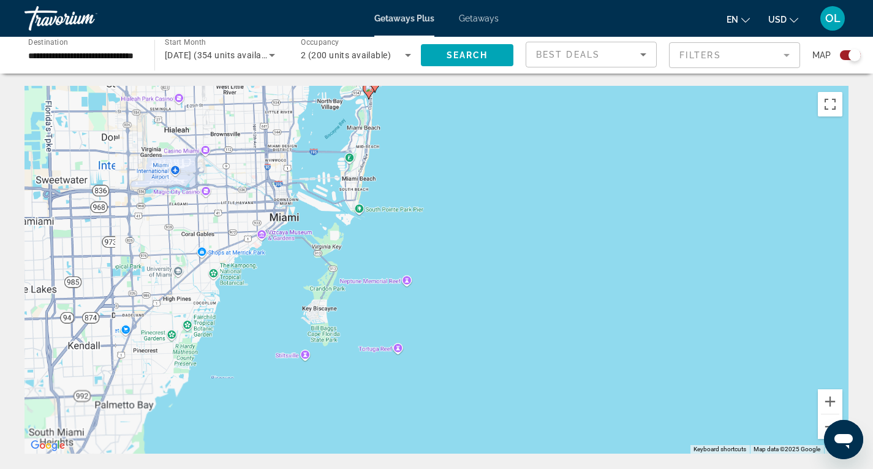
click at [370, 114] on div "To activate drag with keyboard, press Alt + Enter. Once in keyboard drag state,…" at bounding box center [437, 270] width 824 height 368
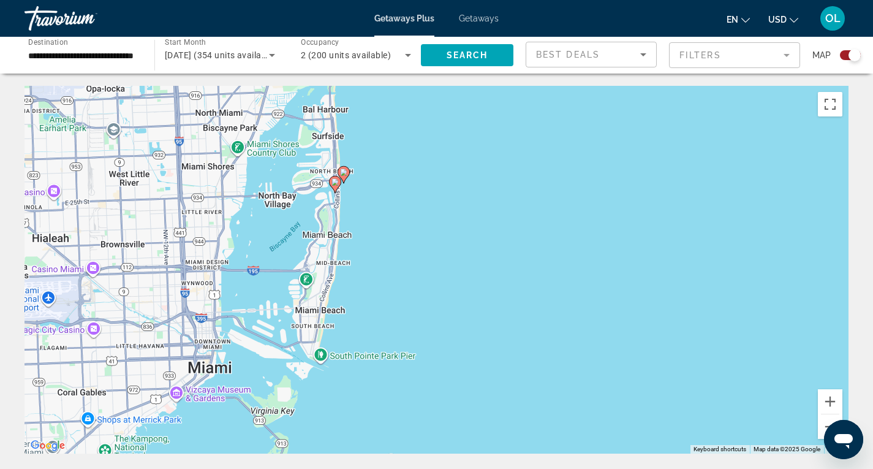
drag, startPoint x: 370, startPoint y: 114, endPoint x: 337, endPoint y: 216, distance: 107.6
click at [337, 216] on div "To activate drag with keyboard, press Alt + Enter. Once in keyboard drag state,…" at bounding box center [437, 270] width 824 height 368
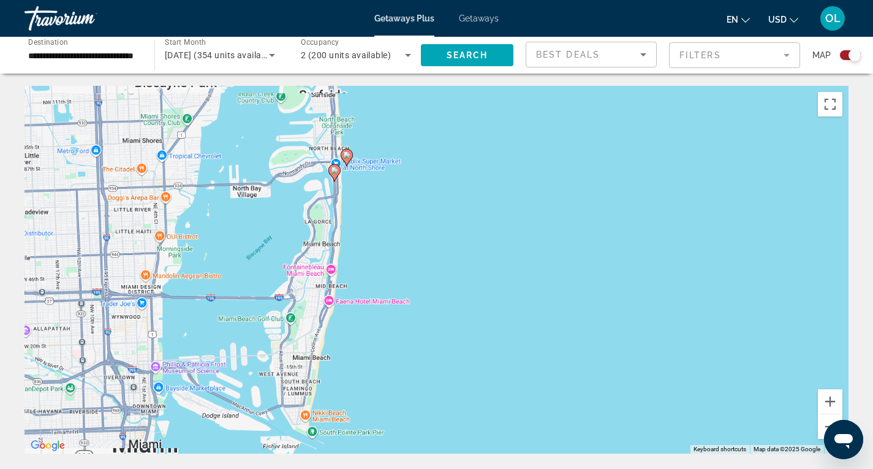
click at [337, 216] on div "To activate drag with keyboard, press Alt + Enter. Once in keyboard drag state,…" at bounding box center [437, 270] width 824 height 368
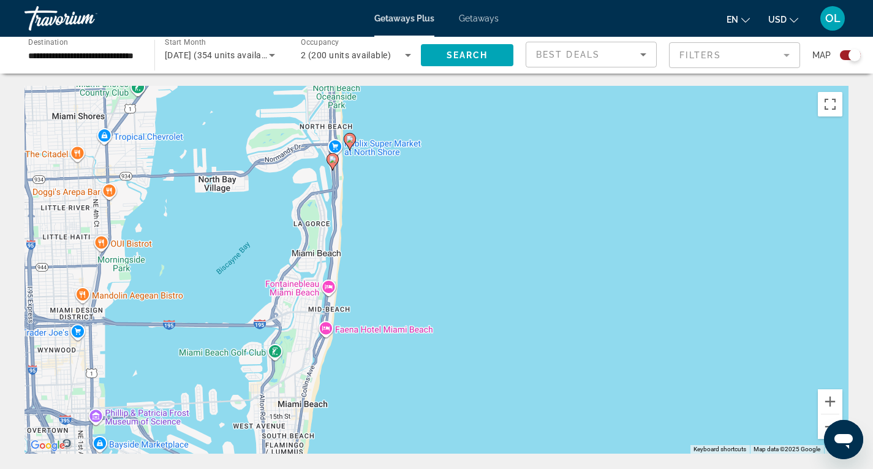
click at [337, 216] on div "To activate drag with keyboard, press Alt + Enter. Once in keyboard drag state,…" at bounding box center [437, 270] width 824 height 368
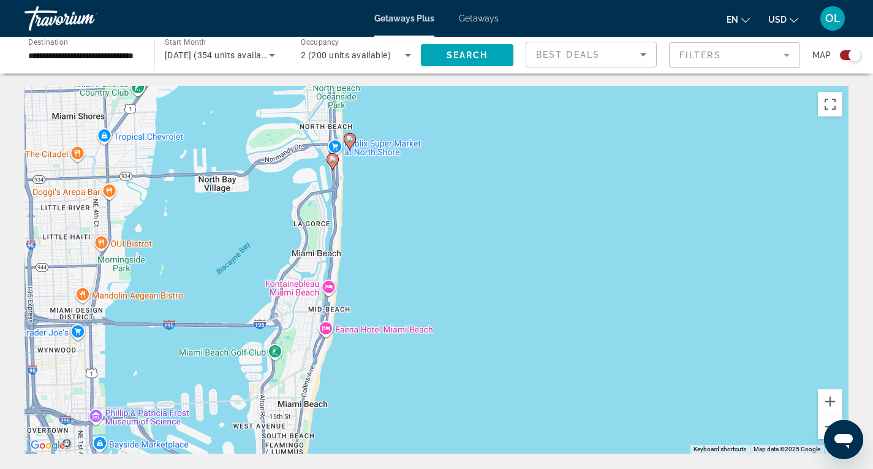
click at [331, 159] on image "Main content" at bounding box center [332, 159] width 7 height 7
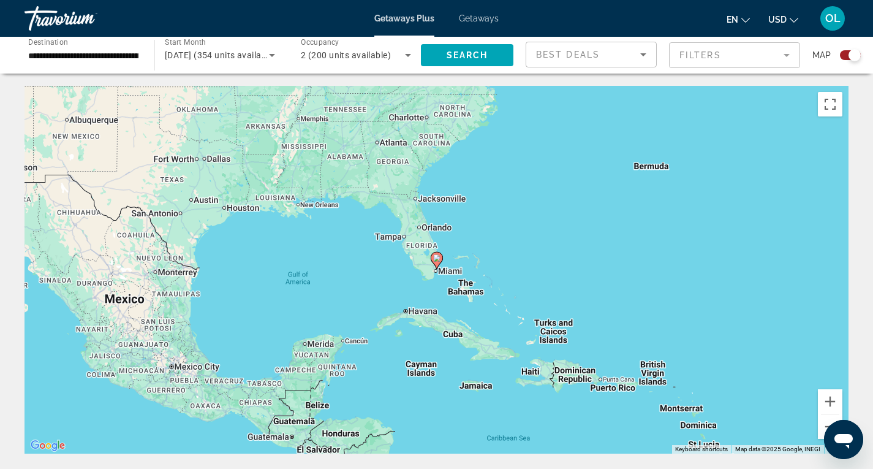
click at [448, 256] on div "To navigate, press the arrow keys. To activate drag with keyboard, press Alt + …" at bounding box center [437, 270] width 824 height 368
click at [448, 256] on div "To activate drag with keyboard, press Alt + Enter. Once in keyboard drag state,…" at bounding box center [437, 270] width 824 height 368
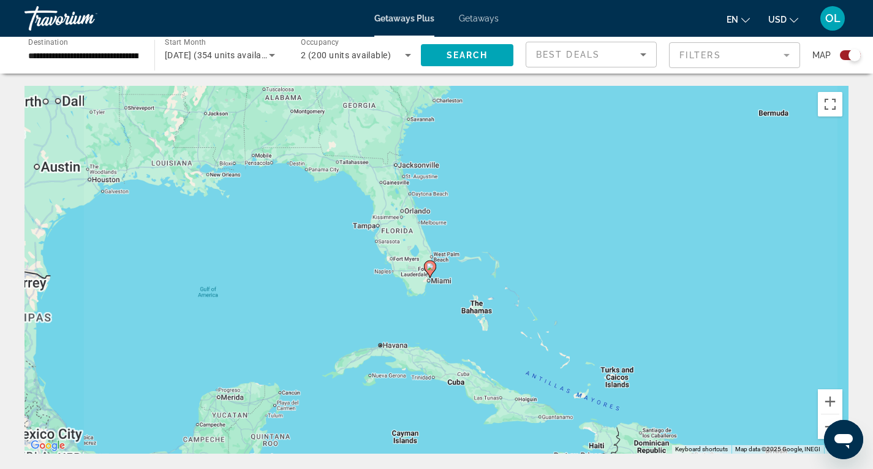
click at [448, 256] on div "To activate drag with keyboard, press Alt + Enter. Once in keyboard drag state,…" at bounding box center [437, 270] width 824 height 368
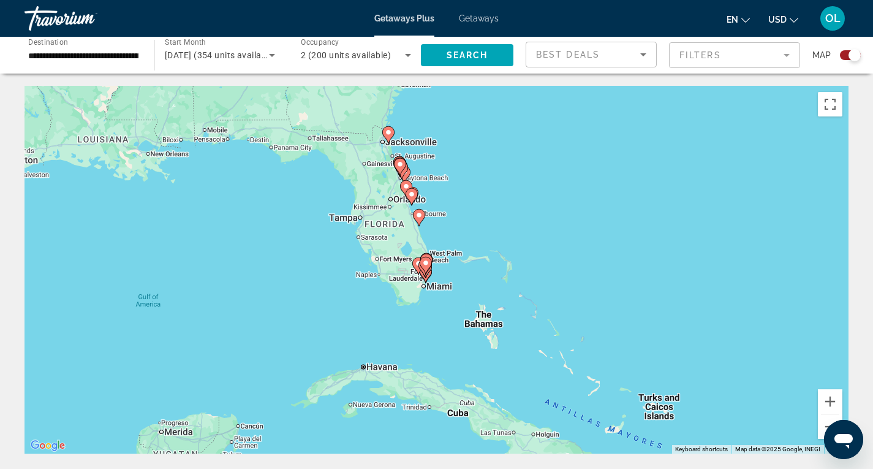
click at [431, 279] on div "To activate drag with keyboard, press Alt + Enter. Once in keyboard drag state,…" at bounding box center [437, 270] width 824 height 368
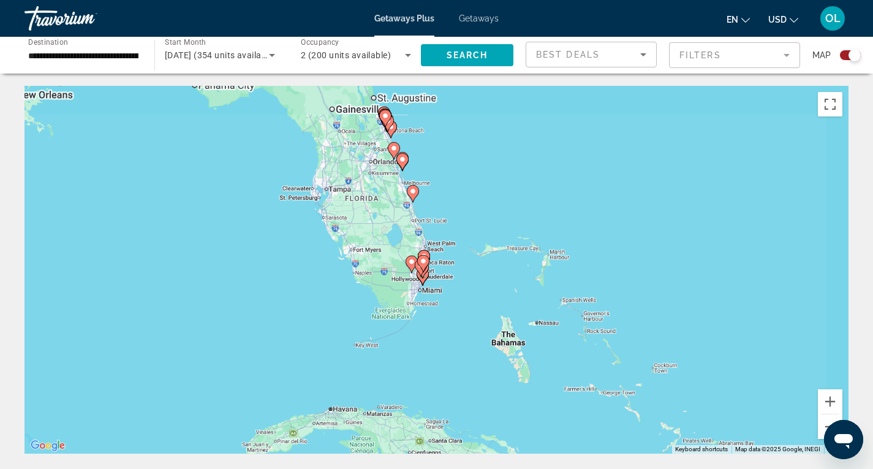
click at [431, 279] on div "To activate drag with keyboard, press Alt + Enter. Once in keyboard drag state,…" at bounding box center [437, 270] width 824 height 368
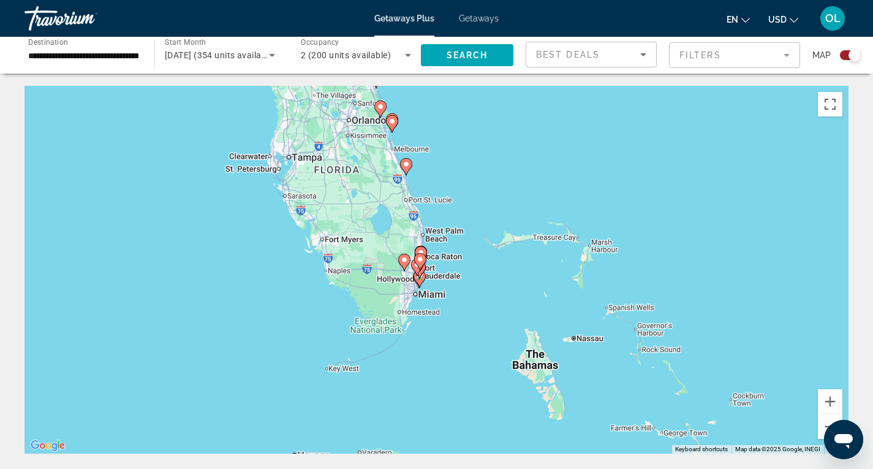
click at [431, 279] on div "To activate drag with keyboard, press Alt + Enter. Once in keyboard drag state,…" at bounding box center [437, 270] width 824 height 368
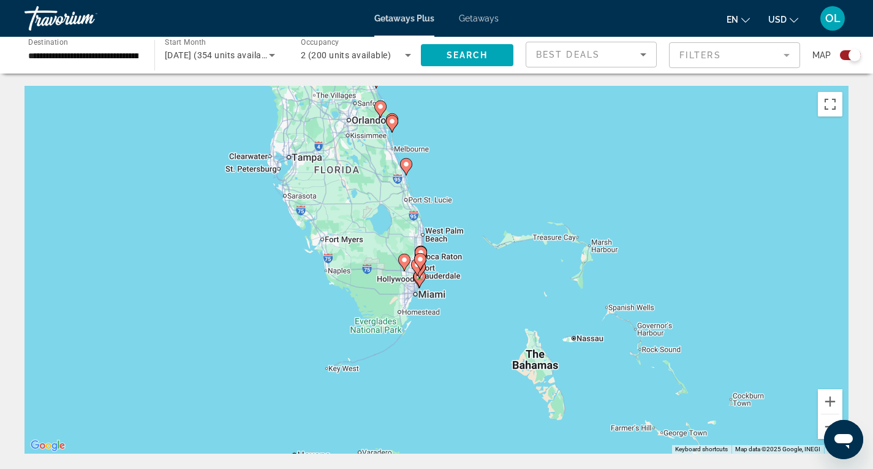
click at [431, 279] on div "To activate drag with keyboard, press Alt + Enter. Once in keyboard drag state,…" at bounding box center [437, 270] width 824 height 368
click at [415, 283] on gmp-advanced-marker "Main content" at bounding box center [420, 279] width 12 height 18
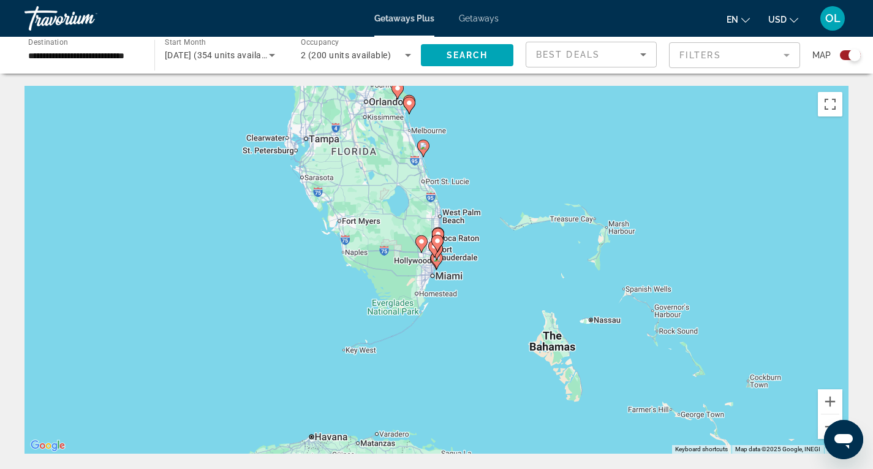
click at [415, 283] on div "To activate drag with keyboard, press Alt + Enter. Once in keyboard drag state,…" at bounding box center [437, 270] width 824 height 368
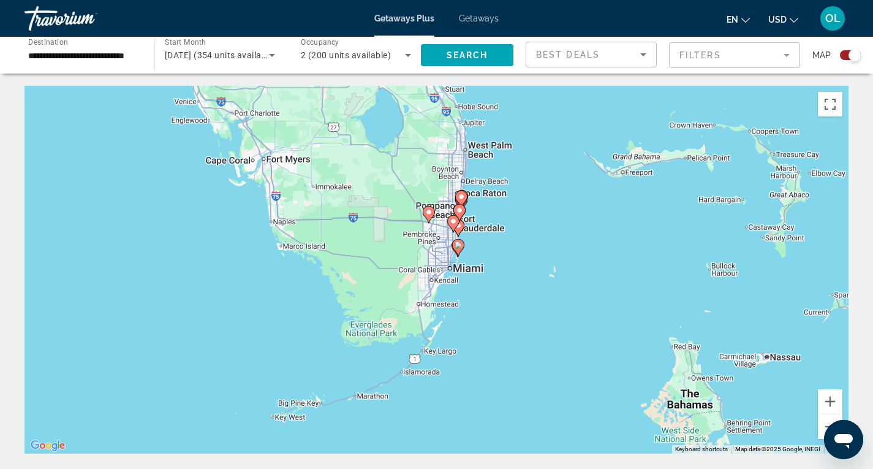
click at [461, 243] on image "Main content" at bounding box center [458, 244] width 7 height 7
type input "**********"
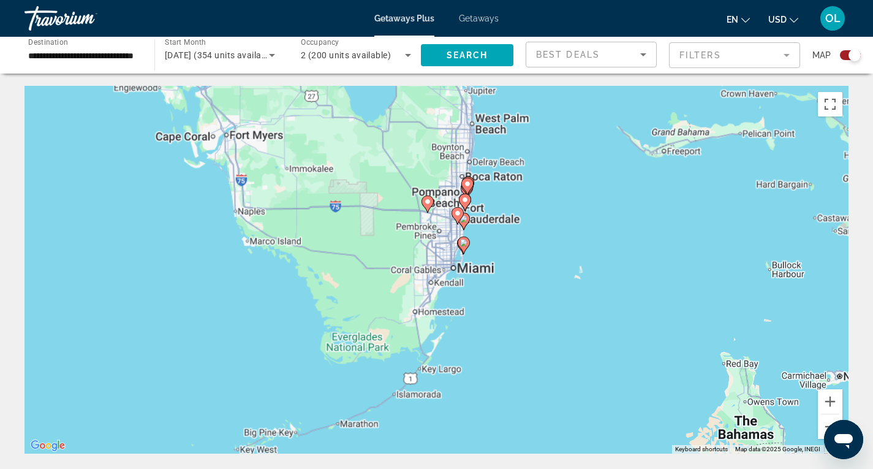
click at [461, 243] on div "To activate drag with keyboard, press Alt + Enter. Once in keyboard drag state,…" at bounding box center [437, 270] width 824 height 368
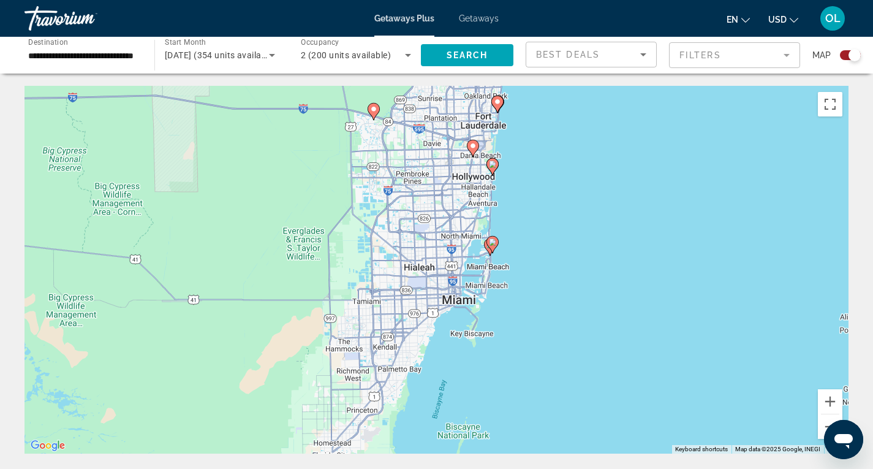
click at [490, 246] on icon "Main content" at bounding box center [492, 245] width 11 height 16
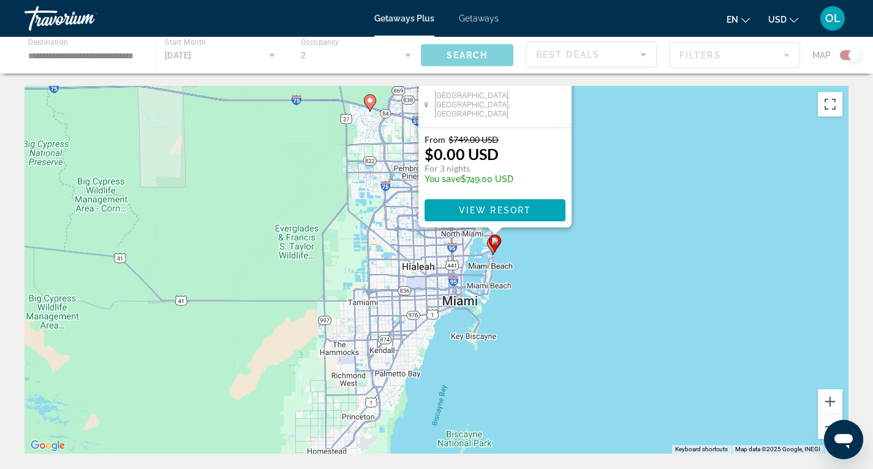
click at [490, 246] on div "To activate drag with keyboard, press Alt + Enter. Once in keyboard drag state,…" at bounding box center [437, 270] width 824 height 368
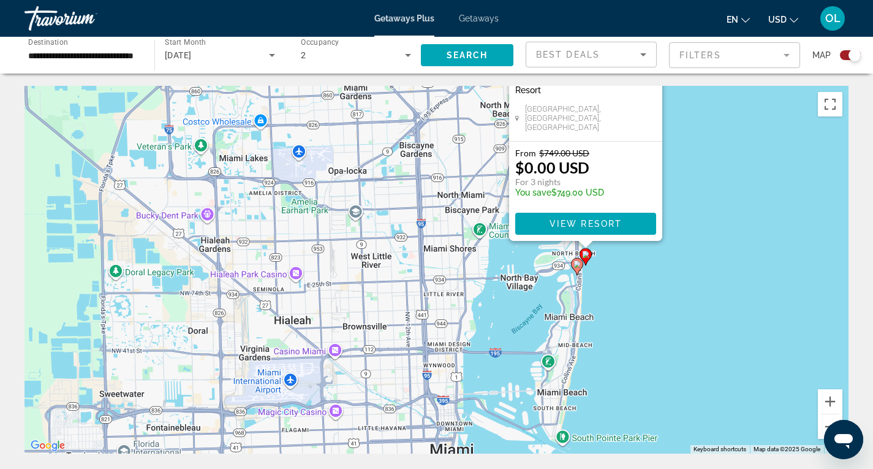
click at [576, 266] on image "Main content" at bounding box center [577, 263] width 7 height 7
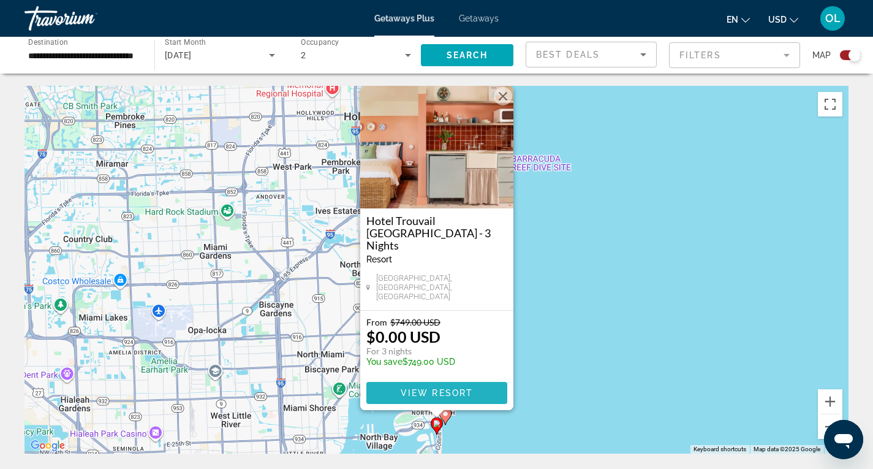
click at [443, 391] on span "View Resort" at bounding box center [436, 393] width 72 height 10
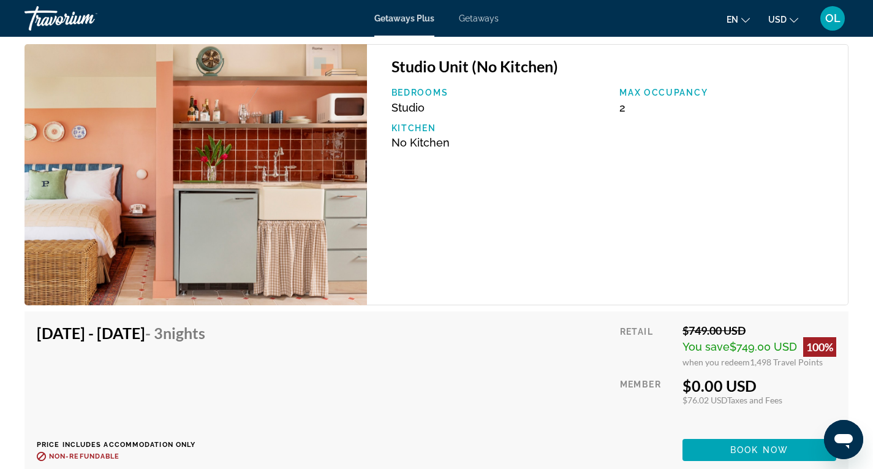
scroll to position [1777, 0]
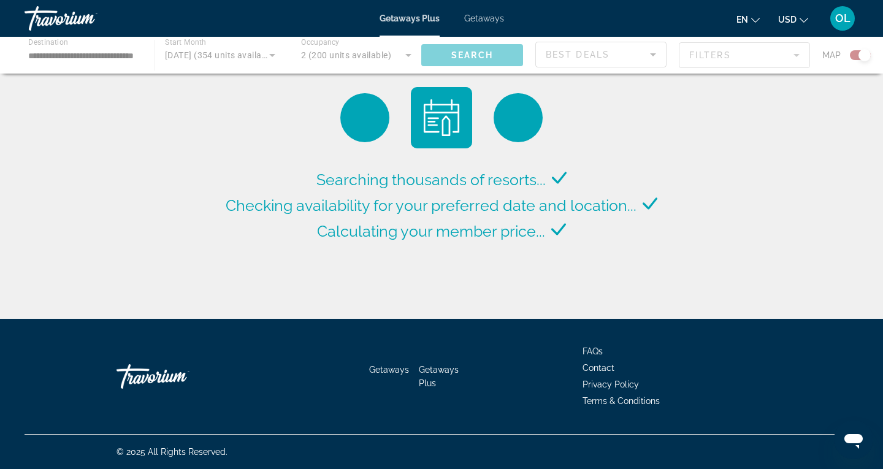
click at [493, 20] on span "Getaways" at bounding box center [484, 18] width 40 height 10
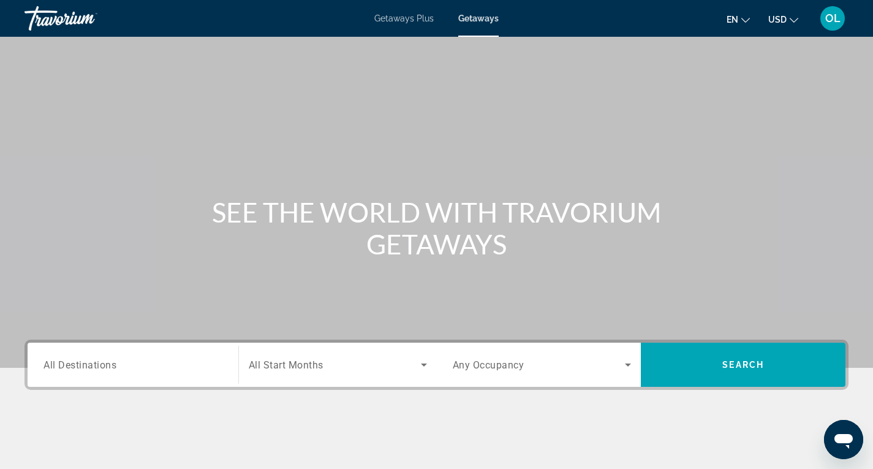
click at [176, 365] on input "Destination All Destinations" at bounding box center [133, 365] width 179 height 15
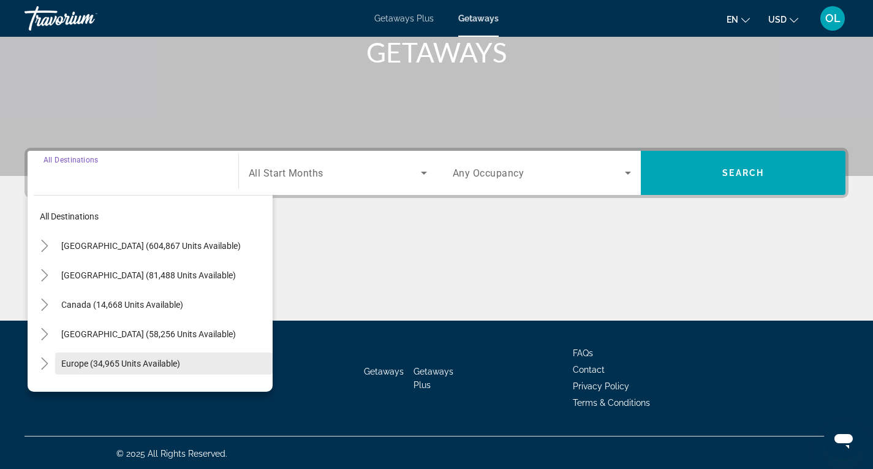
scroll to position [194, 0]
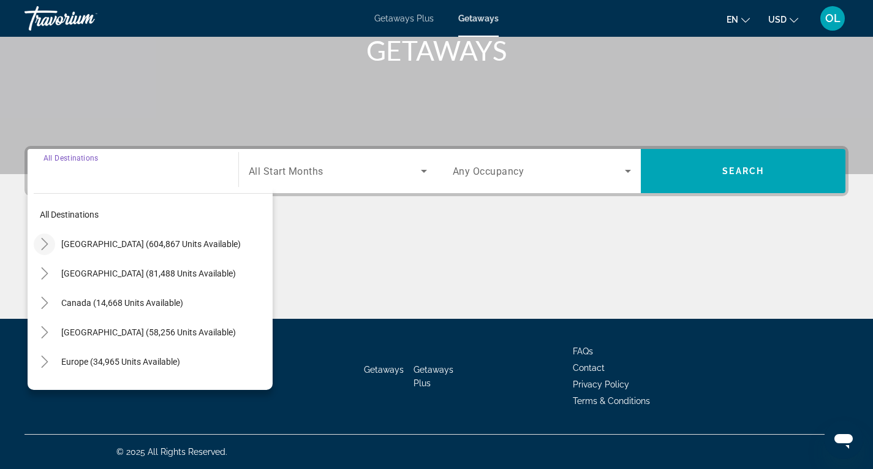
click at [49, 243] on icon "Toggle United States (604,867 units available)" at bounding box center [45, 244] width 12 height 12
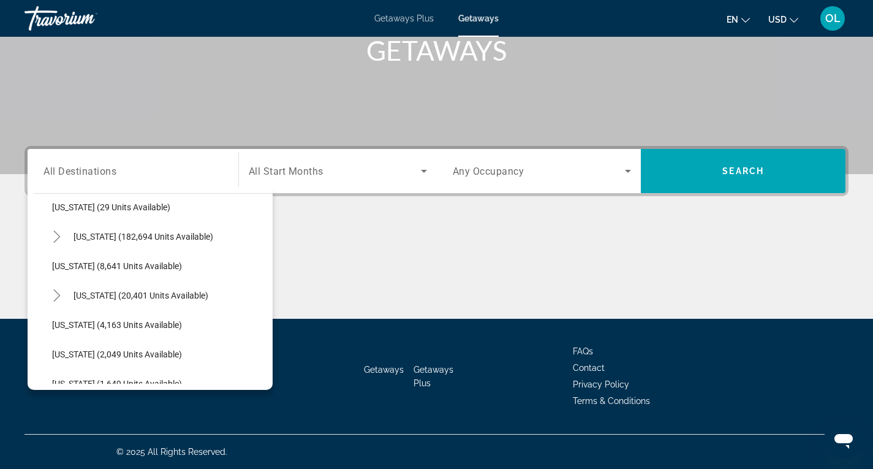
scroll to position [219, 0]
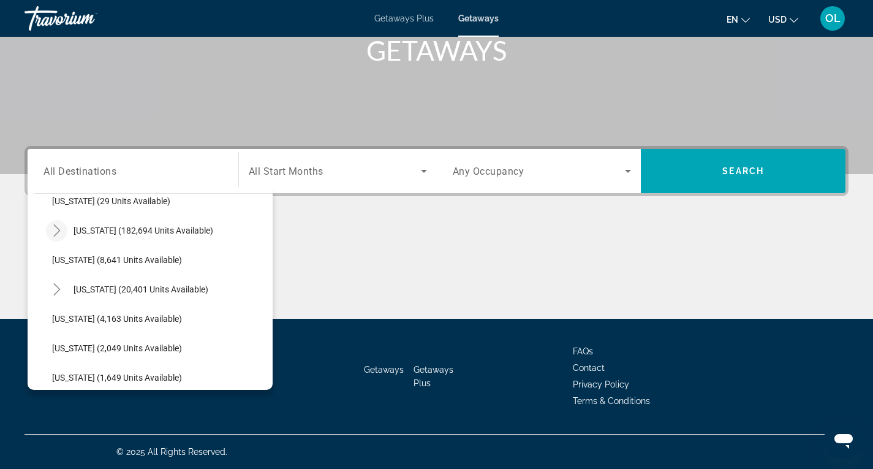
click at [56, 227] on icon "Toggle Florida (182,694 units available)" at bounding box center [56, 230] width 7 height 12
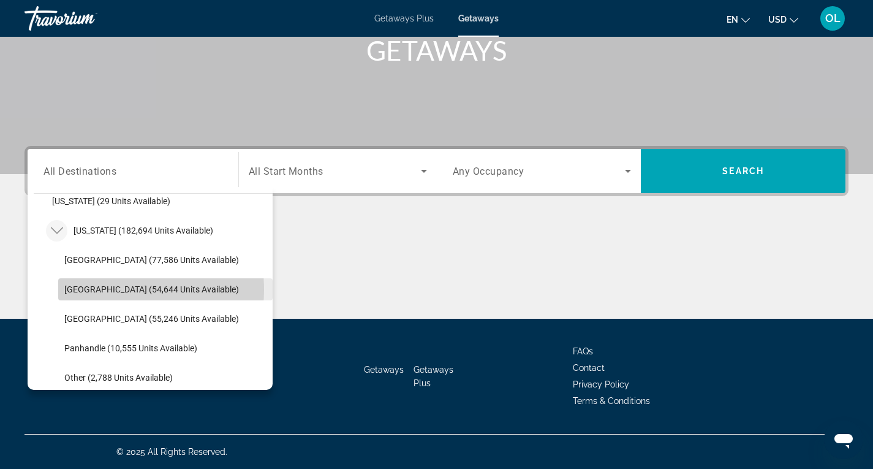
click at [101, 290] on span "East Coast (54,644 units available)" at bounding box center [151, 289] width 175 height 10
type input "**********"
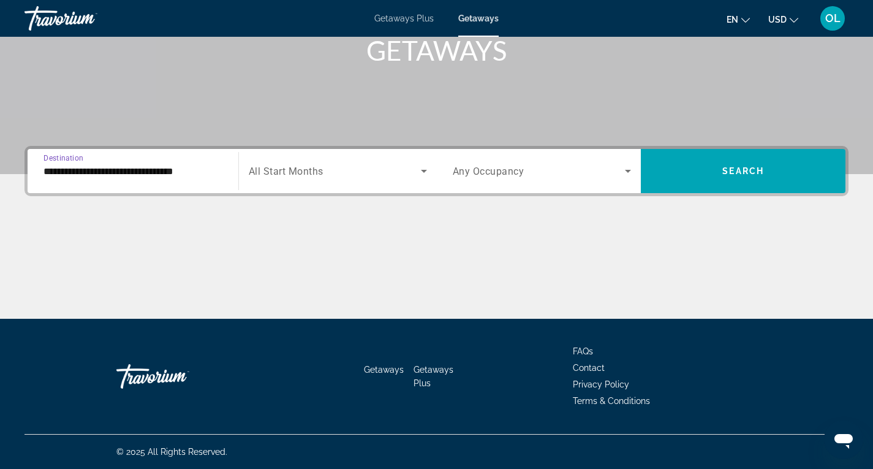
click at [345, 167] on span "Search widget" at bounding box center [335, 171] width 172 height 15
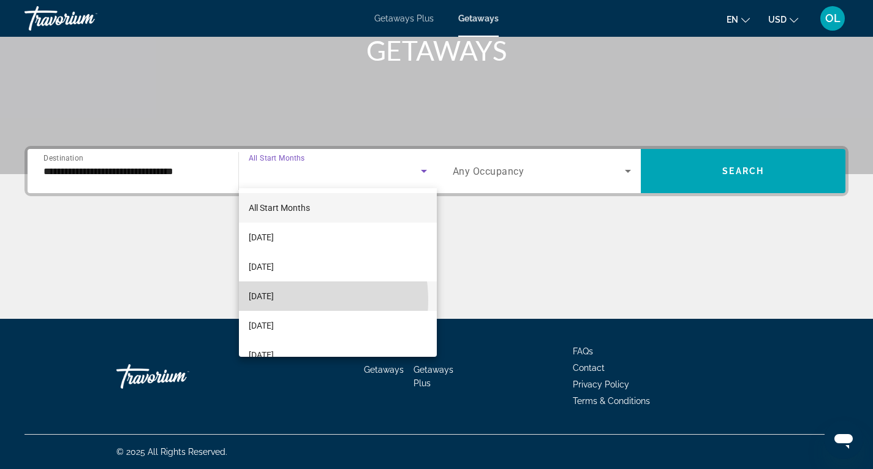
click at [274, 300] on span "November 2025" at bounding box center [261, 296] width 25 height 15
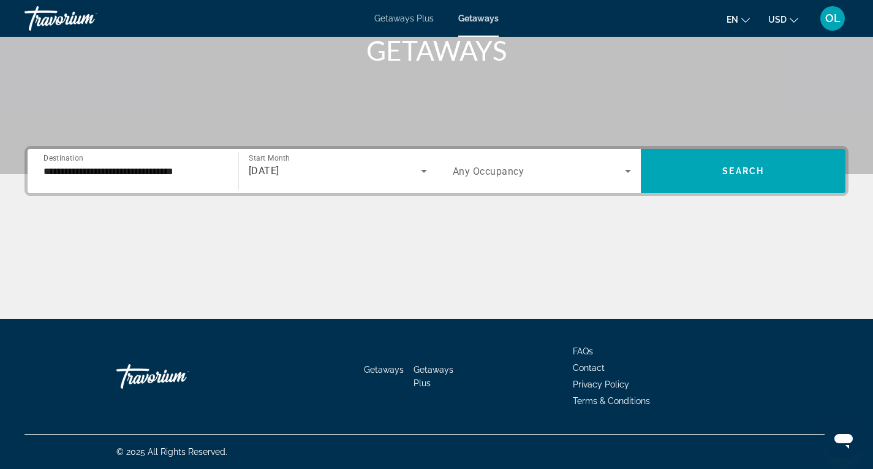
click at [537, 163] on div "Search widget" at bounding box center [542, 171] width 179 height 34
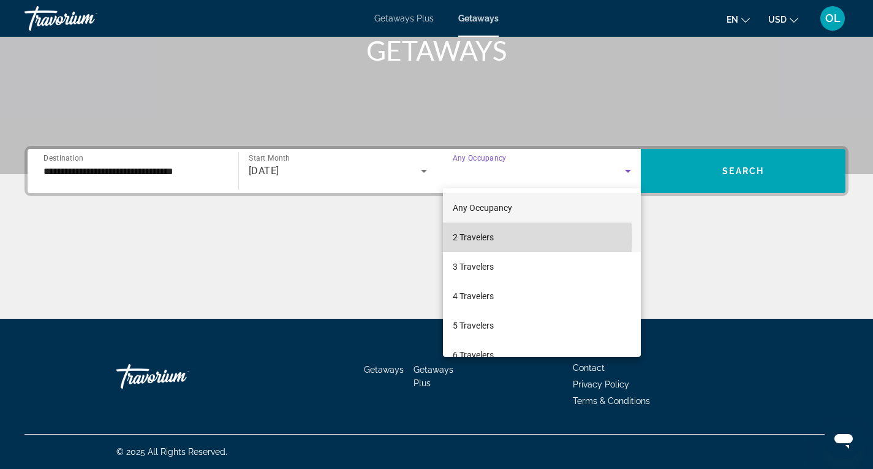
click at [460, 238] on span "2 Travelers" at bounding box center [473, 237] width 41 height 15
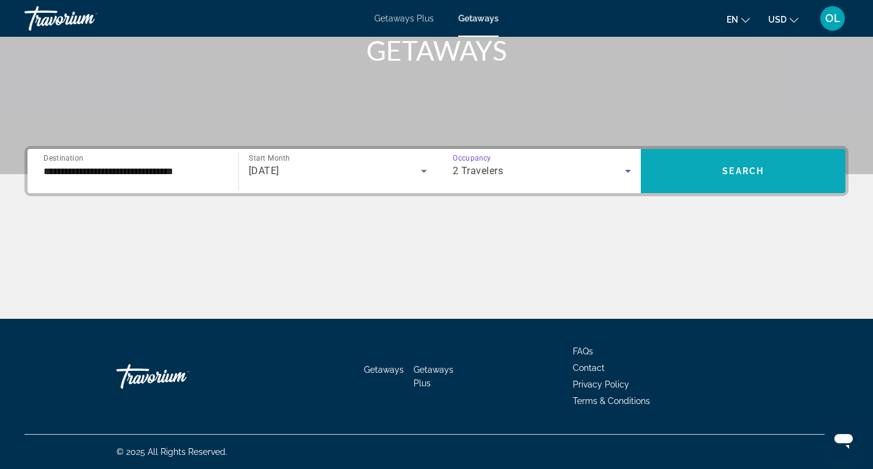
click at [738, 166] on span "Search" at bounding box center [744, 171] width 42 height 10
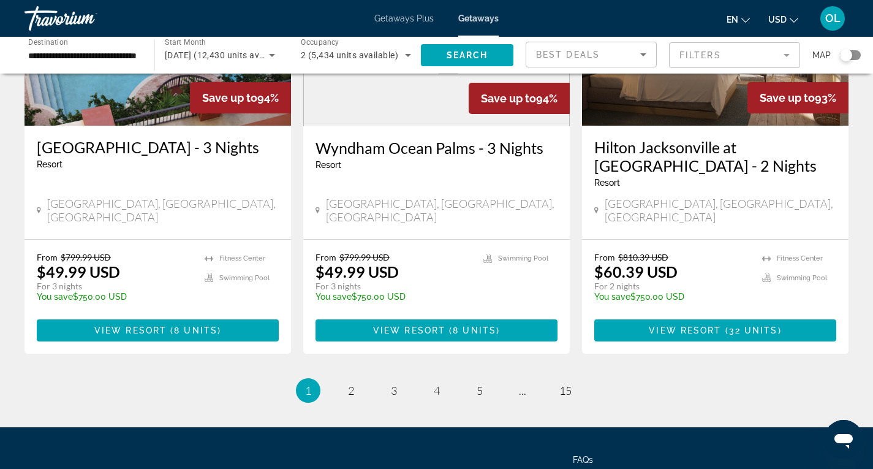
scroll to position [1587, 0]
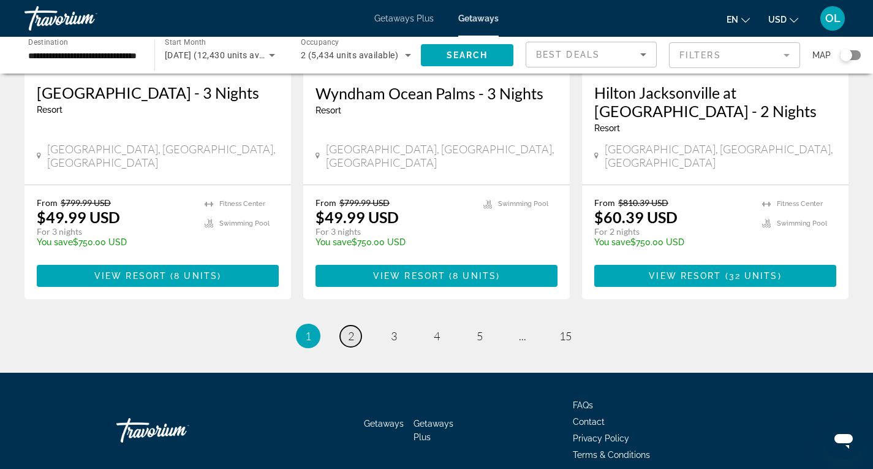
click at [349, 329] on span "2" at bounding box center [351, 335] width 6 height 13
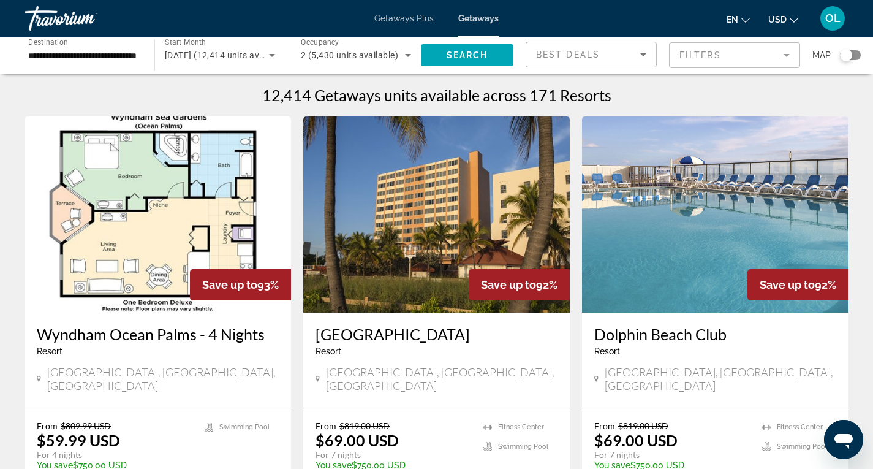
click at [787, 55] on mat-form-field "Filters" at bounding box center [734, 55] width 131 height 26
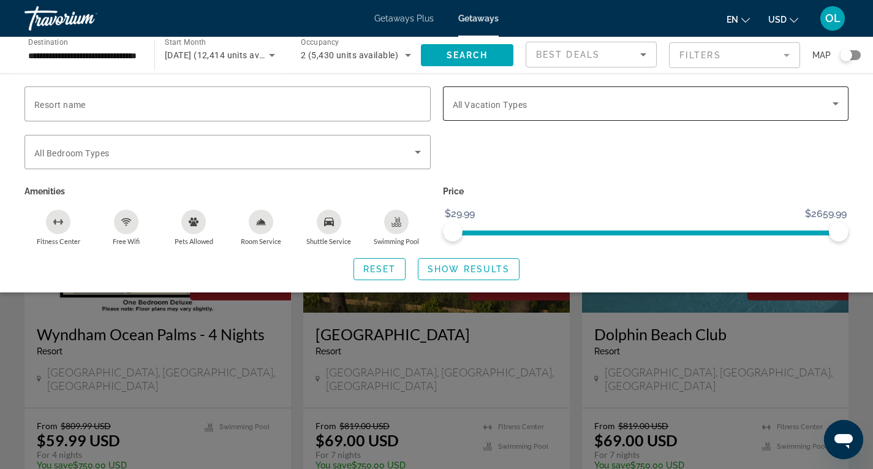
click at [829, 101] on icon "Search widget" at bounding box center [836, 103] width 15 height 15
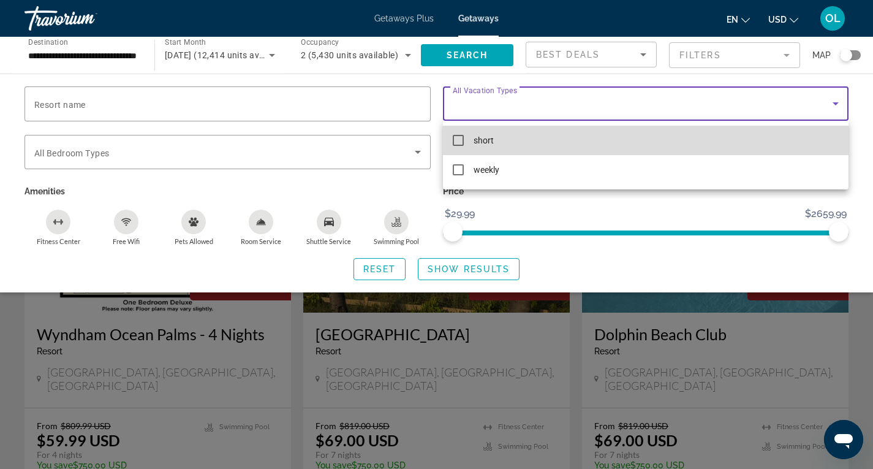
click at [468, 134] on mat-option "short" at bounding box center [646, 140] width 406 height 29
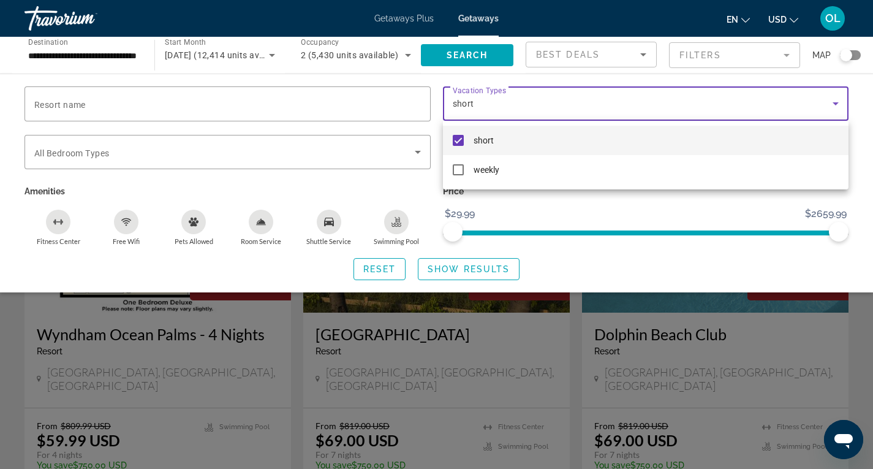
click at [419, 152] on div at bounding box center [436, 234] width 873 height 469
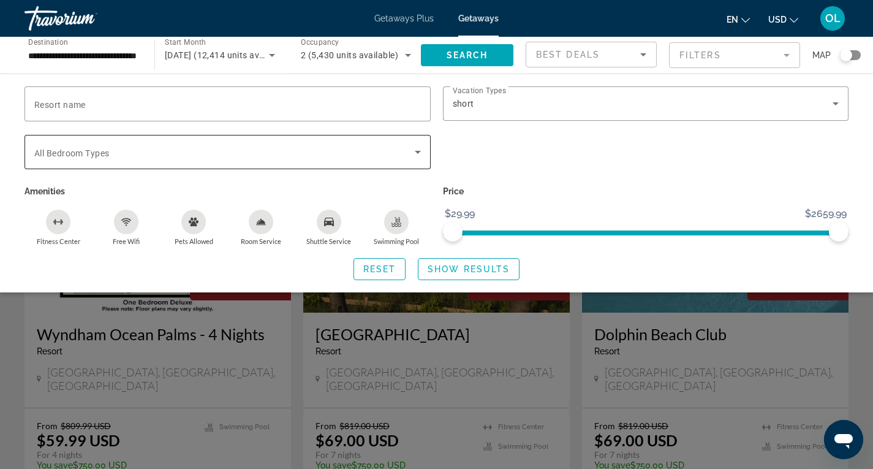
click at [416, 152] on icon "Search widget" at bounding box center [418, 152] width 15 height 15
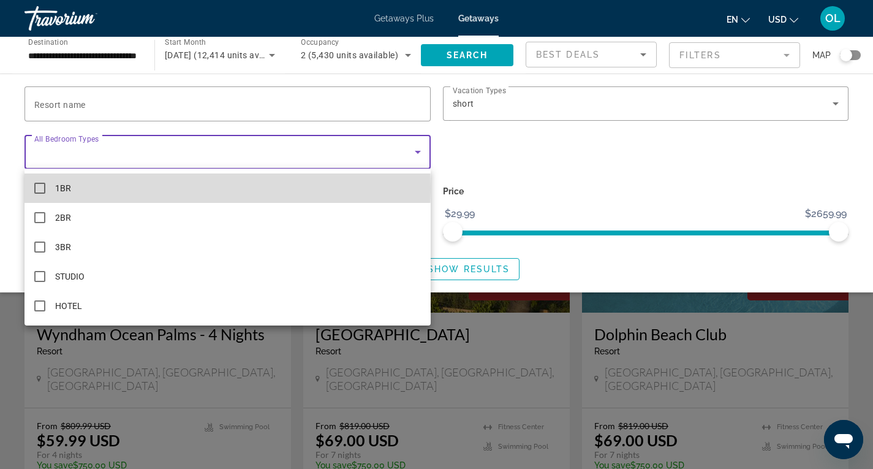
click at [37, 188] on mat-pseudo-checkbox at bounding box center [39, 188] width 11 height 11
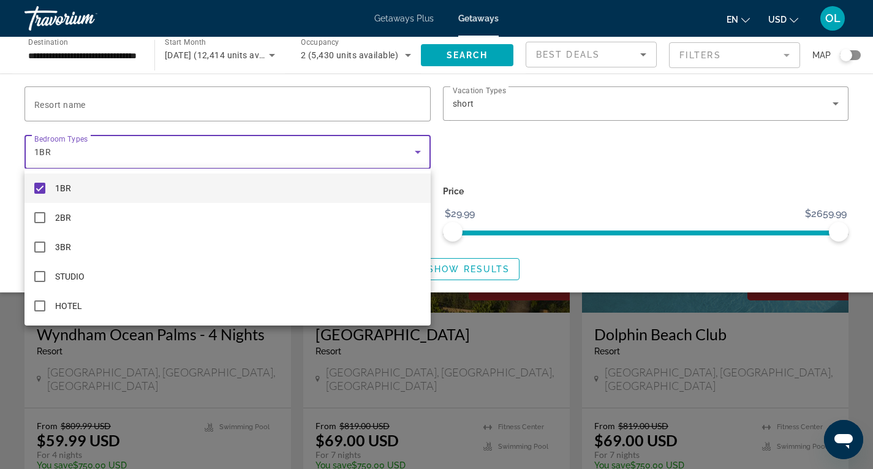
click at [477, 146] on div at bounding box center [436, 234] width 873 height 469
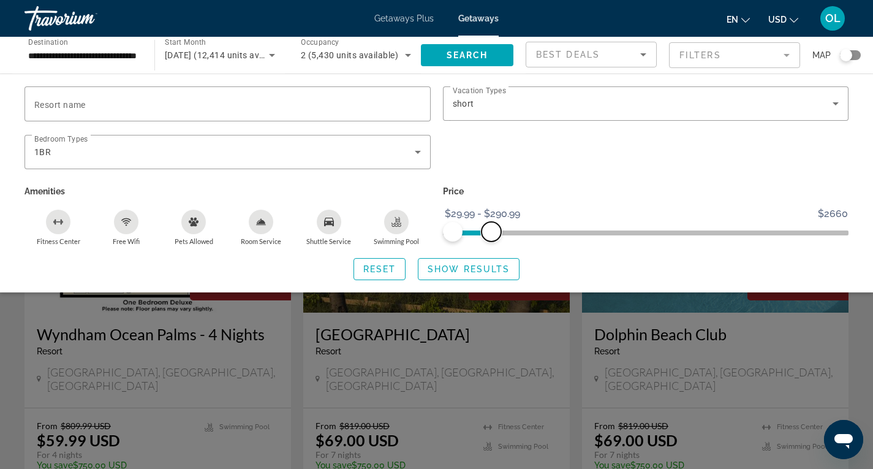
drag, startPoint x: 839, startPoint y: 228, endPoint x: 491, endPoint y: 253, distance: 349.0
click at [491, 253] on div "Resort name Vacation Types All Vacation Types short Bedroom Types All Bedroom T…" at bounding box center [436, 183] width 873 height 194
click at [474, 264] on span "Show Results" at bounding box center [469, 269] width 82 height 10
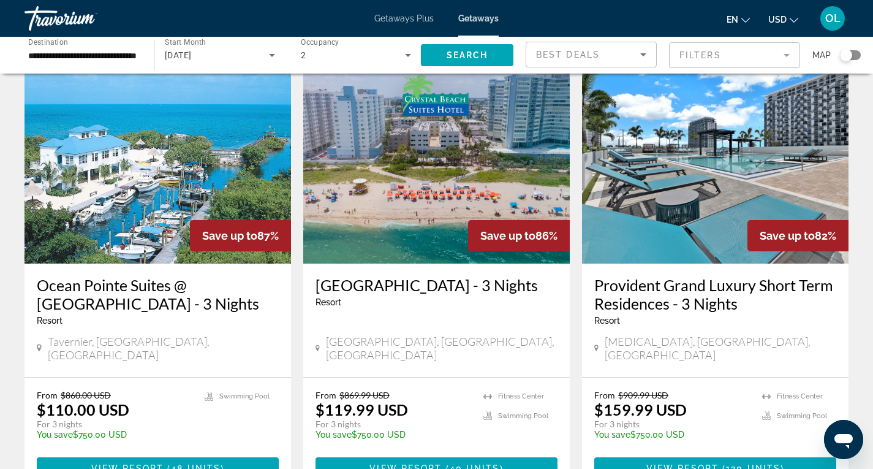
scroll to position [429, 0]
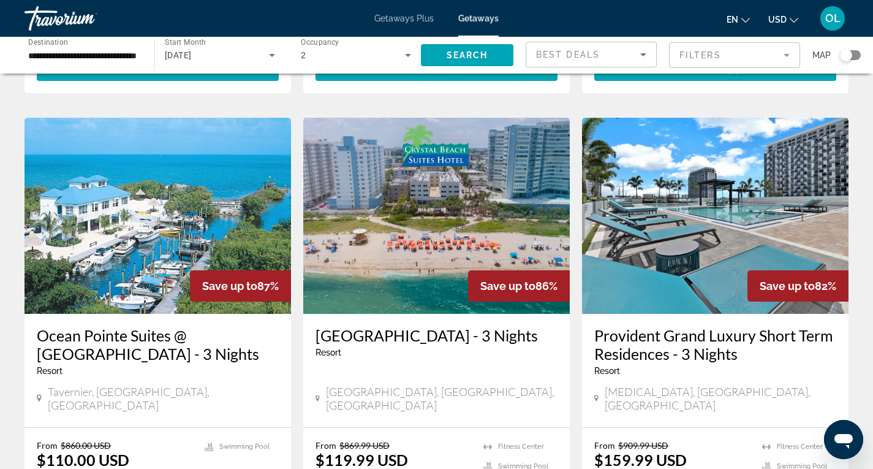
click at [383, 329] on h3 "Crystal Beach Suites Oceanfront Hotel - 3 Nights" at bounding box center [437, 335] width 242 height 18
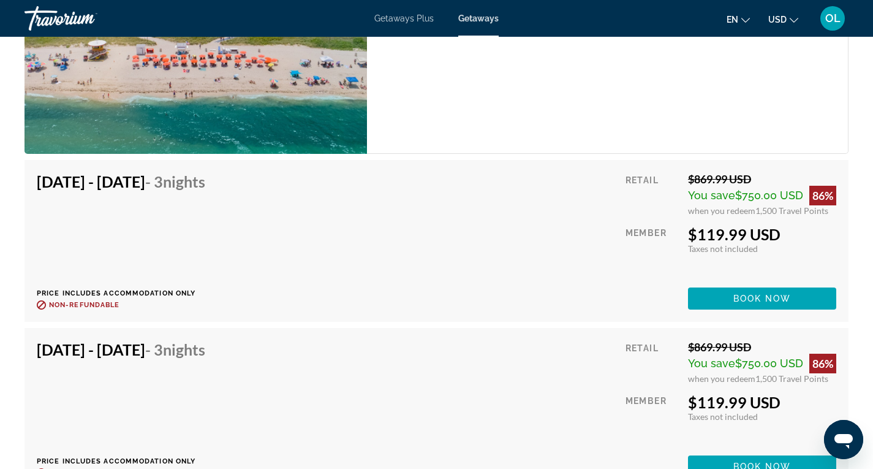
scroll to position [2023, 0]
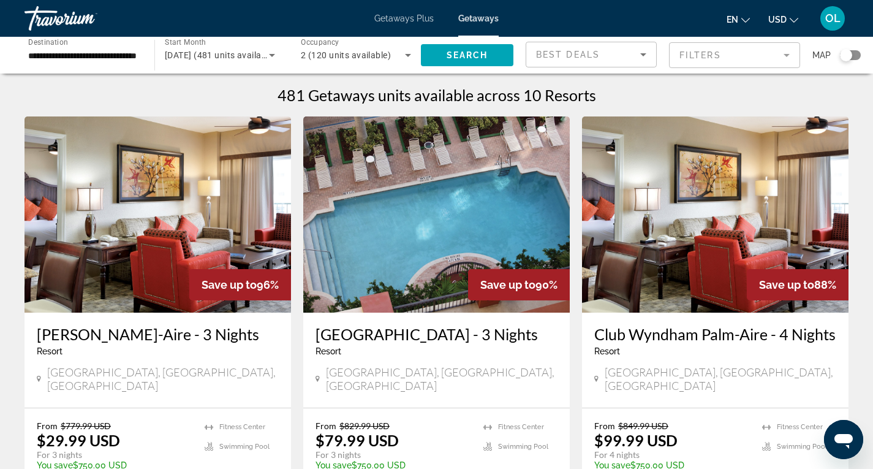
click at [796, 52] on mat-form-field "Filters" at bounding box center [734, 55] width 131 height 26
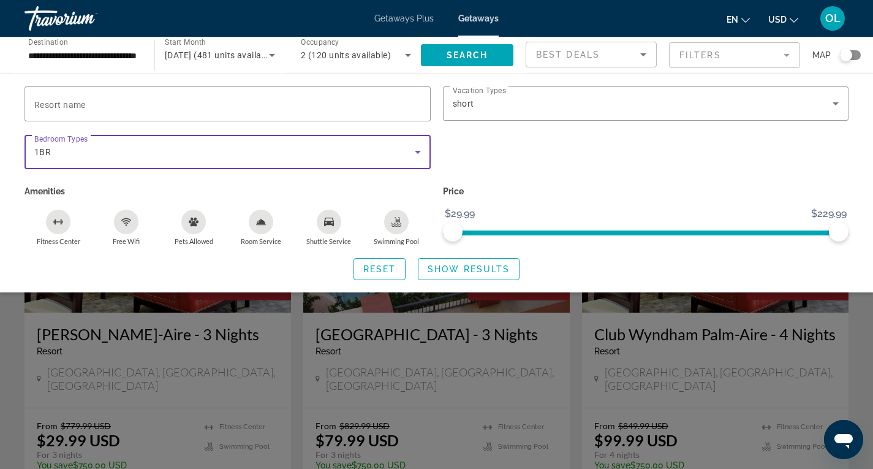
click at [417, 151] on icon "Search widget" at bounding box center [418, 152] width 6 height 3
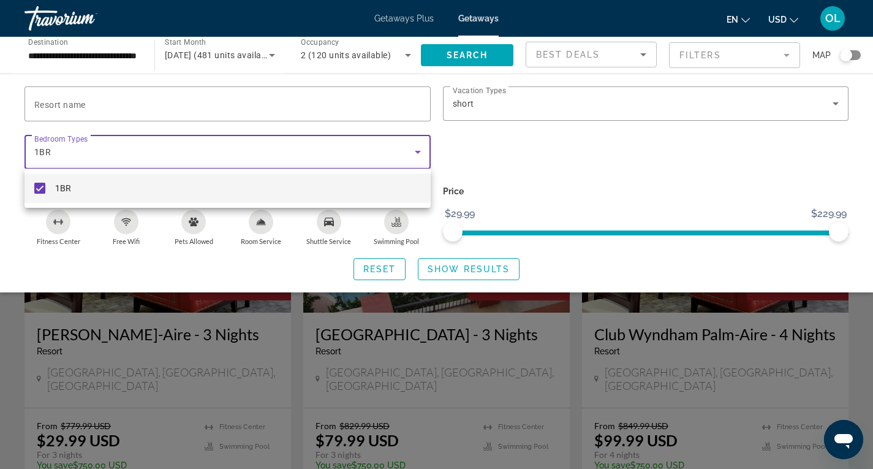
click at [417, 151] on div at bounding box center [436, 234] width 873 height 469
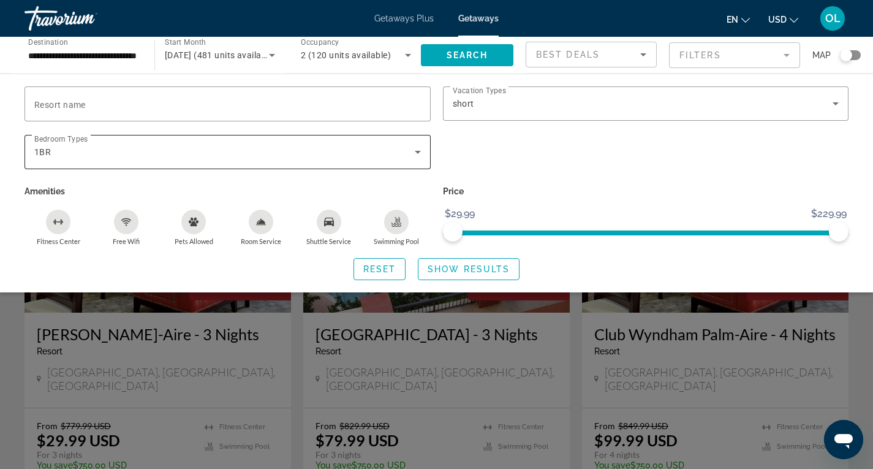
click at [427, 149] on div "Bedroom Types All Bedroom Types 1BR" at bounding box center [228, 152] width 406 height 34
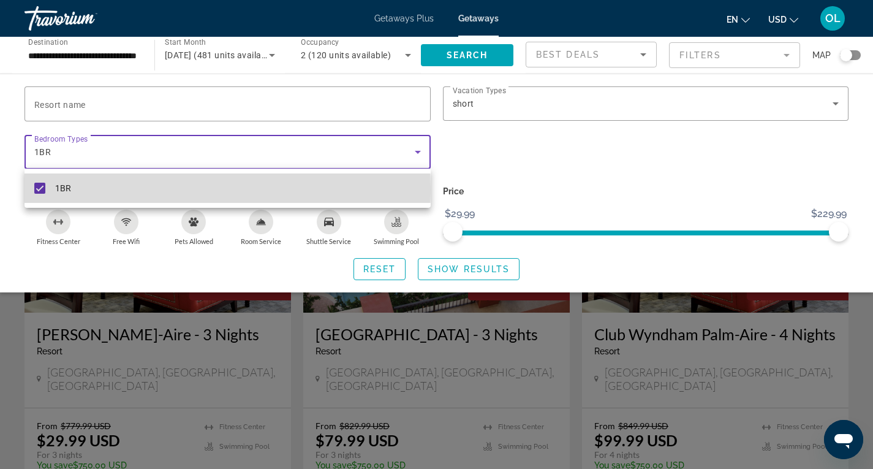
click at [40, 190] on mat-pseudo-checkbox at bounding box center [39, 188] width 11 height 11
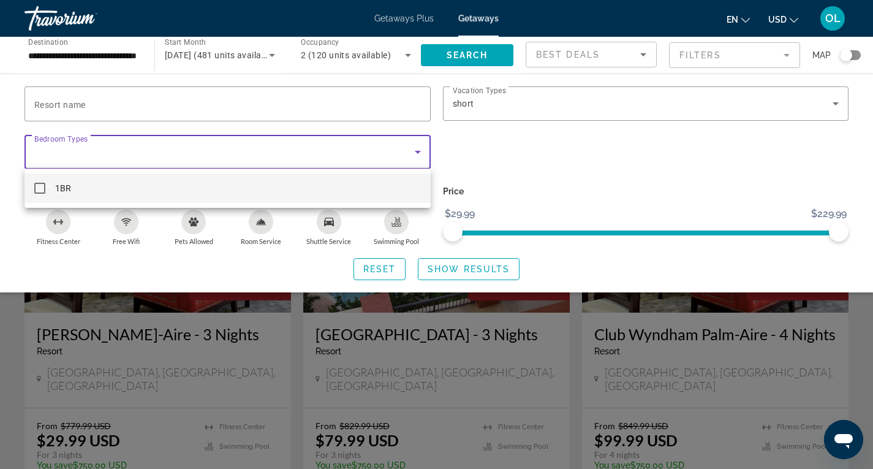
click at [509, 139] on div at bounding box center [436, 234] width 873 height 469
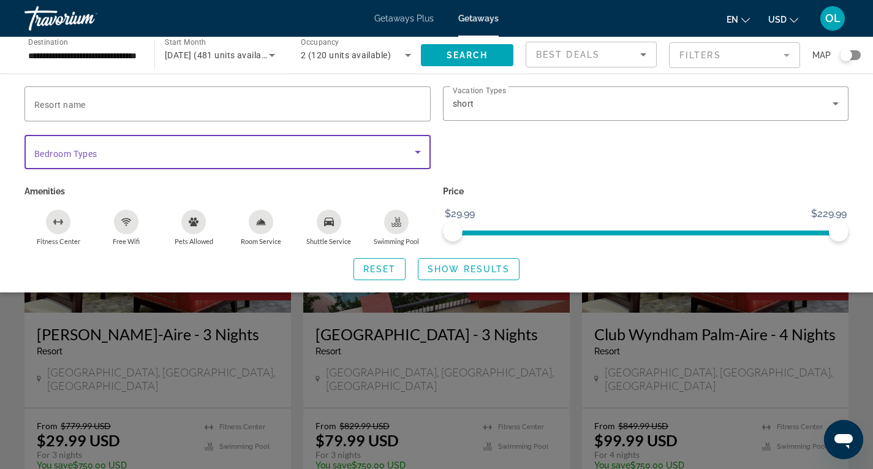
click at [414, 147] on icon "Search widget" at bounding box center [418, 152] width 15 height 15
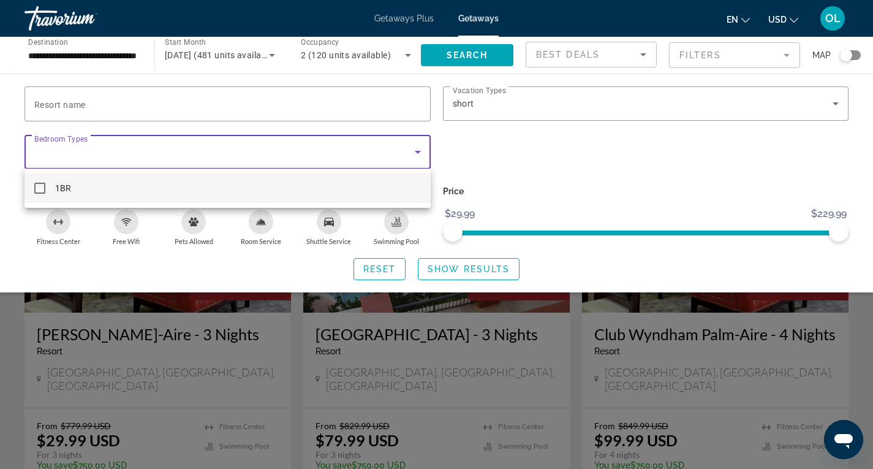
click at [416, 147] on div at bounding box center [436, 234] width 873 height 469
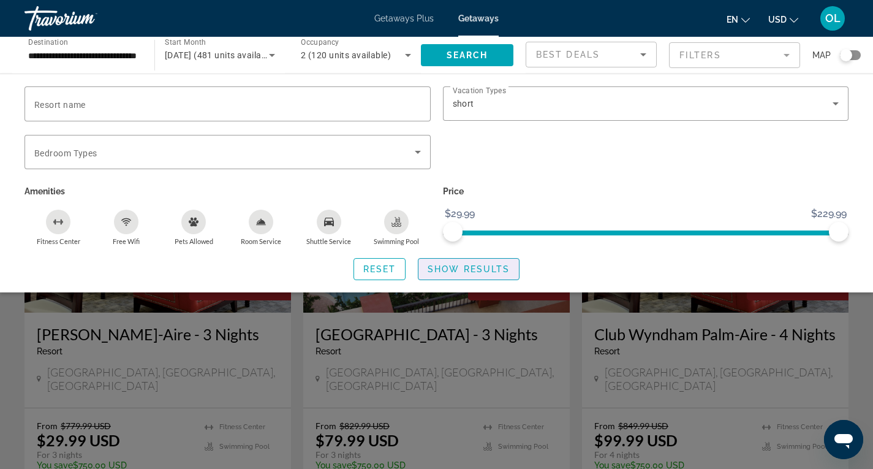
click at [468, 264] on span "Show Results" at bounding box center [469, 269] width 82 height 10
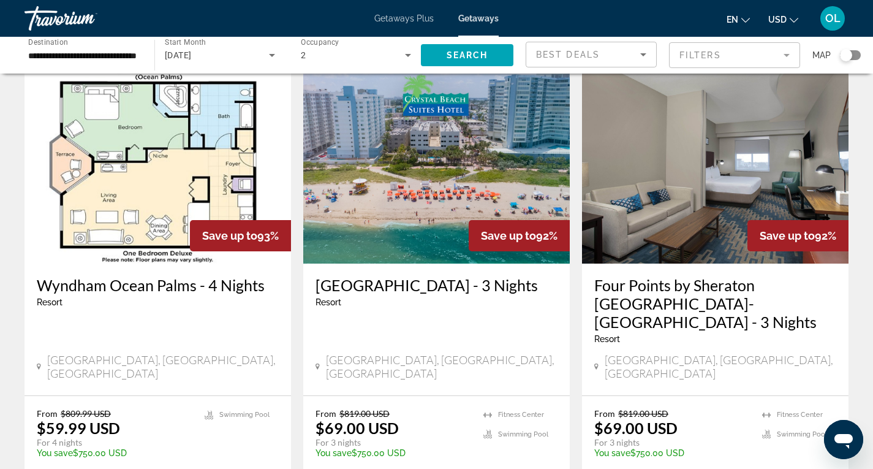
scroll to position [981, 0]
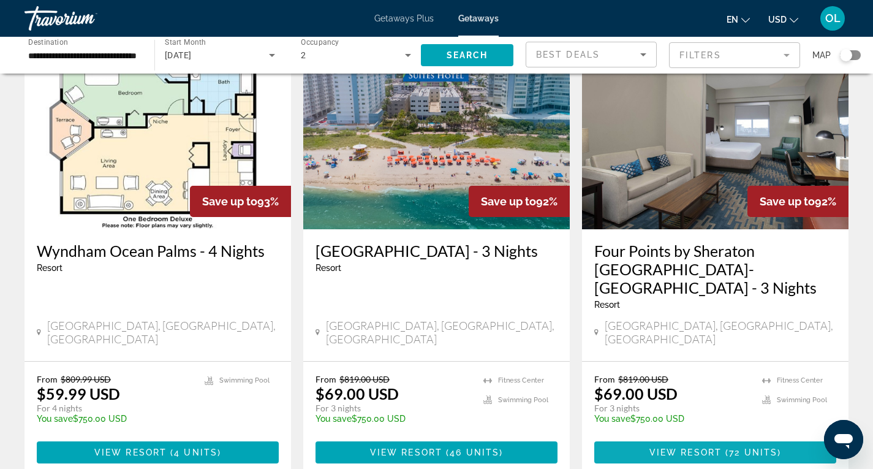
click at [739, 447] on span "72 units" at bounding box center [753, 452] width 48 height 10
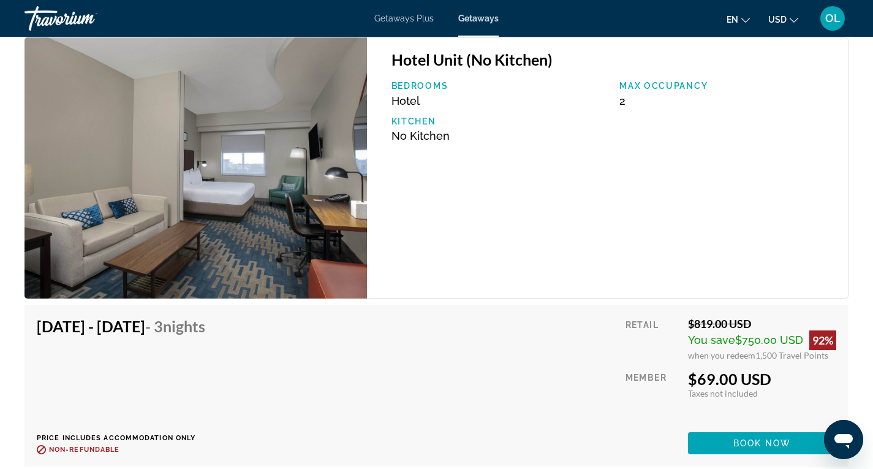
scroll to position [1839, 0]
